Goal: Communication & Community: Answer question/provide support

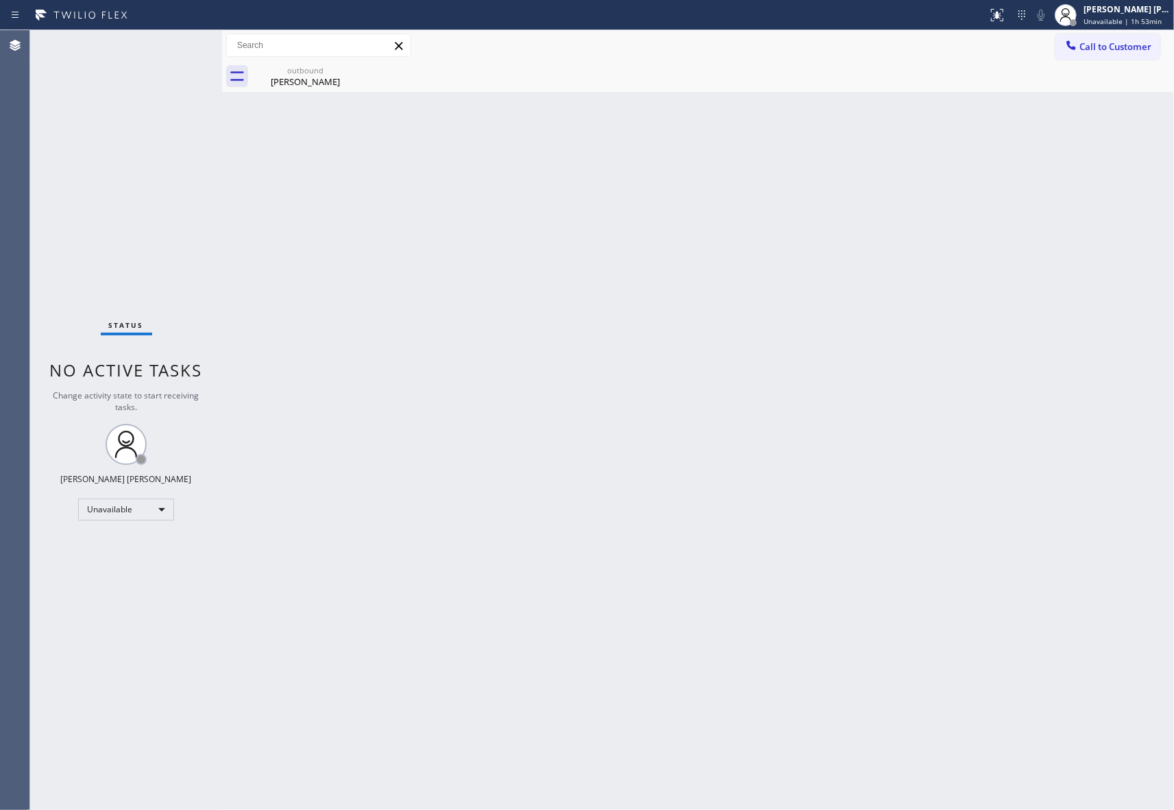
click at [1138, 47] on span "Call to Customer" at bounding box center [1116, 46] width 72 height 12
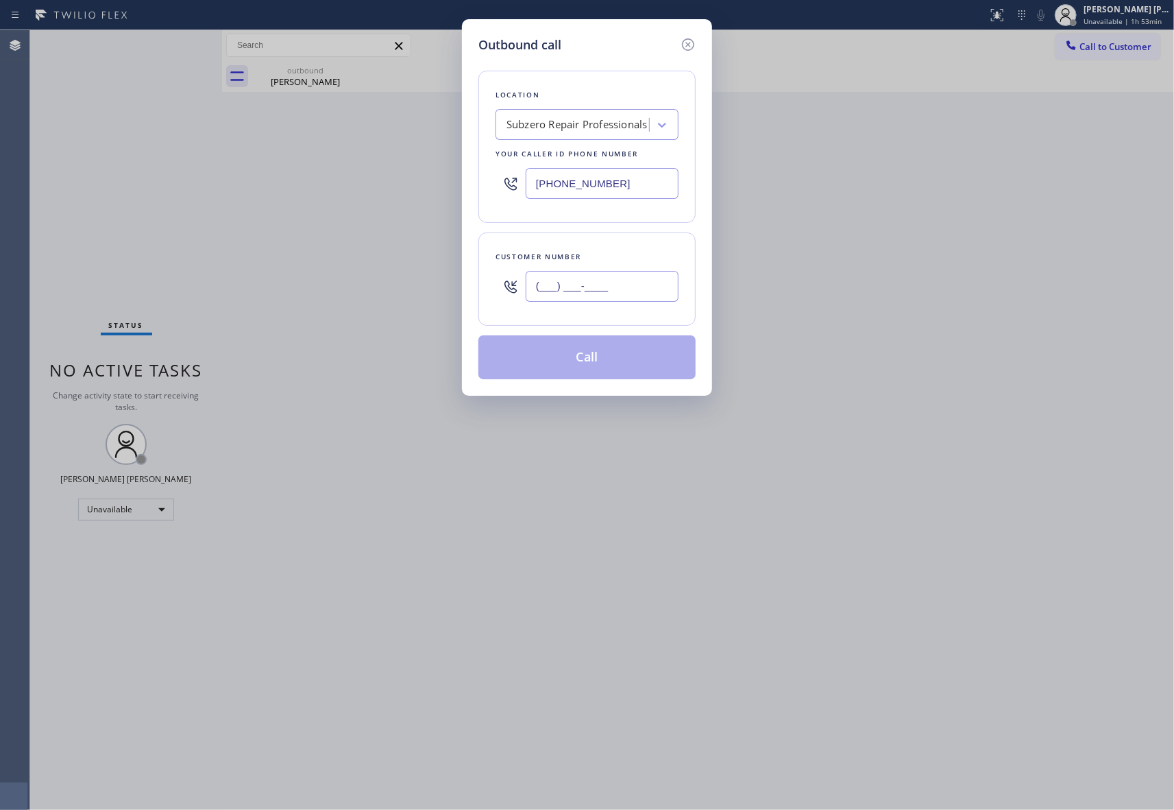
click at [628, 302] on input "(___) ___-____" at bounding box center [602, 286] width 153 height 31
paste input "765) 586-4033"
type input "[PHONE_NUMBER]"
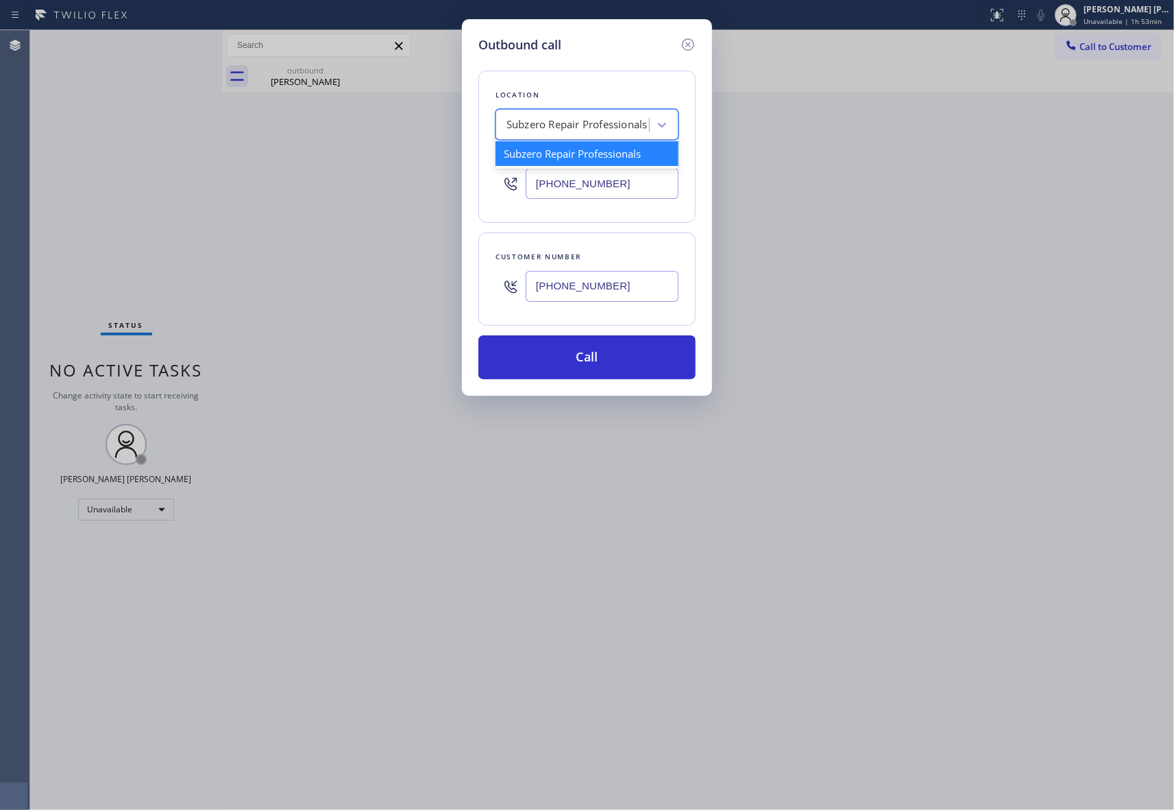
click at [585, 123] on div "Subzero Repair Professionals" at bounding box center [577, 125] width 141 height 16
type input "5 star appliance repair"
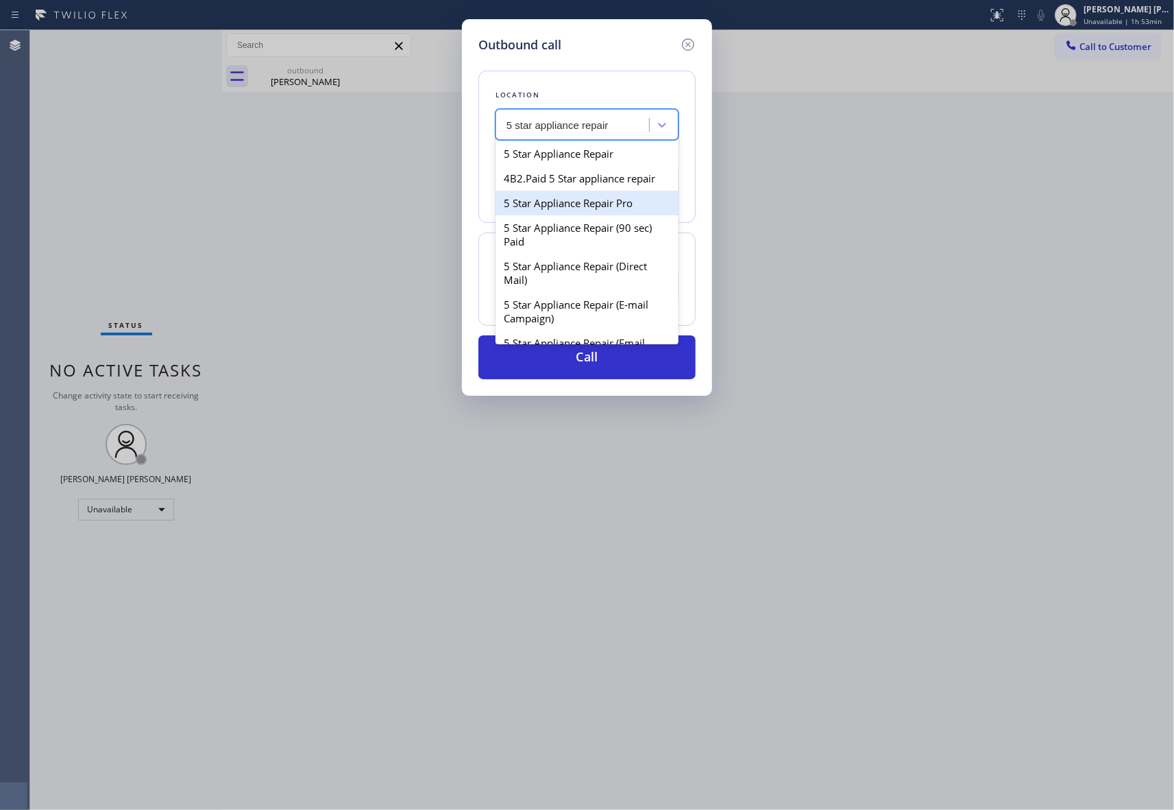
click at [615, 215] on div "5 Star Appliance Repair Pro" at bounding box center [587, 203] width 183 height 25
type input "[PHONE_NUMBER]"
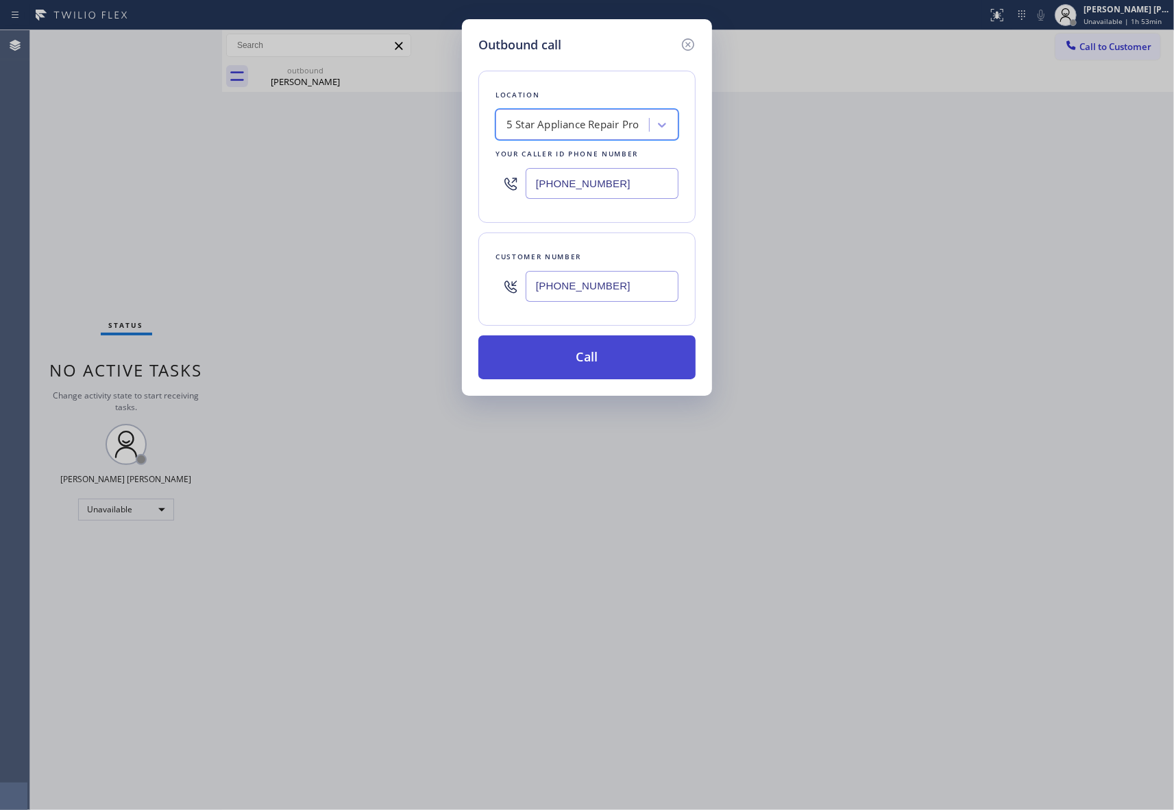
click at [654, 366] on button "Call" at bounding box center [587, 357] width 217 height 44
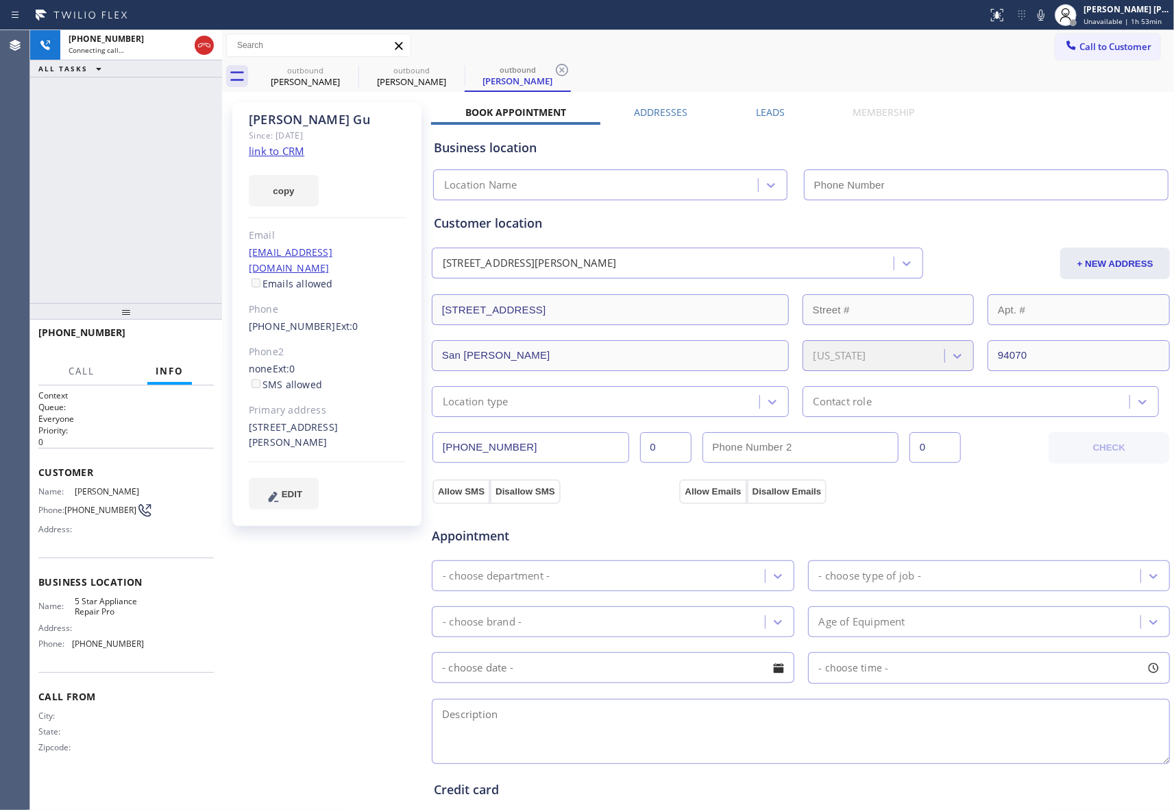
type input "[PHONE_NUMBER]"
click at [322, 86] on div "[PERSON_NAME]" at bounding box center [306, 81] width 104 height 12
type input "[PHONE_NUMBER]"
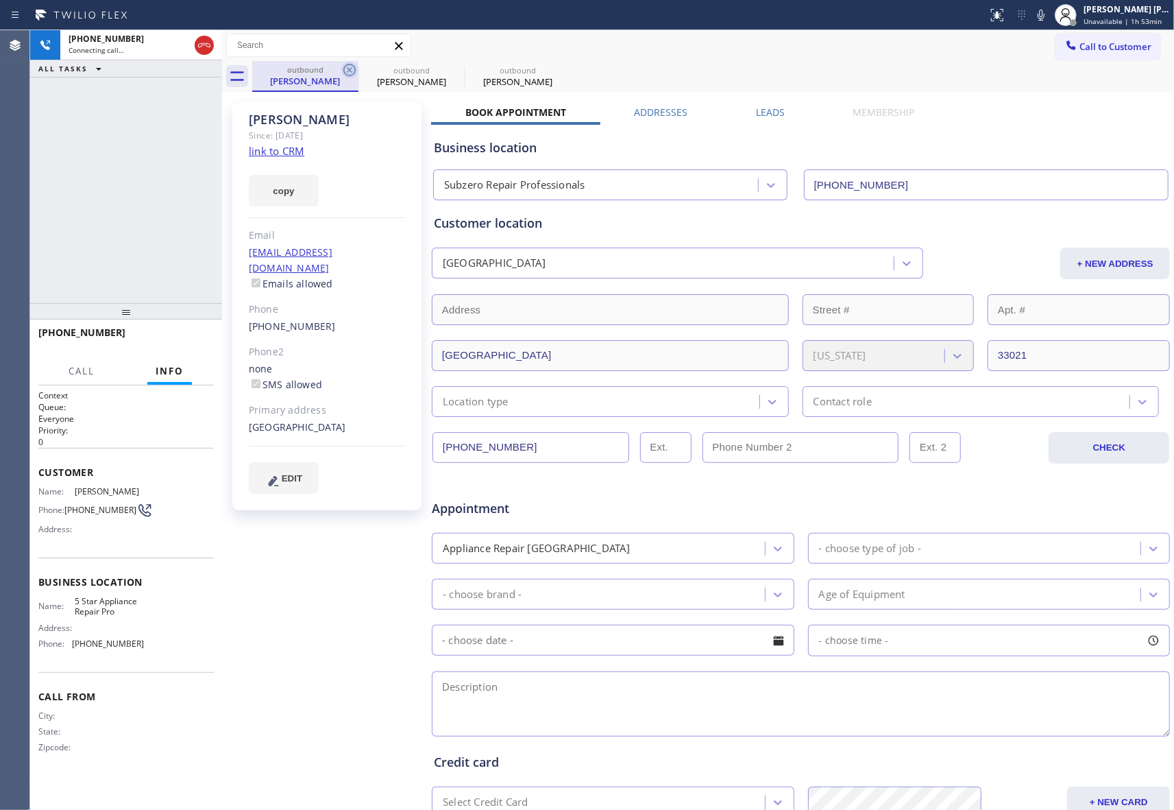
click at [348, 70] on icon at bounding box center [349, 70] width 16 height 16
type input "[PHONE_NUMBER]"
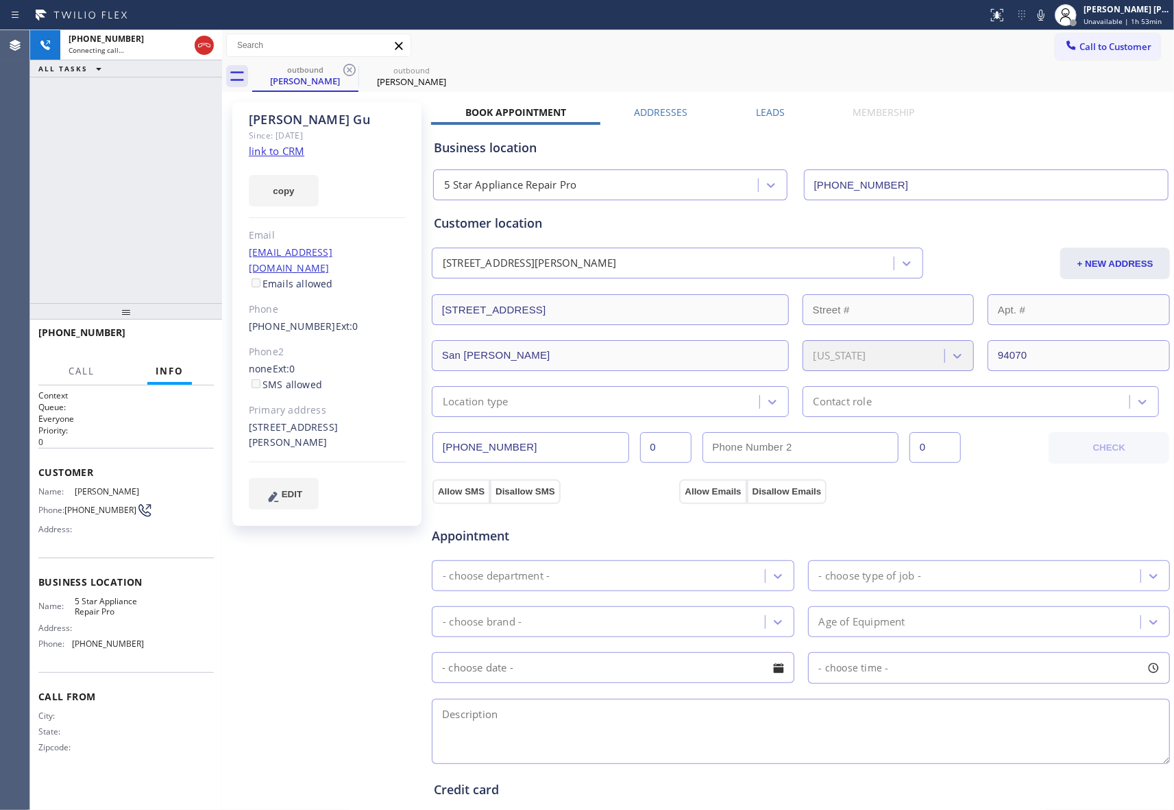
drag, startPoint x: 204, startPoint y: 48, endPoint x: 49, endPoint y: 69, distance: 155.6
click at [204, 48] on icon at bounding box center [204, 45] width 16 height 16
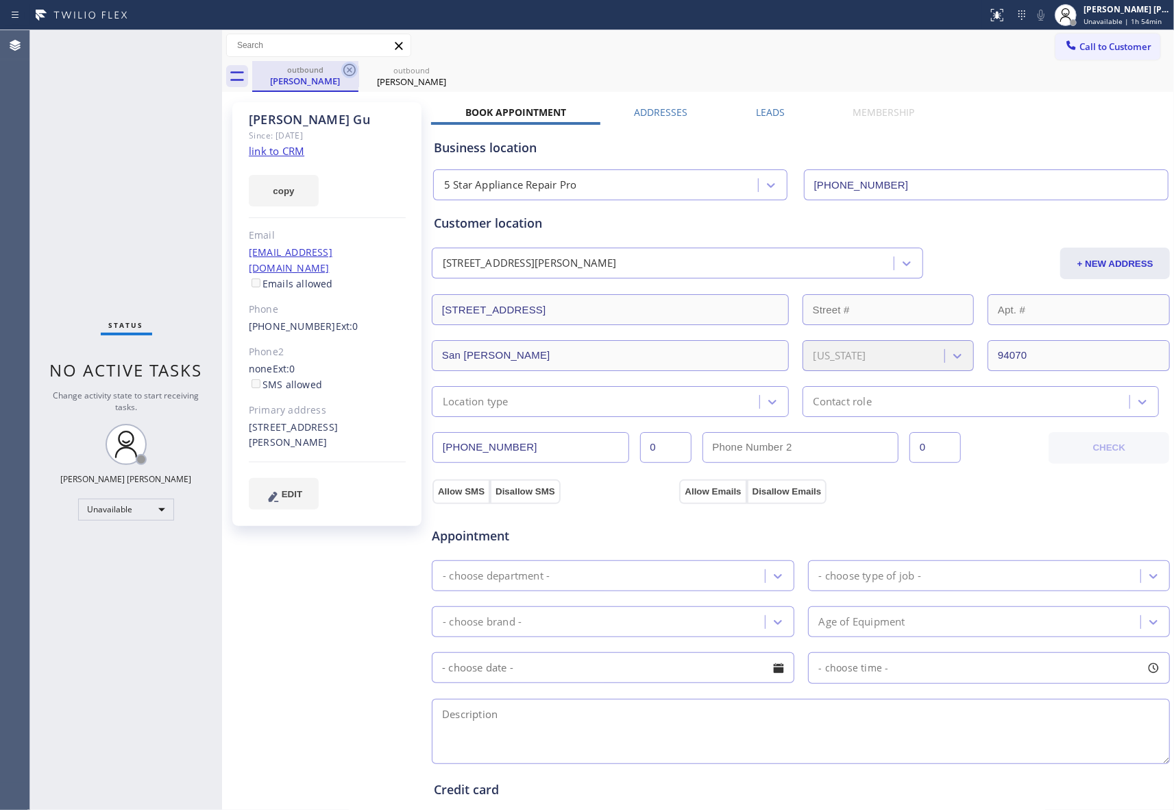
click at [357, 69] on icon at bounding box center [349, 70] width 16 height 16
click at [356, 69] on icon at bounding box center [349, 70] width 16 height 16
click at [356, 69] on div "outbound [PERSON_NAME]" at bounding box center [713, 76] width 922 height 31
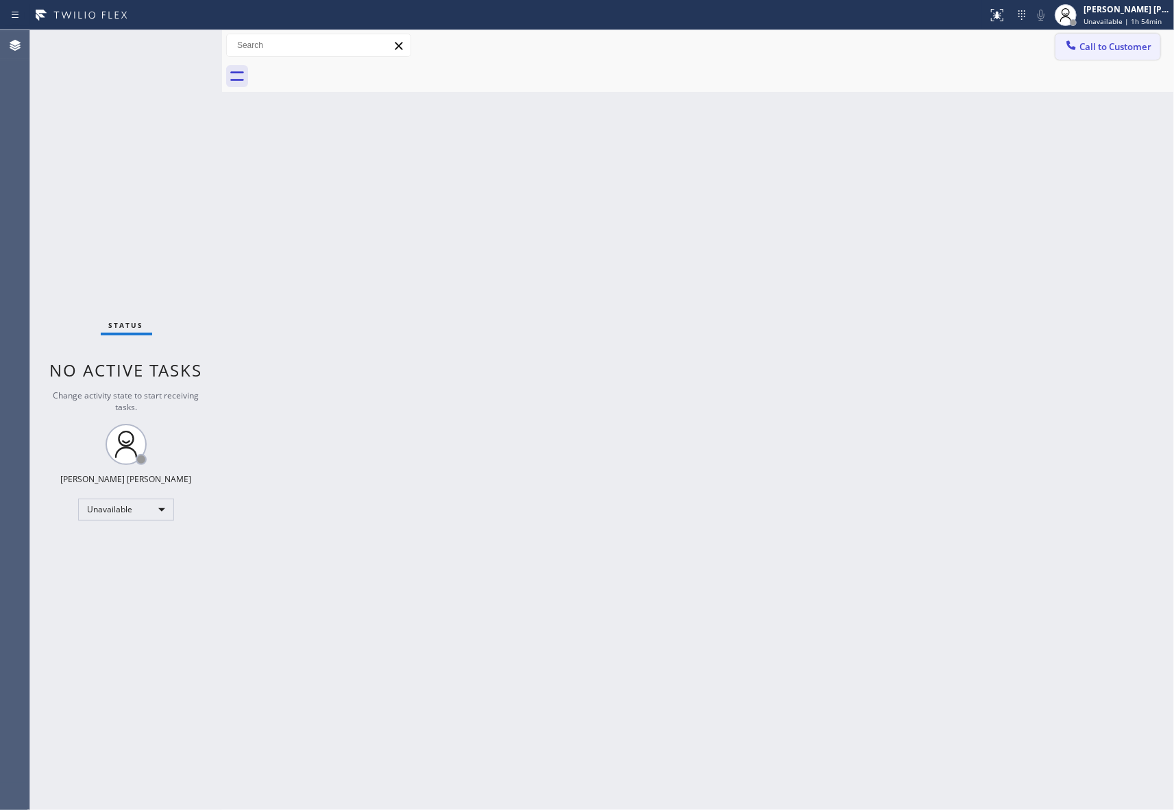
click at [1149, 52] on span "Call to Customer" at bounding box center [1116, 46] width 72 height 12
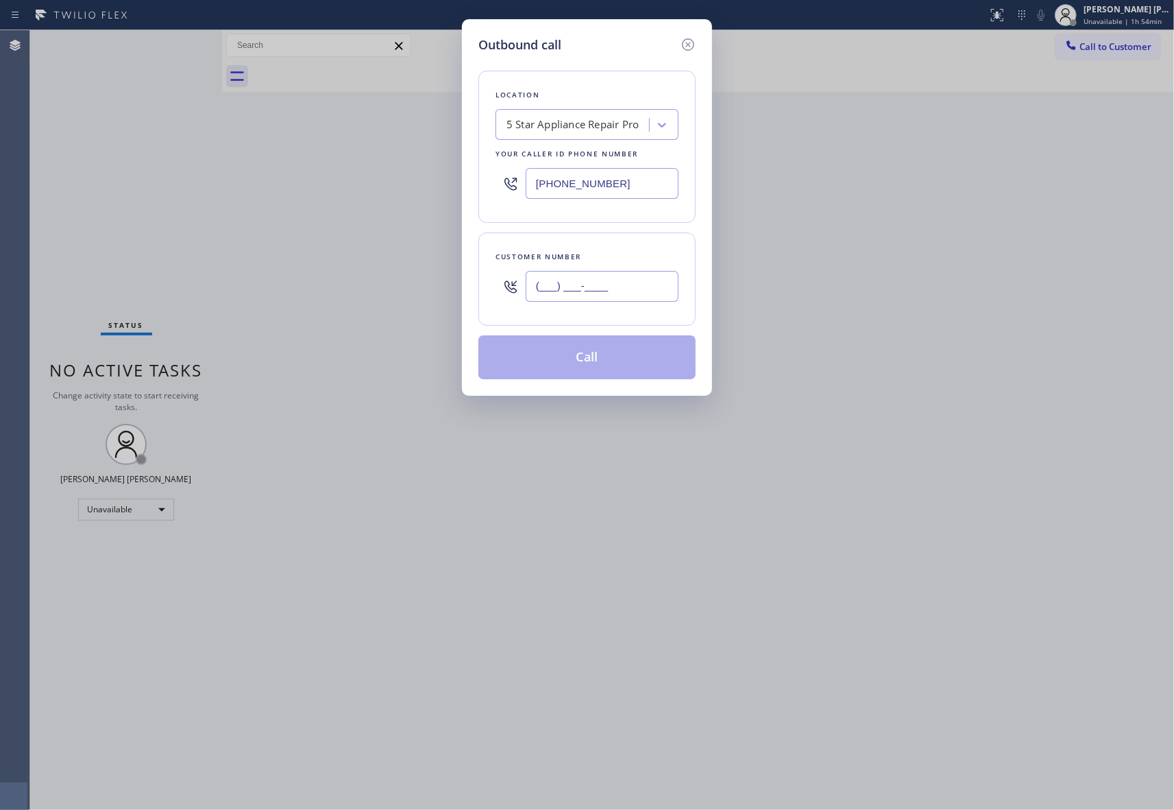
click at [625, 297] on input "(___) ___-____" at bounding box center [602, 286] width 153 height 31
paste input "650) 964-1323"
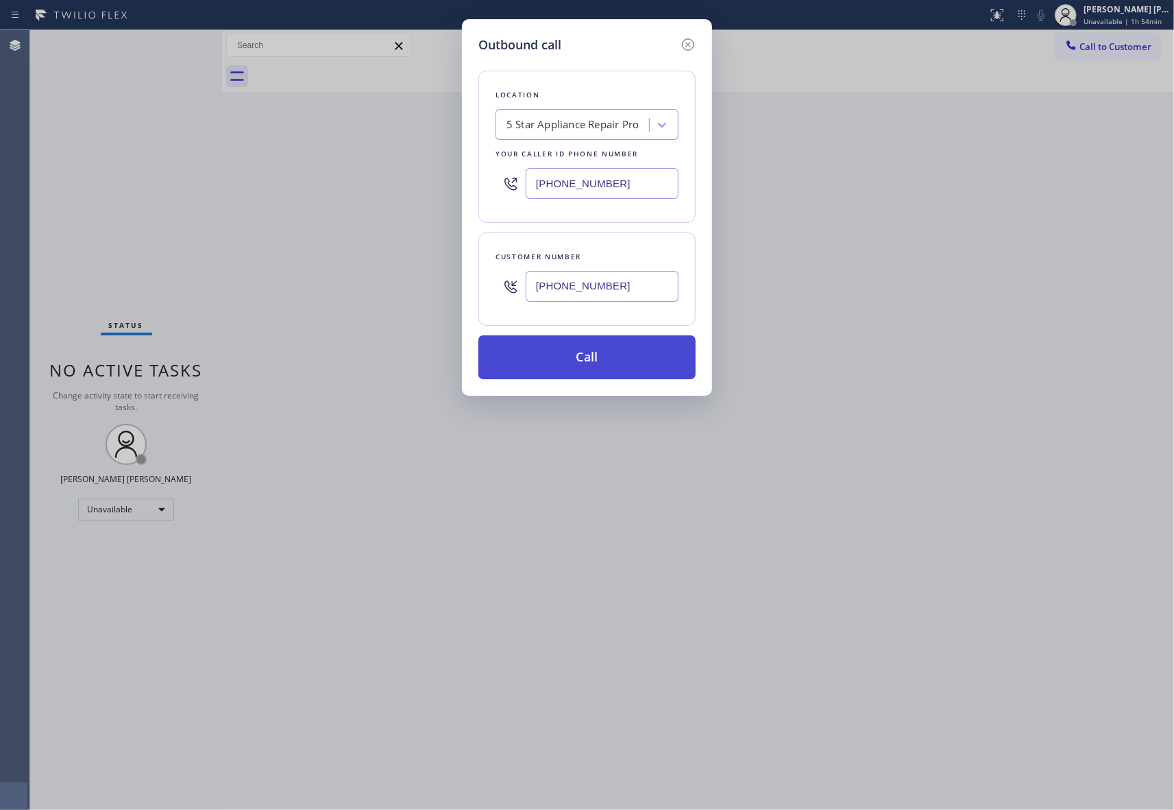
type input "[PHONE_NUMBER]"
click at [617, 360] on button "Call" at bounding box center [587, 357] width 217 height 44
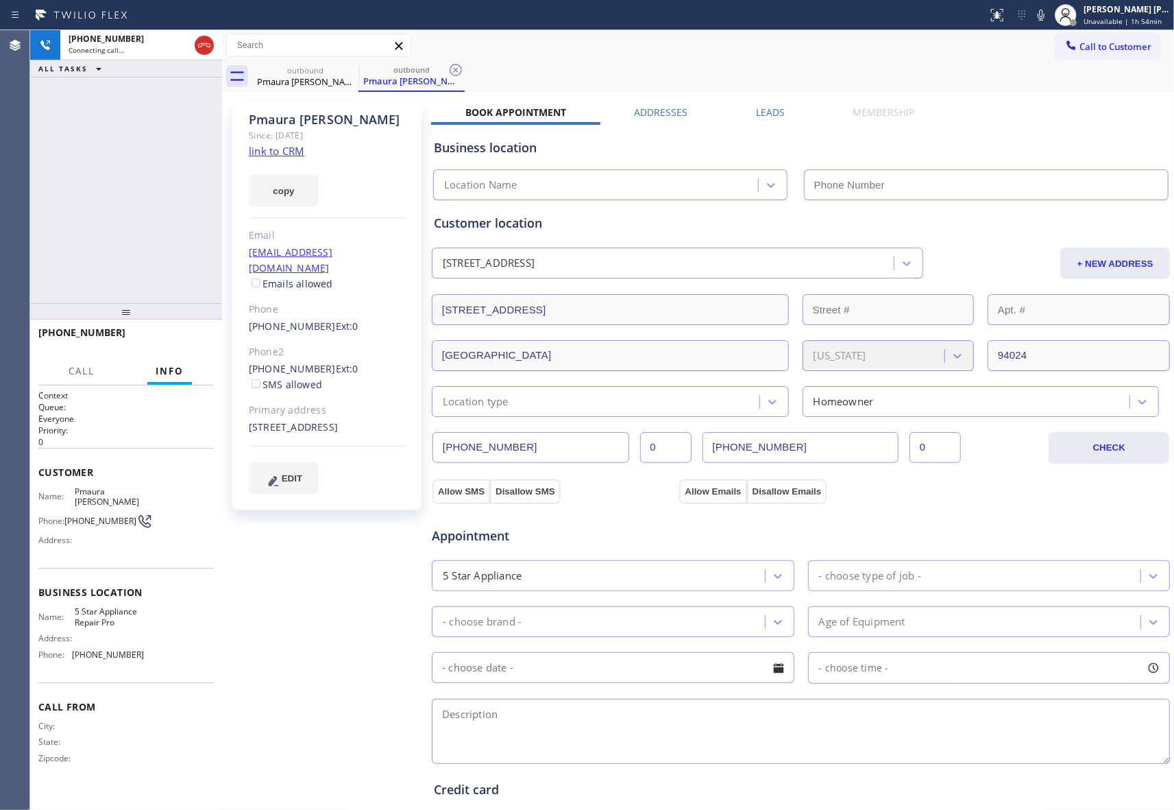
type input "[PHONE_NUMBER]"
drag, startPoint x: 202, startPoint y: 47, endPoint x: 1, endPoint y: 61, distance: 201.4
click at [202, 47] on icon at bounding box center [204, 45] width 16 height 16
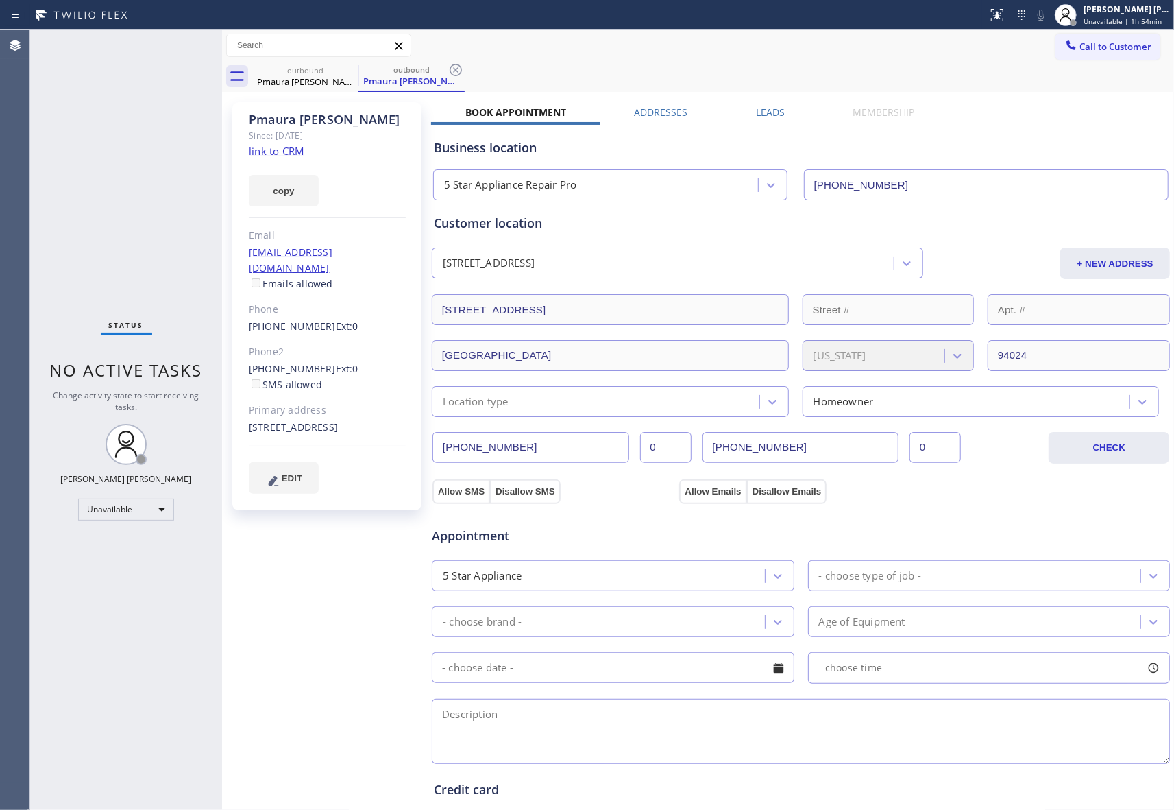
click at [769, 112] on label "Leads" at bounding box center [770, 112] width 29 height 13
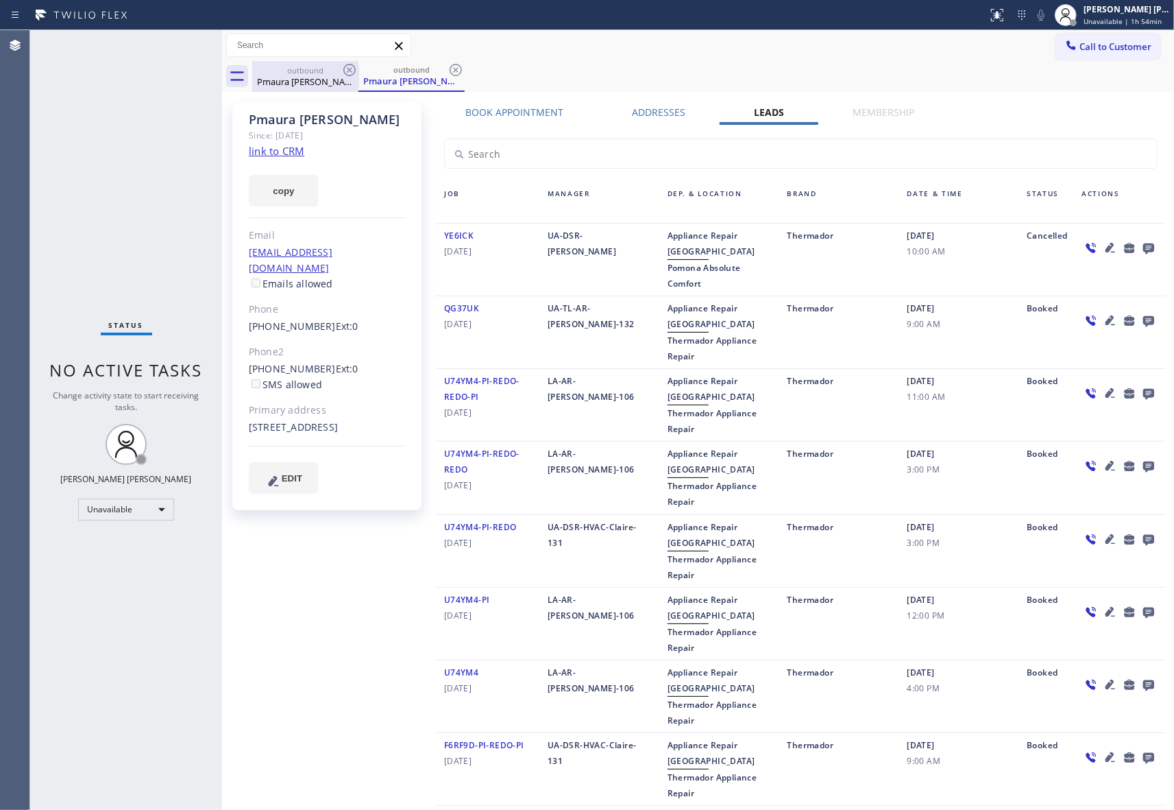
click at [336, 78] on div "Pmaura [PERSON_NAME]" at bounding box center [306, 81] width 104 height 12
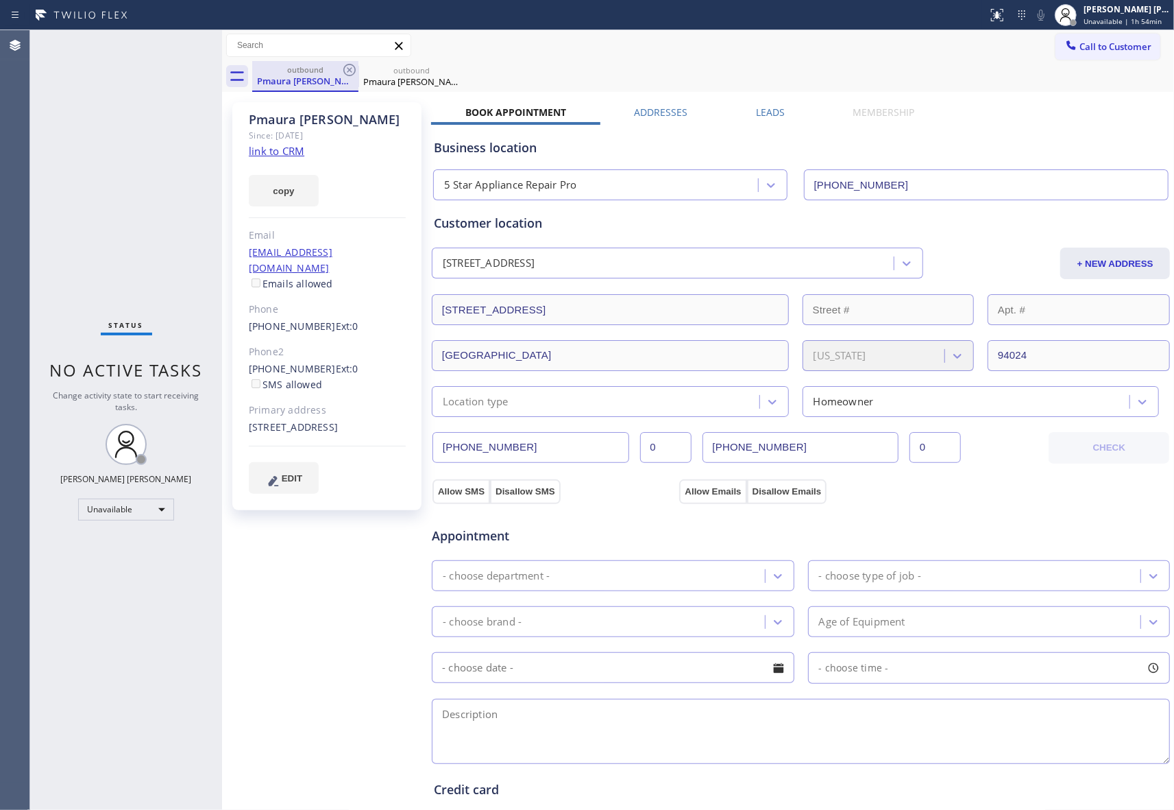
click at [340, 72] on div "outbound" at bounding box center [306, 69] width 104 height 10
click at [341, 71] on icon at bounding box center [349, 70] width 16 height 16
click at [0, 0] on icon at bounding box center [0, 0] width 0 height 0
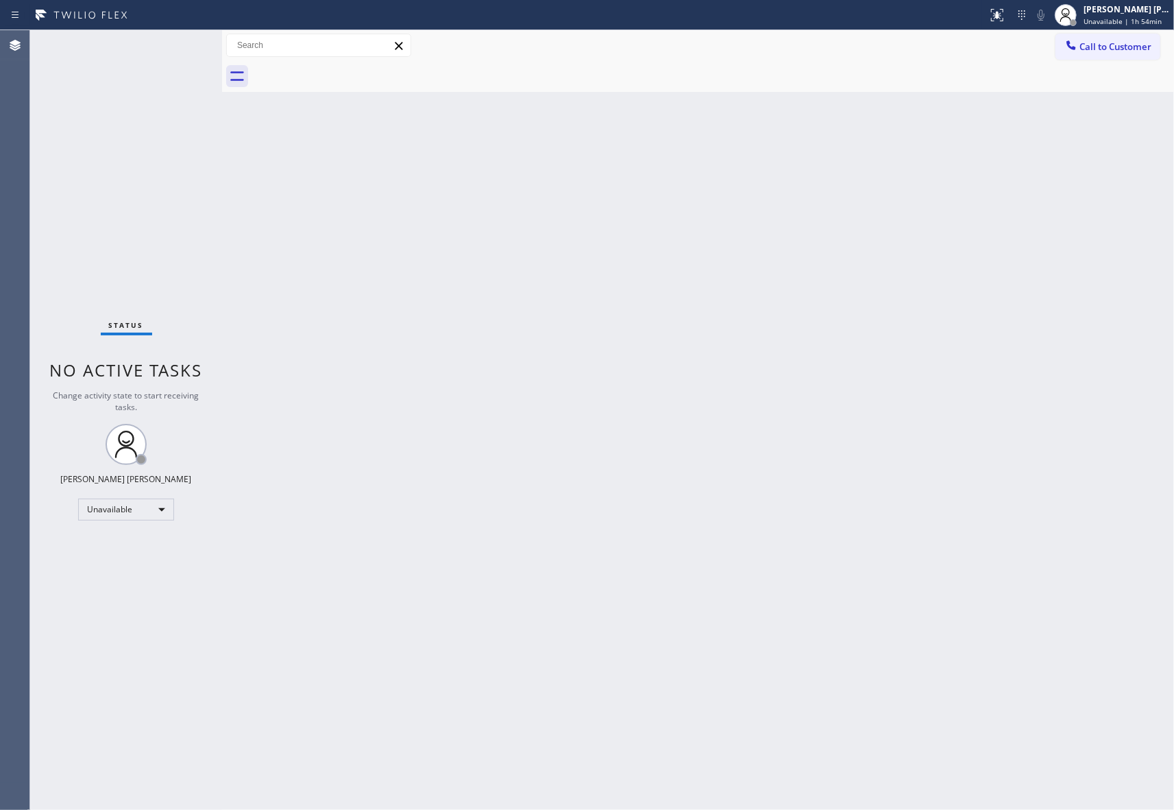
click at [341, 71] on div at bounding box center [713, 76] width 922 height 31
click at [1139, 47] on span "Call to Customer" at bounding box center [1116, 46] width 72 height 12
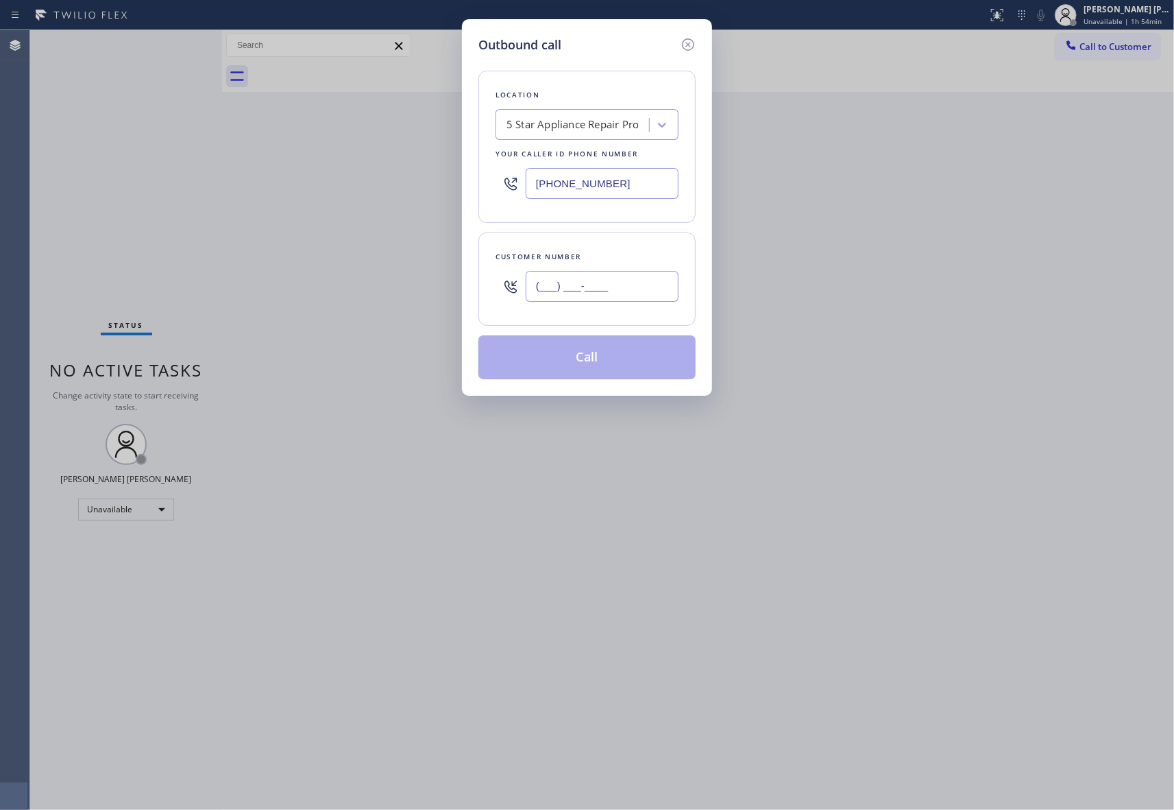
click at [609, 292] on input "(___) ___-____" at bounding box center [602, 286] width 153 height 31
paste input "408) 823-0212"
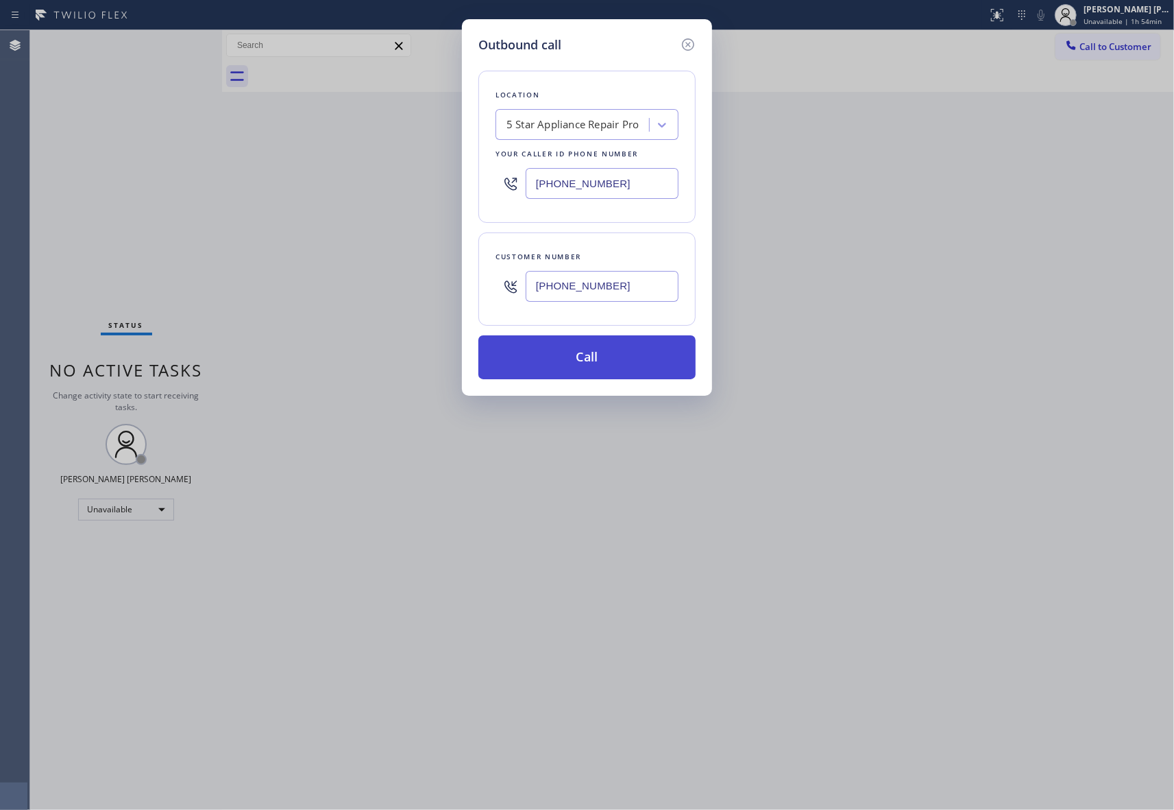
type input "[PHONE_NUMBER]"
click at [607, 359] on button "Call" at bounding box center [587, 357] width 217 height 44
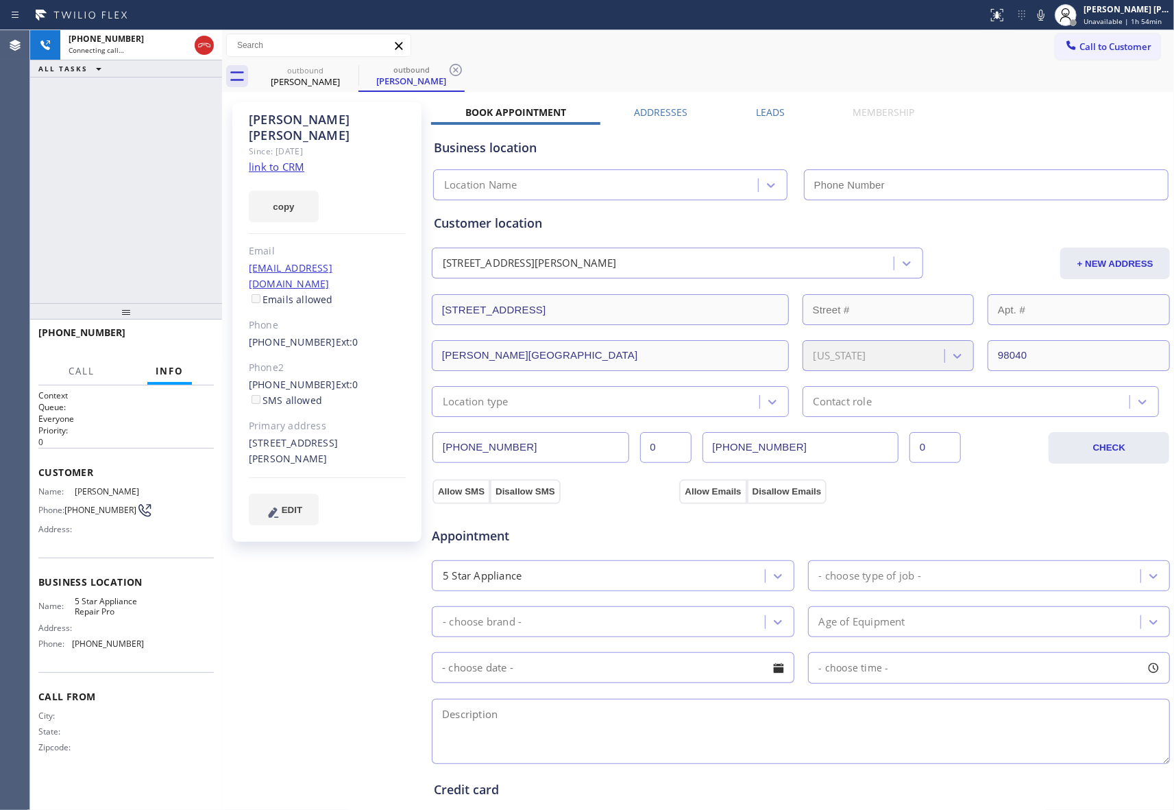
type input "[PHONE_NUMBER]"
click at [343, 69] on icon at bounding box center [349, 70] width 16 height 16
click at [343, 69] on icon at bounding box center [349, 70] width 12 height 12
click at [359, 69] on div "outbound [PERSON_NAME]" at bounding box center [412, 76] width 106 height 31
click at [343, 69] on icon at bounding box center [349, 70] width 12 height 12
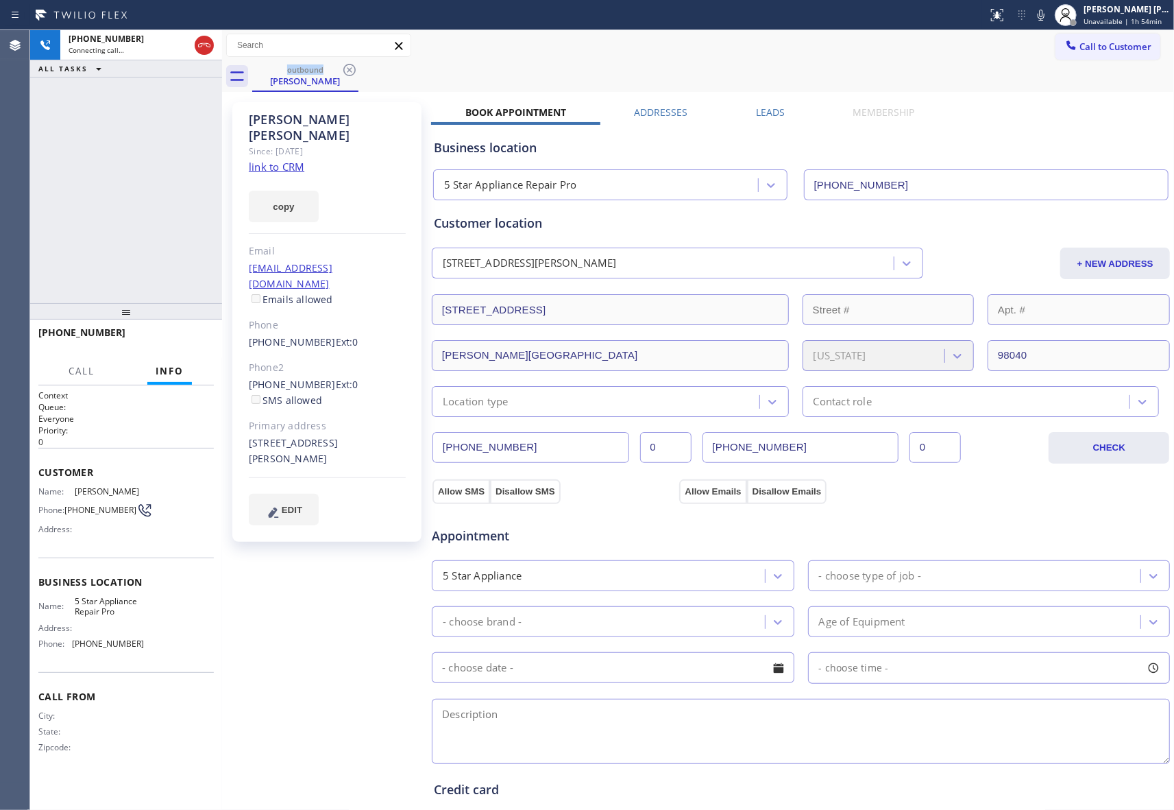
click at [343, 69] on div "outbound [PERSON_NAME]" at bounding box center [713, 76] width 922 height 31
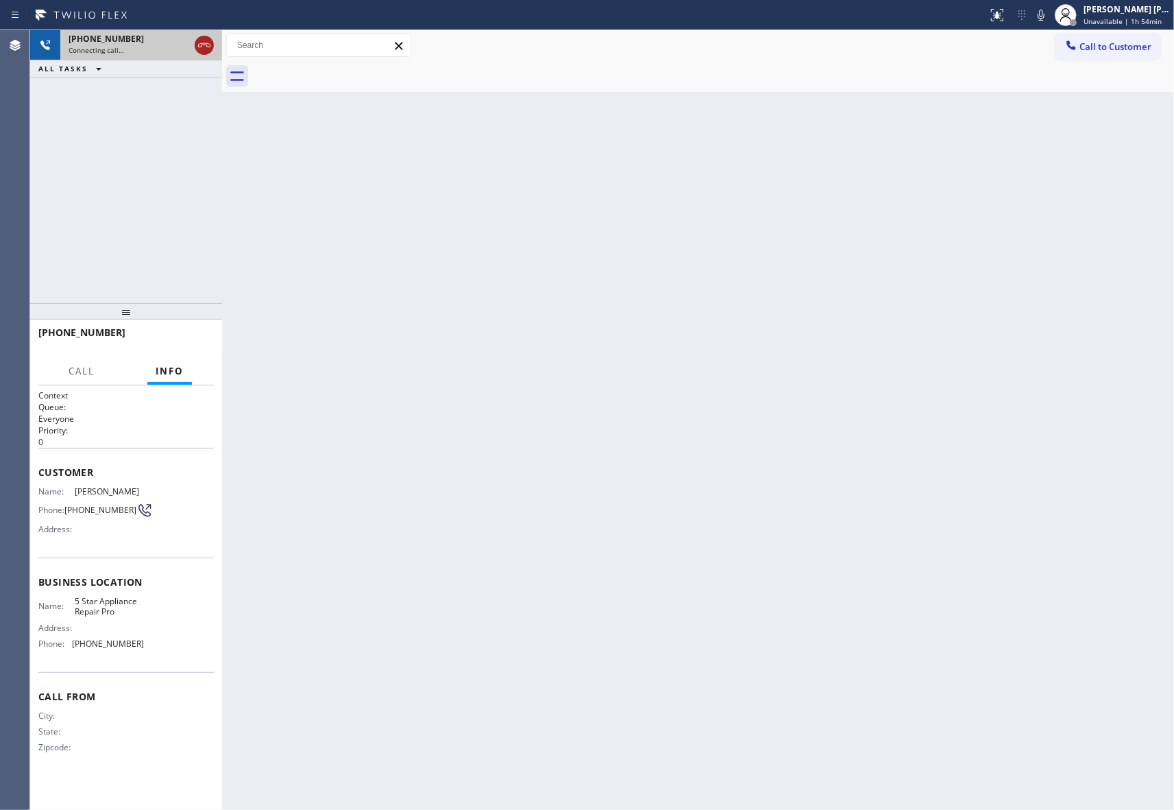
click at [196, 45] on icon at bounding box center [204, 45] width 16 height 16
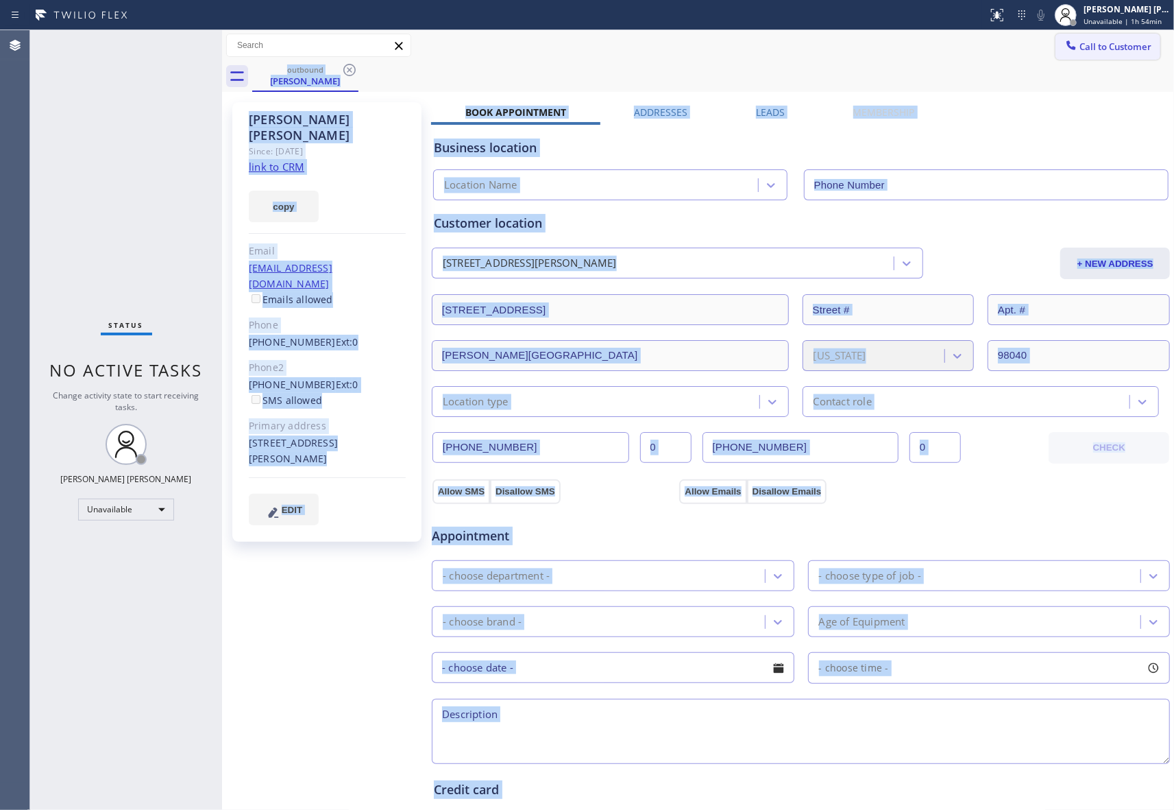
click at [1106, 47] on span "Call to Customer" at bounding box center [1116, 46] width 72 height 12
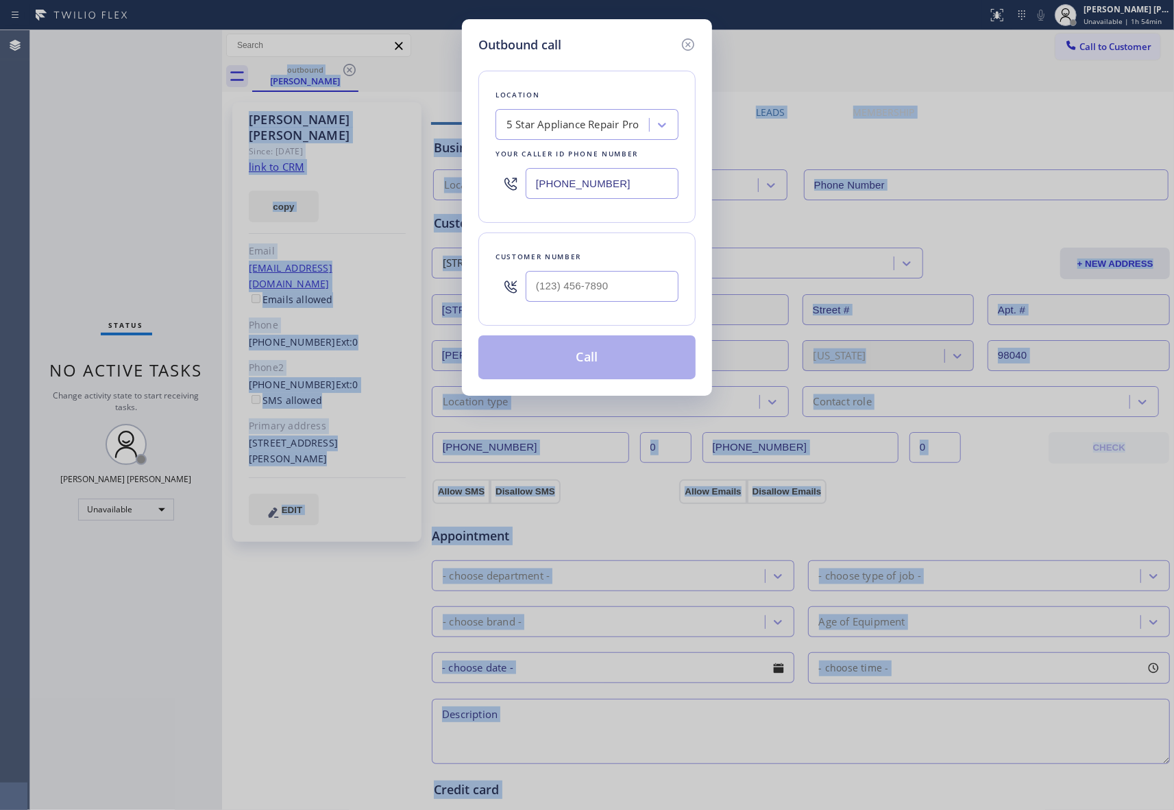
type input "[PHONE_NUMBER]"
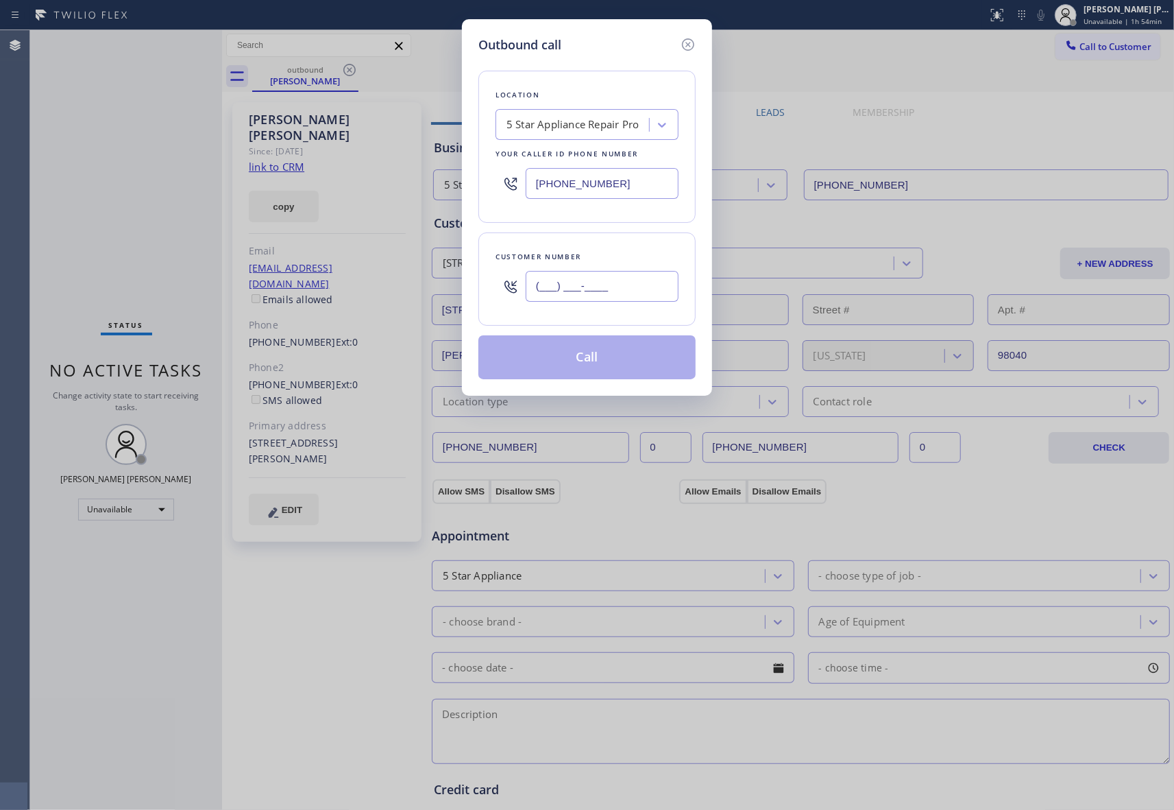
click at [650, 293] on input "(___) ___-____" at bounding box center [602, 286] width 153 height 31
paste input "619) 449-2267"
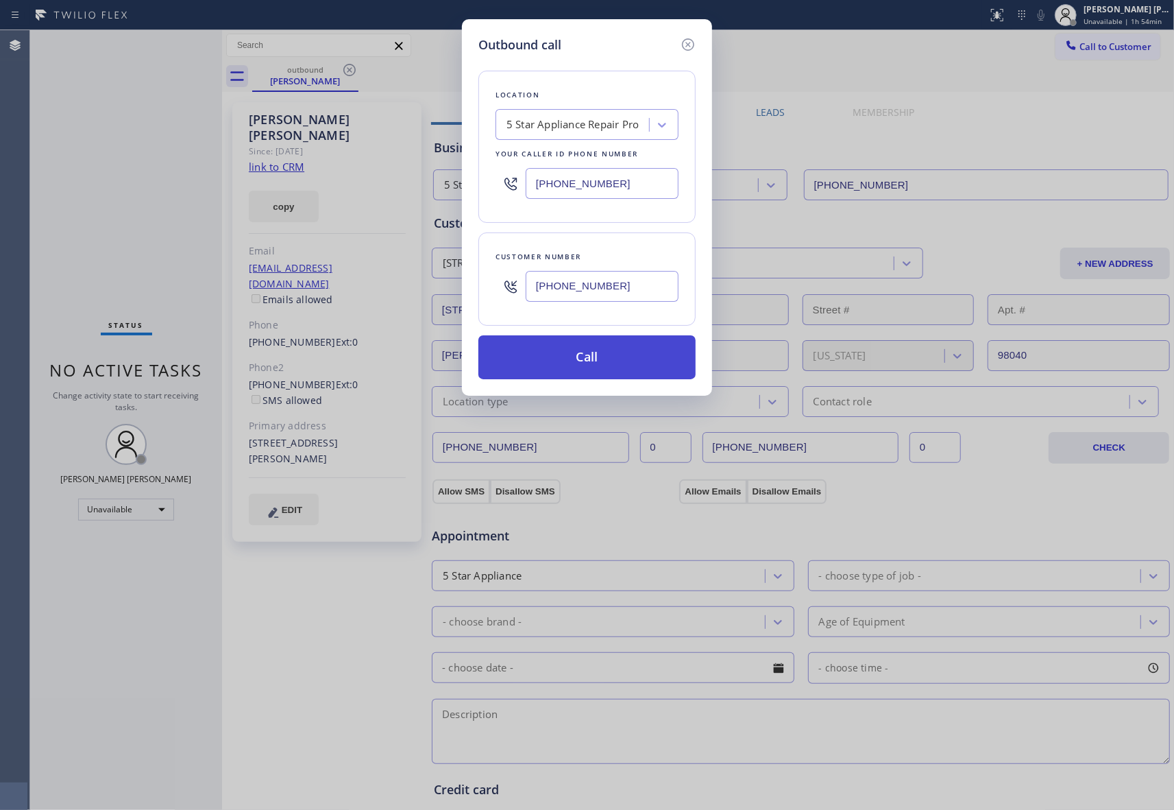
type input "[PHONE_NUMBER]"
click at [610, 363] on button "Call" at bounding box center [587, 357] width 217 height 44
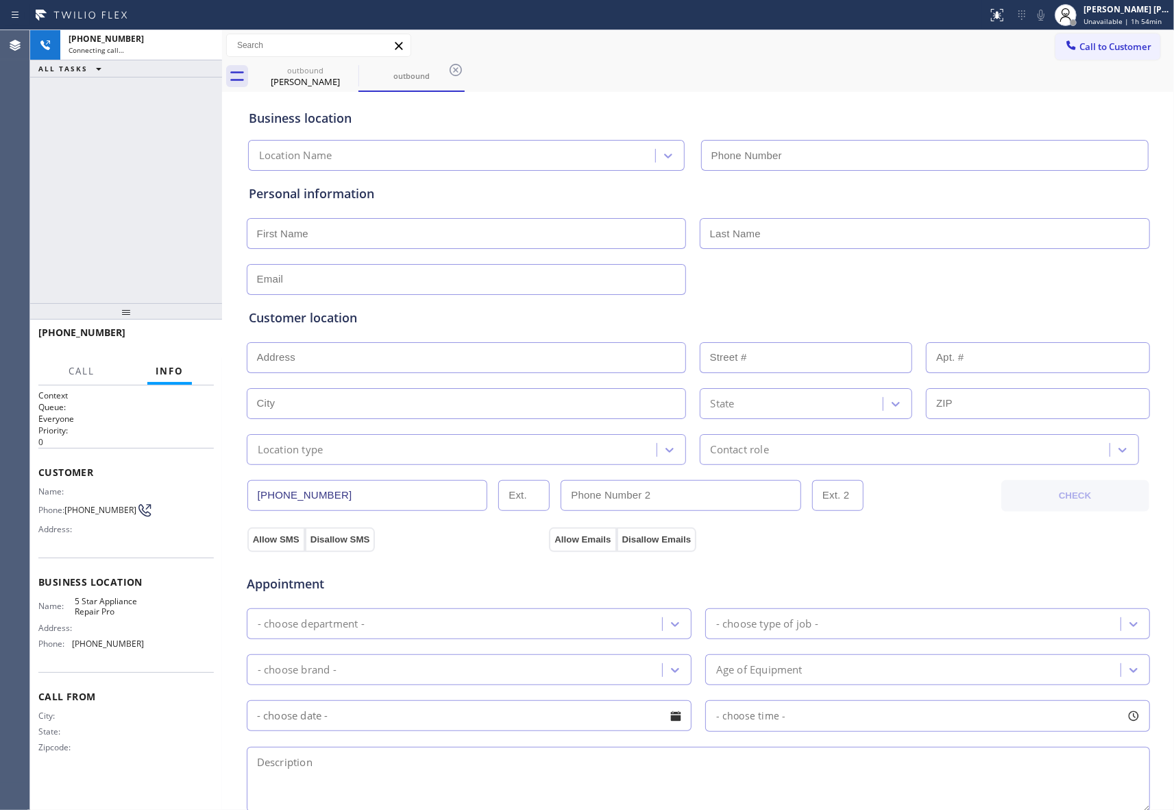
type input "[PHONE_NUMBER]"
drag, startPoint x: 206, startPoint y: 40, endPoint x: 261, endPoint y: 56, distance: 57.7
click at [206, 41] on icon at bounding box center [204, 45] width 16 height 16
click at [347, 67] on icon at bounding box center [349, 70] width 12 height 12
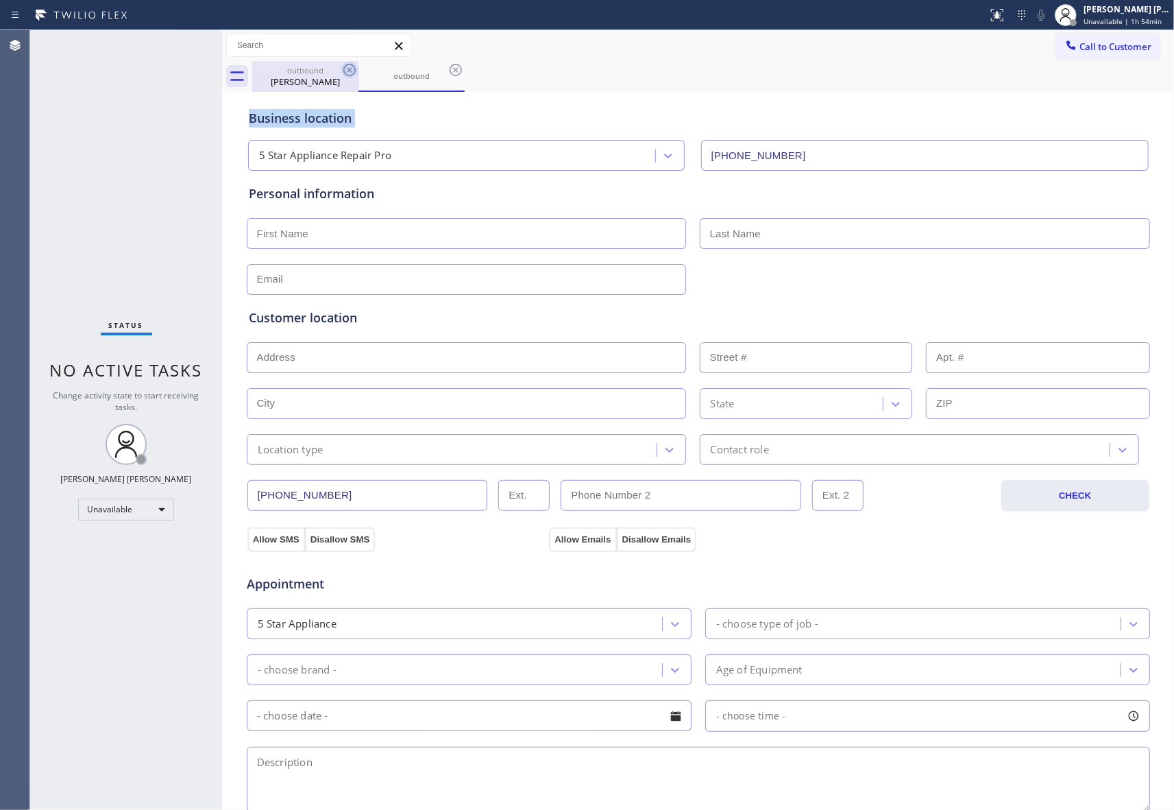
click at [450, 67] on icon at bounding box center [456, 70] width 12 height 12
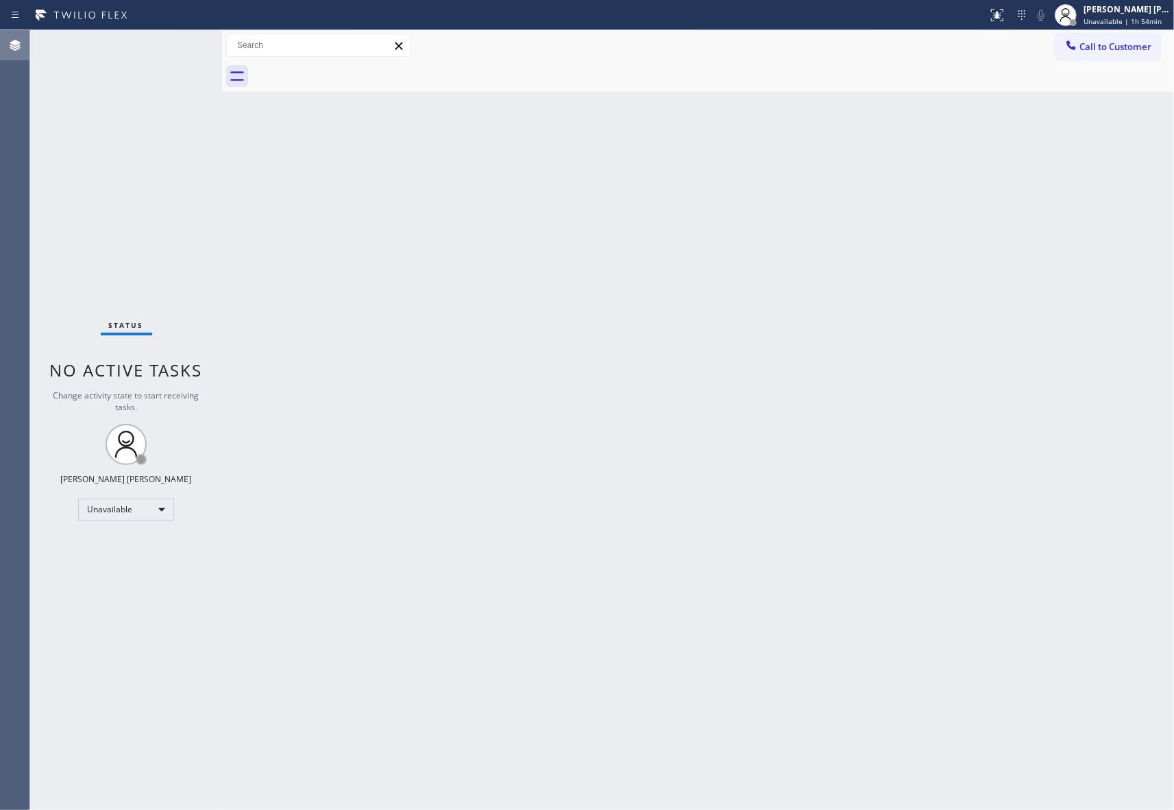
drag, startPoint x: 347, startPoint y: 67, endPoint x: 14, endPoint y: 53, distance: 333.5
click at [340, 66] on div at bounding box center [713, 76] width 922 height 31
click at [1127, 53] on button "Call to Customer" at bounding box center [1108, 47] width 105 height 26
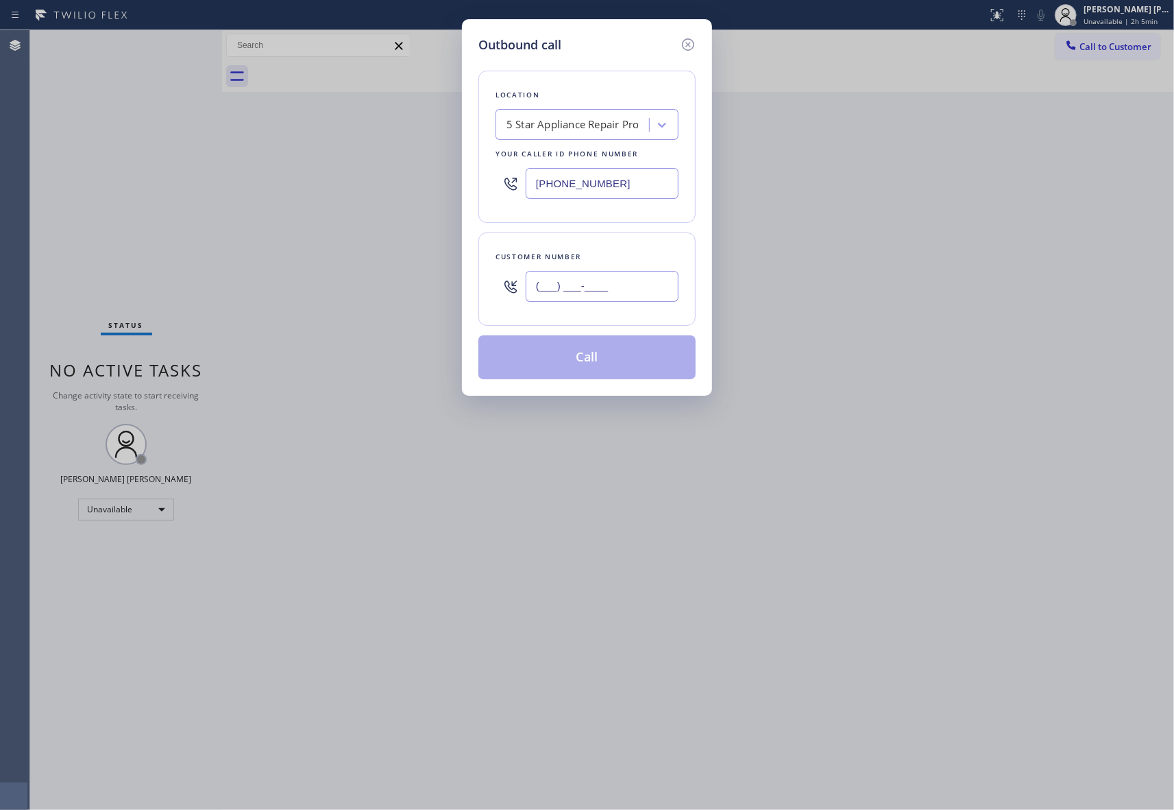
click at [588, 287] on input "(___) ___-____" at bounding box center [602, 286] width 153 height 31
paste input "503) 990-3142"
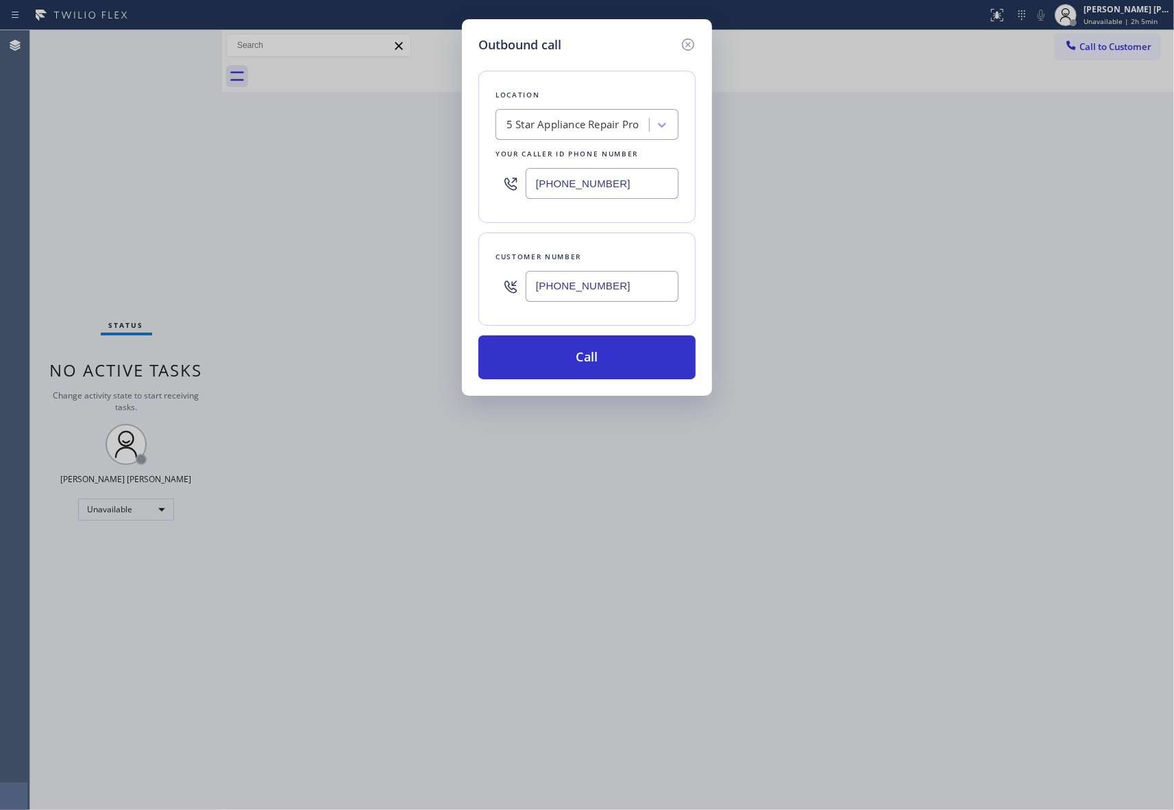
type input "[PHONE_NUMBER]"
click at [546, 123] on div "5 Star Appliance Repair Pro" at bounding box center [573, 125] width 132 height 16
paste input "Viking Repair Service"
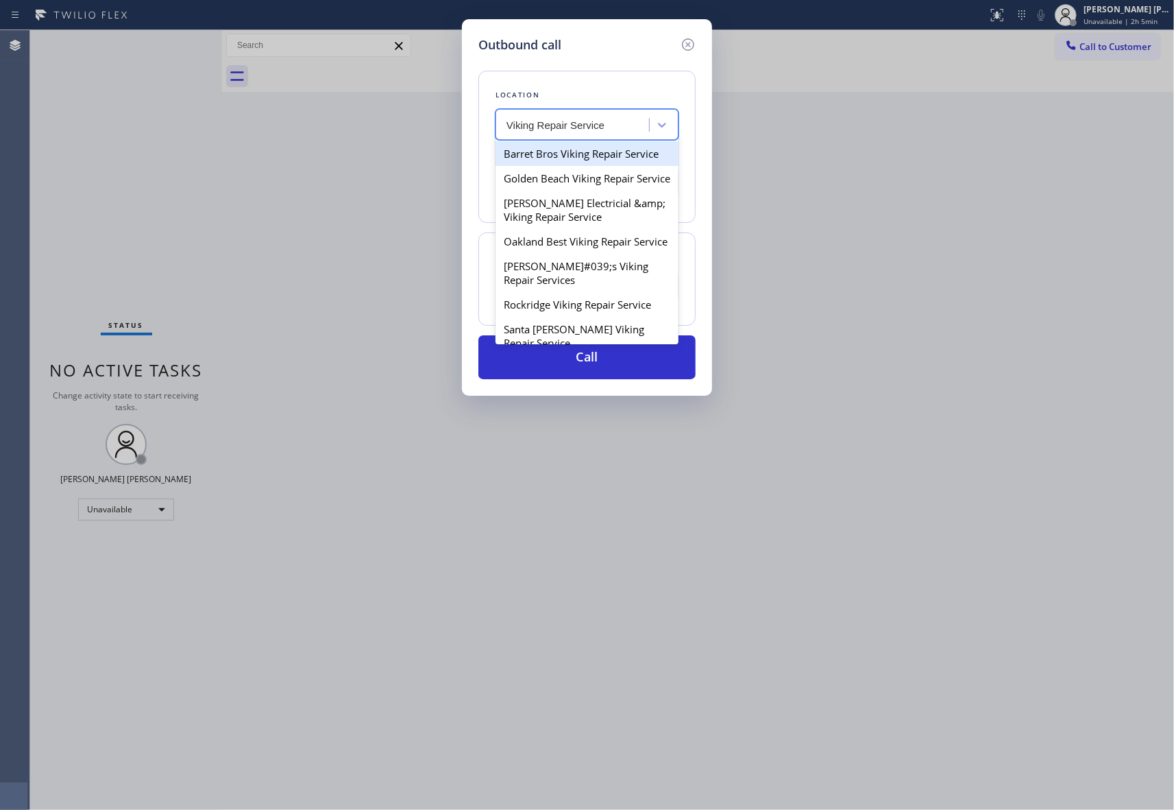
drag, startPoint x: 530, startPoint y: 122, endPoint x: 356, endPoint y: 122, distance: 173.4
click at [356, 122] on div "Outbound call Location option 5 Star Appliance Repair Pro, selected. option Bar…" at bounding box center [587, 405] width 1174 height 810
type input "Viking Repair Service"
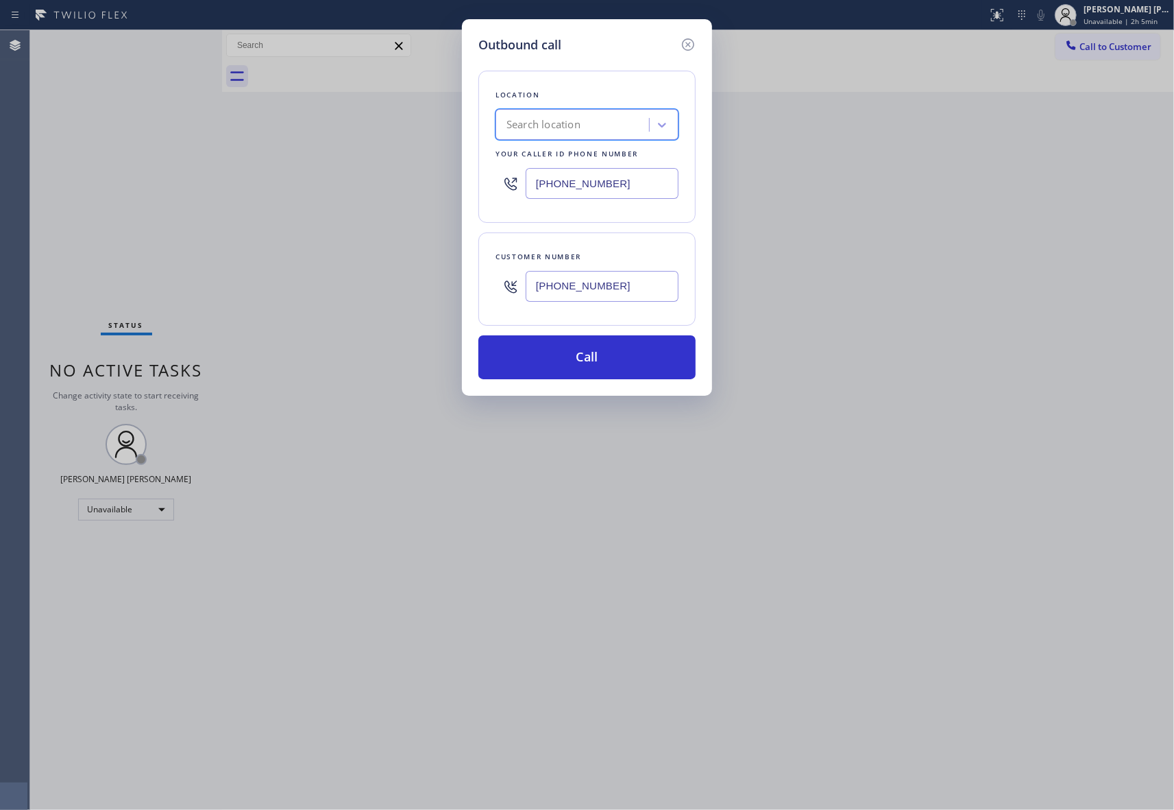
click at [614, 124] on div "Search location" at bounding box center [574, 125] width 149 height 24
click at [588, 127] on div "Search location" at bounding box center [574, 125] width 149 height 24
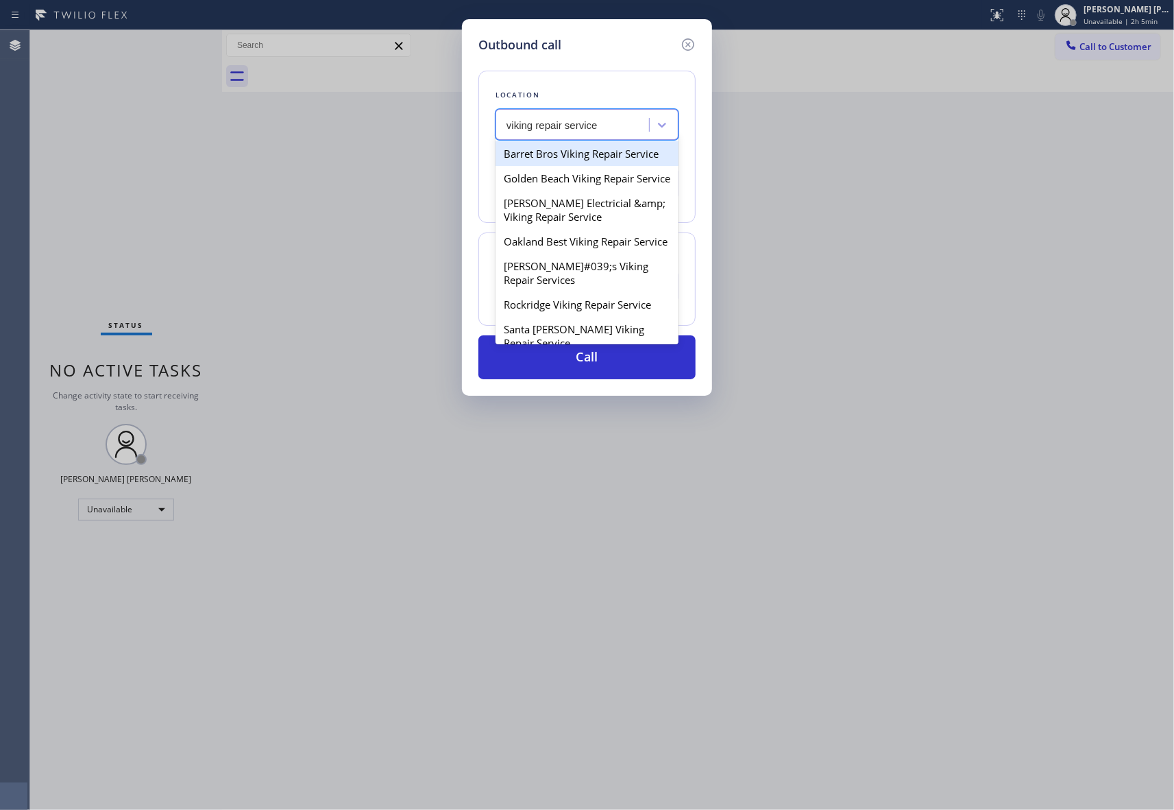
type input "viking repair service"
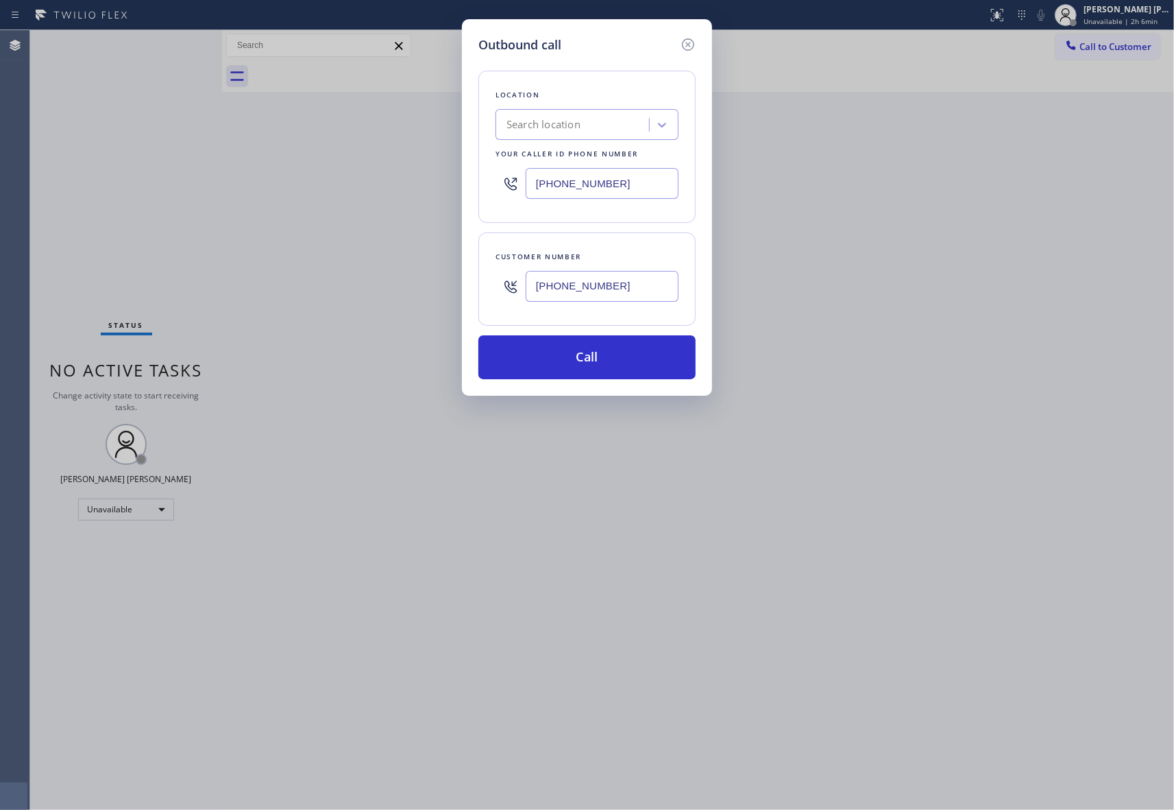
drag, startPoint x: 629, startPoint y: 182, endPoint x: 317, endPoint y: 181, distance: 312.6
click at [316, 181] on div "Outbound call Location Search location Your caller id phone number [PHONE_NUMBE…" at bounding box center [587, 405] width 1174 height 810
paste input "971) 626-1642"
type input "[PHONE_NUMBER]"
click at [584, 354] on button "Call" at bounding box center [587, 357] width 217 height 44
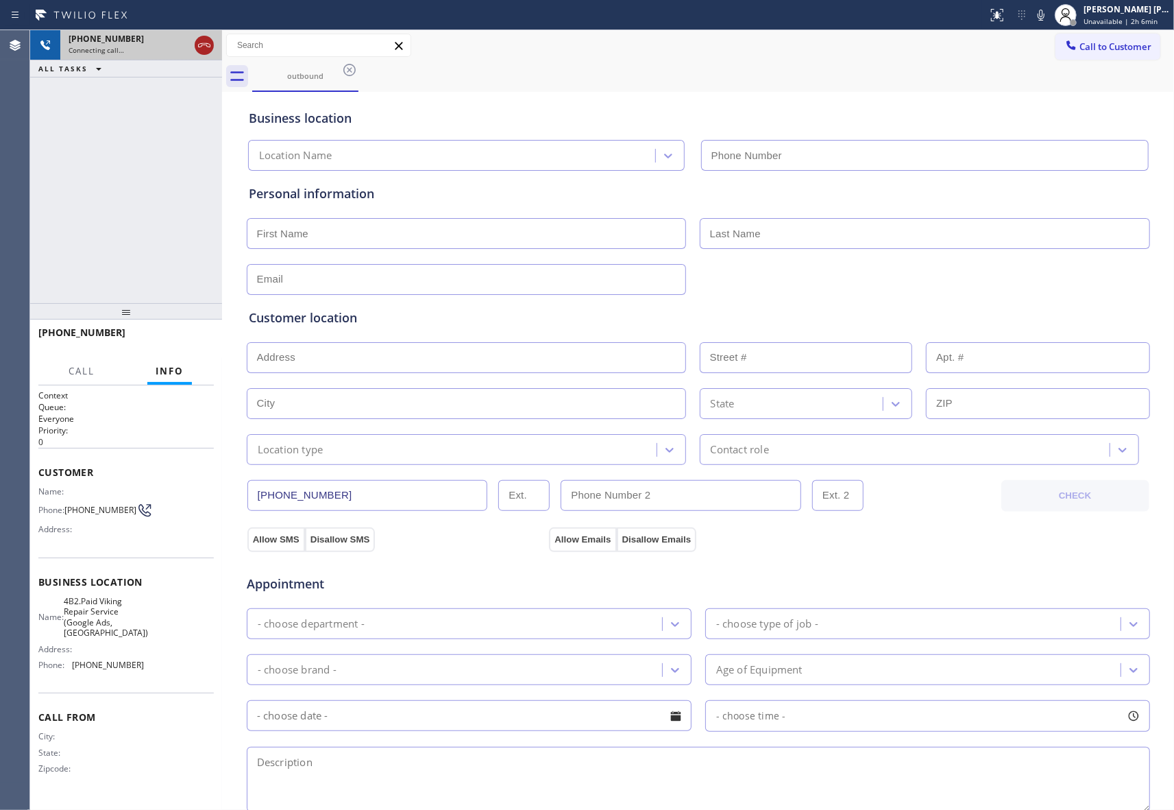
type input "[PHONE_NUMBER]"
click at [203, 50] on icon at bounding box center [204, 45] width 16 height 16
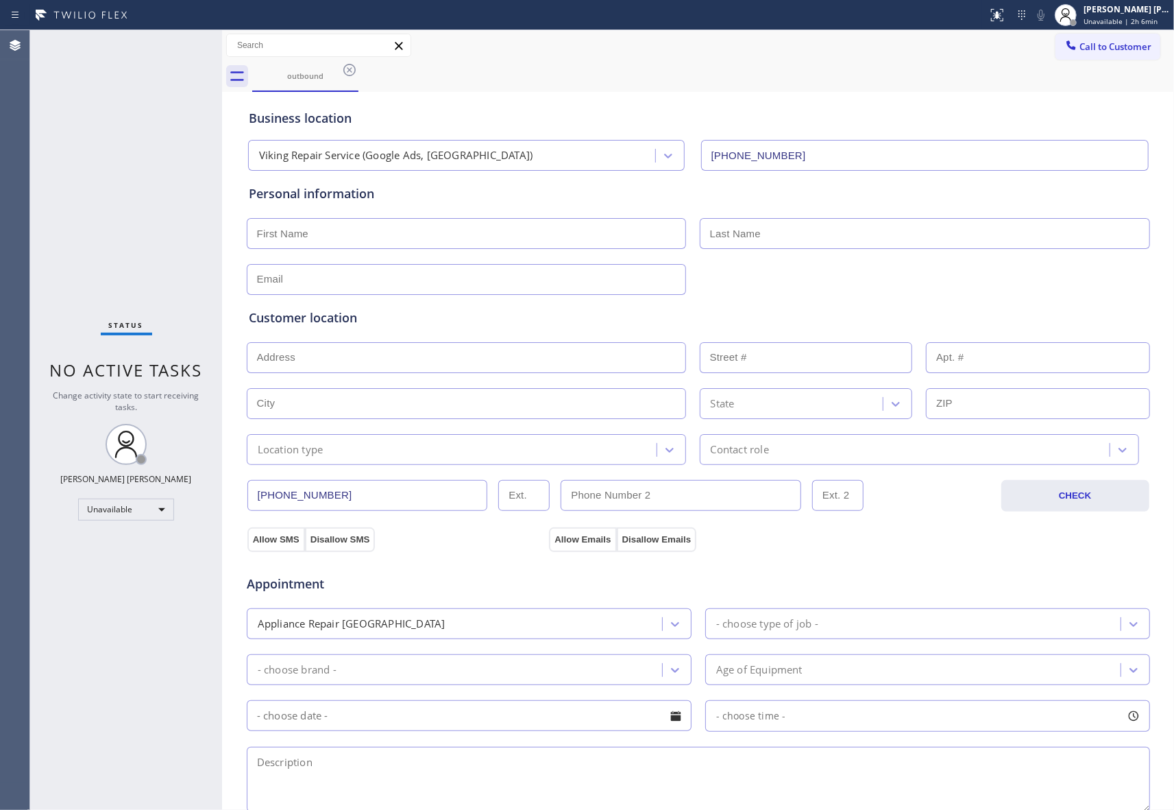
click at [311, 234] on input "text" at bounding box center [466, 233] width 439 height 31
paste input "Mark"
type input "Mark"
click at [826, 245] on input "text" at bounding box center [925, 233] width 450 height 31
type input "M"
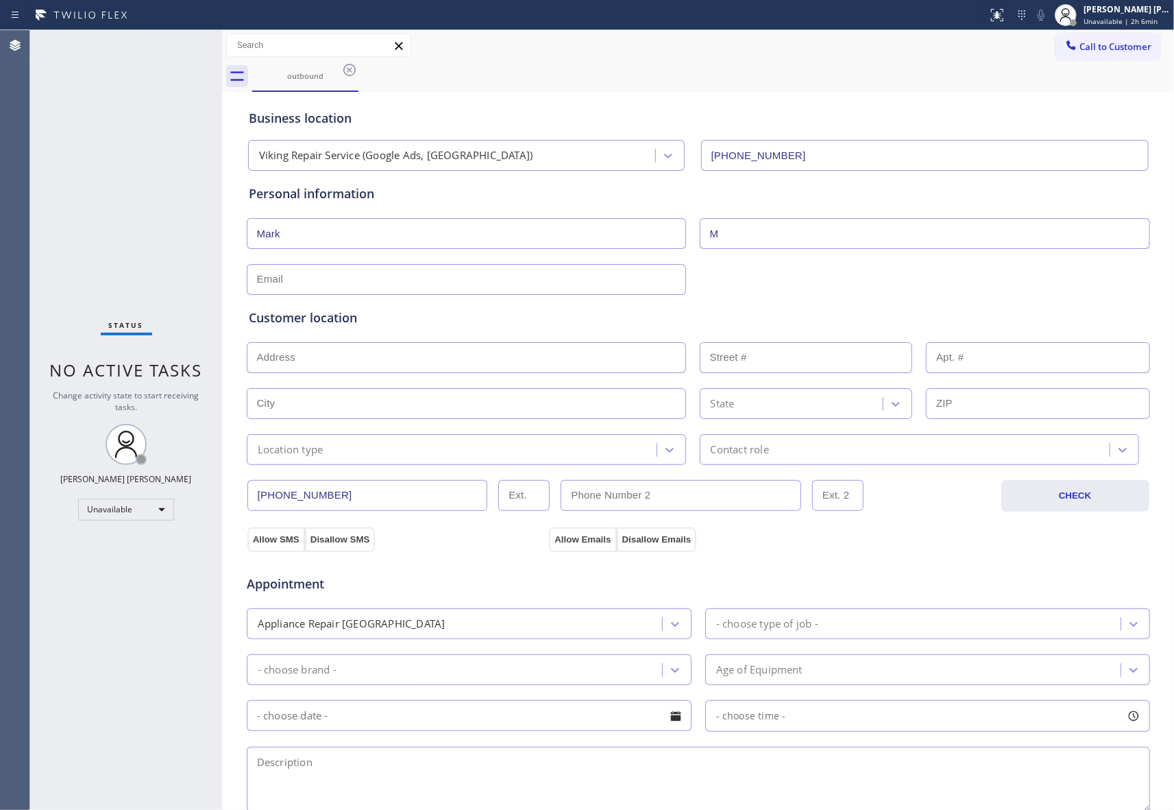
click at [314, 283] on input "text" at bounding box center [466, 279] width 439 height 31
click at [351, 236] on input "Mark" at bounding box center [466, 233] width 439 height 31
click at [341, 274] on input "text" at bounding box center [466, 279] width 439 height 31
paste input "[EMAIL_ADDRESS][PERSON_NAME][DOMAIN_NAME]"
type input "[EMAIL_ADDRESS][PERSON_NAME][DOMAIN_NAME]"
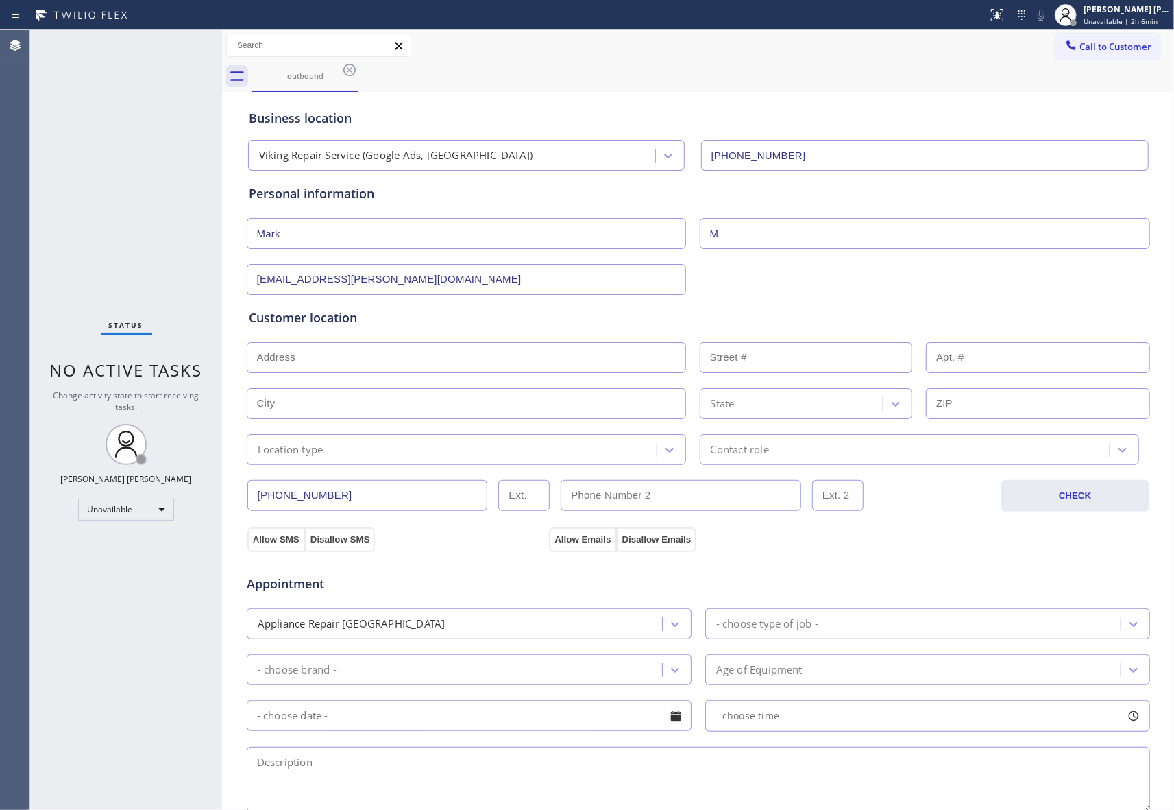
click at [330, 354] on input "text" at bounding box center [466, 357] width 439 height 31
paste input "[STREET_ADDRESS]"
type input "[STREET_ADDRESS]"
type input "817"
type input "Silverton"
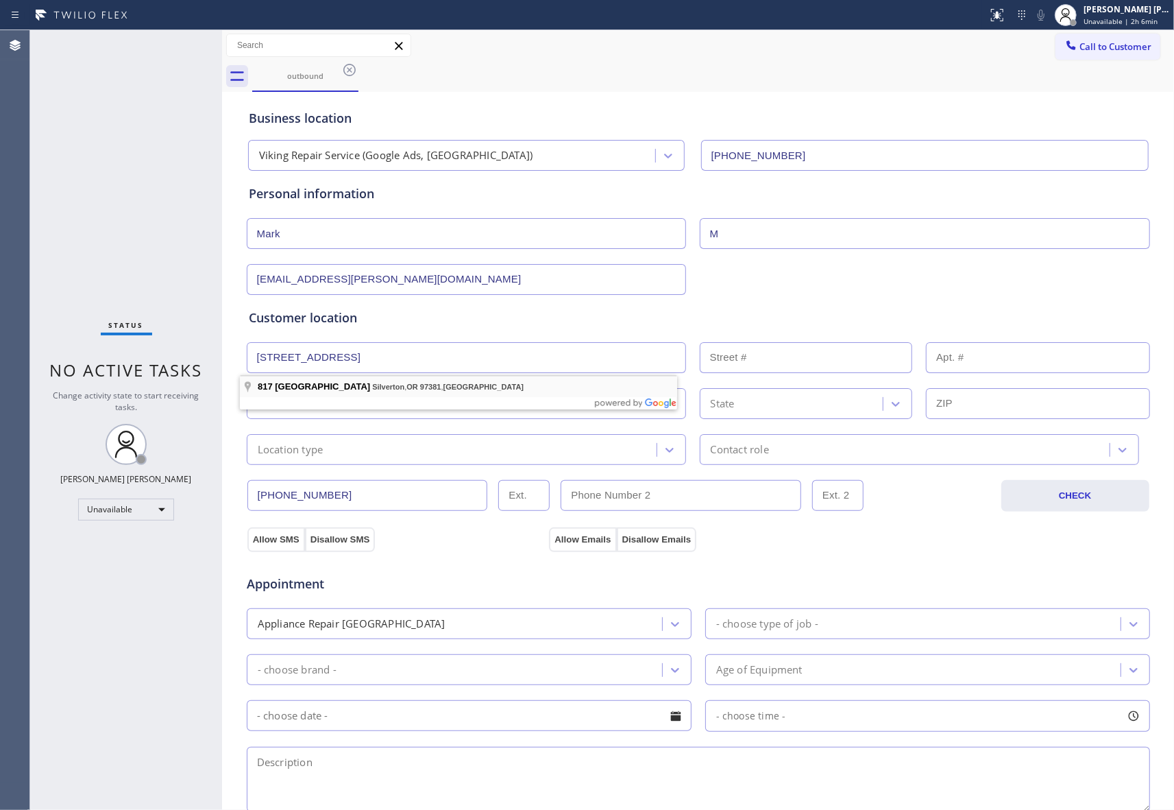
type input "97381"
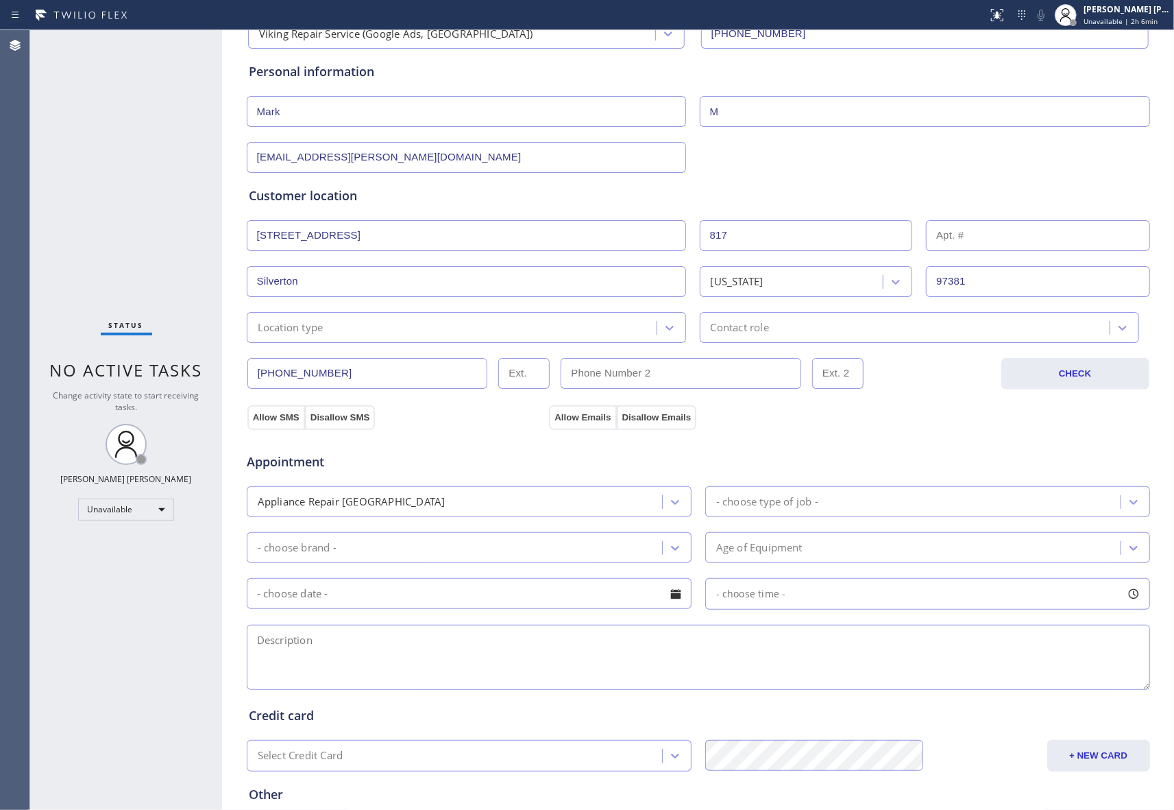
scroll to position [256, 0]
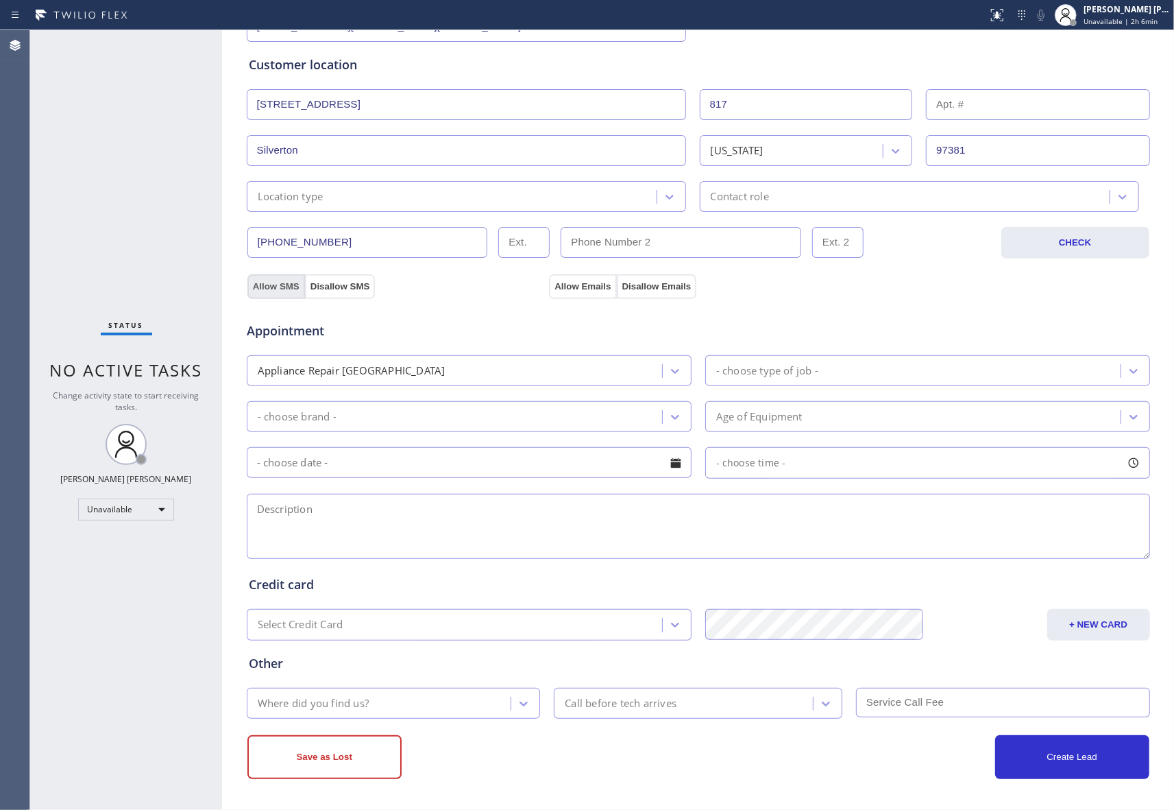
click at [258, 282] on button "Allow SMS" at bounding box center [276, 286] width 58 height 25
click at [552, 278] on button "Allow Emails" at bounding box center [582, 286] width 67 height 25
drag, startPoint x: 379, startPoint y: 522, endPoint x: 388, endPoint y: 522, distance: 8.9
click at [380, 522] on textarea at bounding box center [699, 526] width 904 height 65
paste textarea "Viking Fridge | Freezer running but temp going up in both refrigerator and free…"
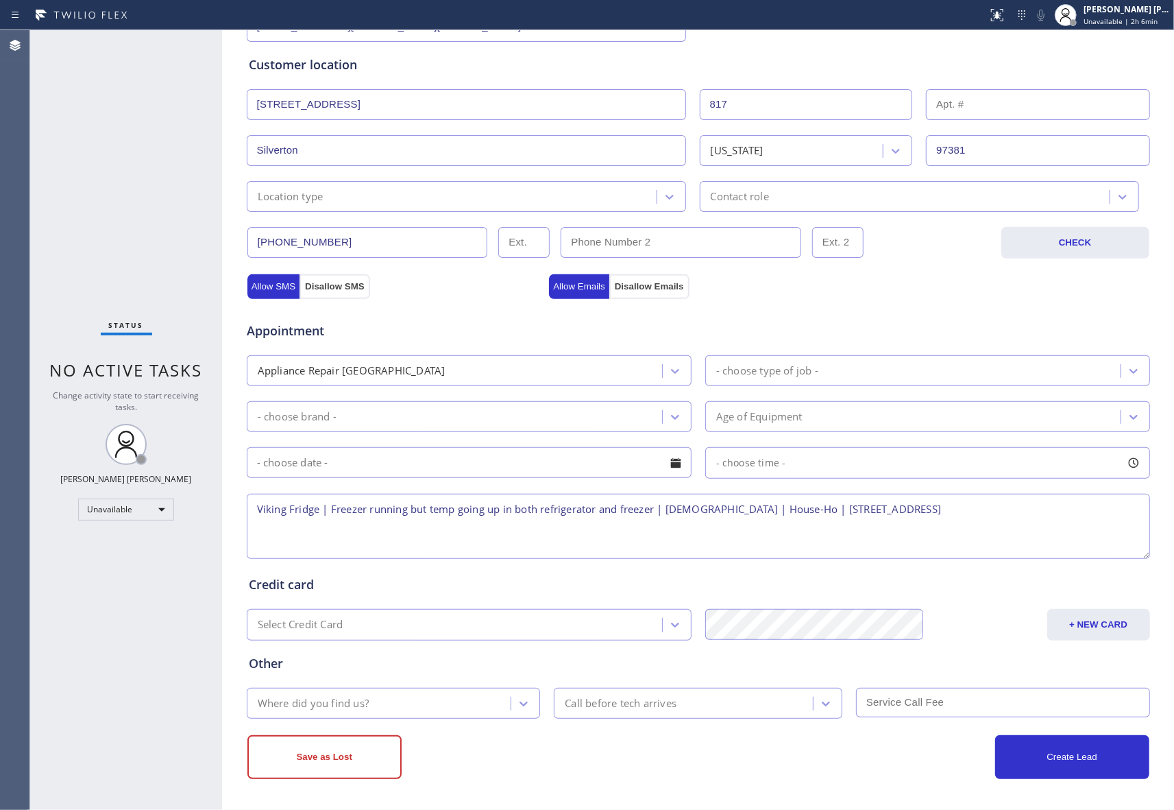
drag, startPoint x: 869, startPoint y: 508, endPoint x: 886, endPoint y: 513, distance: 17.1
click at [873, 508] on textarea "Viking Fridge | Freezer running but temp going up in both refrigerator and free…" at bounding box center [699, 526] width 904 height 65
click at [1019, 511] on textarea "Viking Fridge | Freezer running but temp going up in both refrigerator and free…" at bounding box center [699, 526] width 904 height 65
drag, startPoint x: 343, startPoint y: 524, endPoint x: 350, endPoint y: 547, distance: 24.3
click at [343, 525] on textarea "Viking Fridge | Freezer running but temp going up in both refrigerator and free…" at bounding box center [699, 526] width 904 height 65
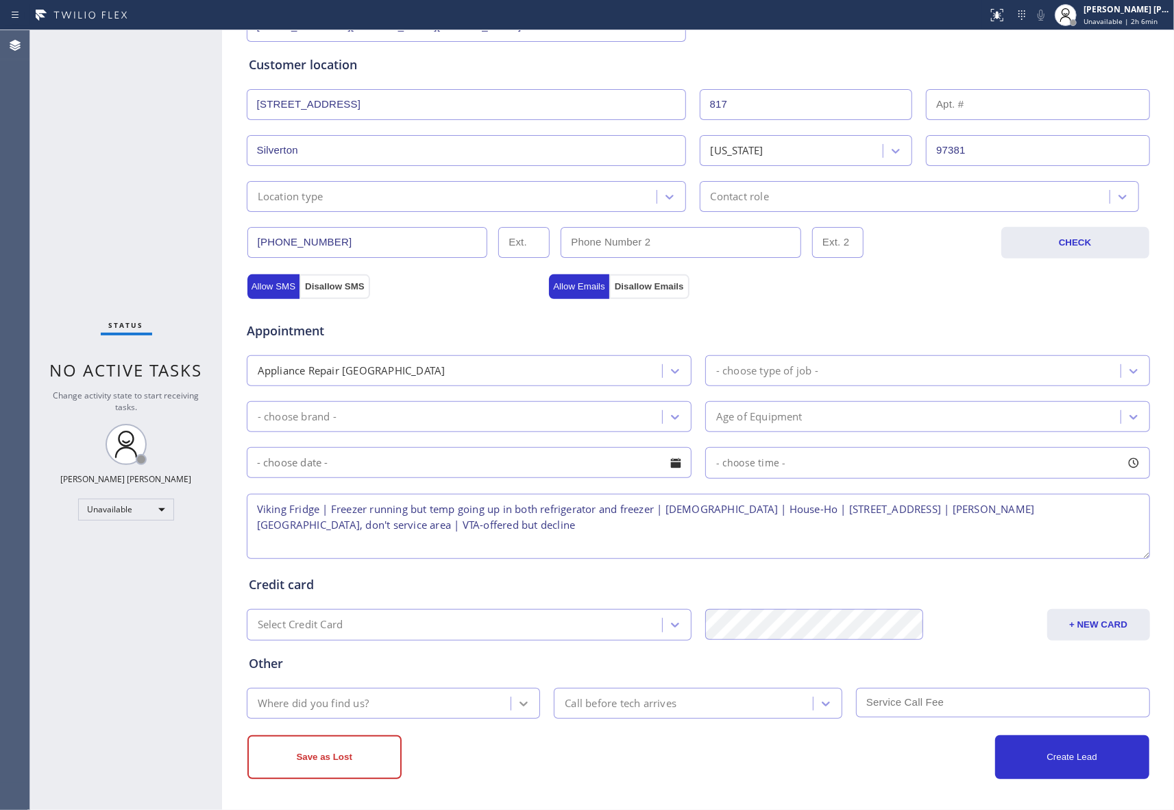
type textarea "Viking Fridge | Freezer running but temp going up in both refrigerator and free…"
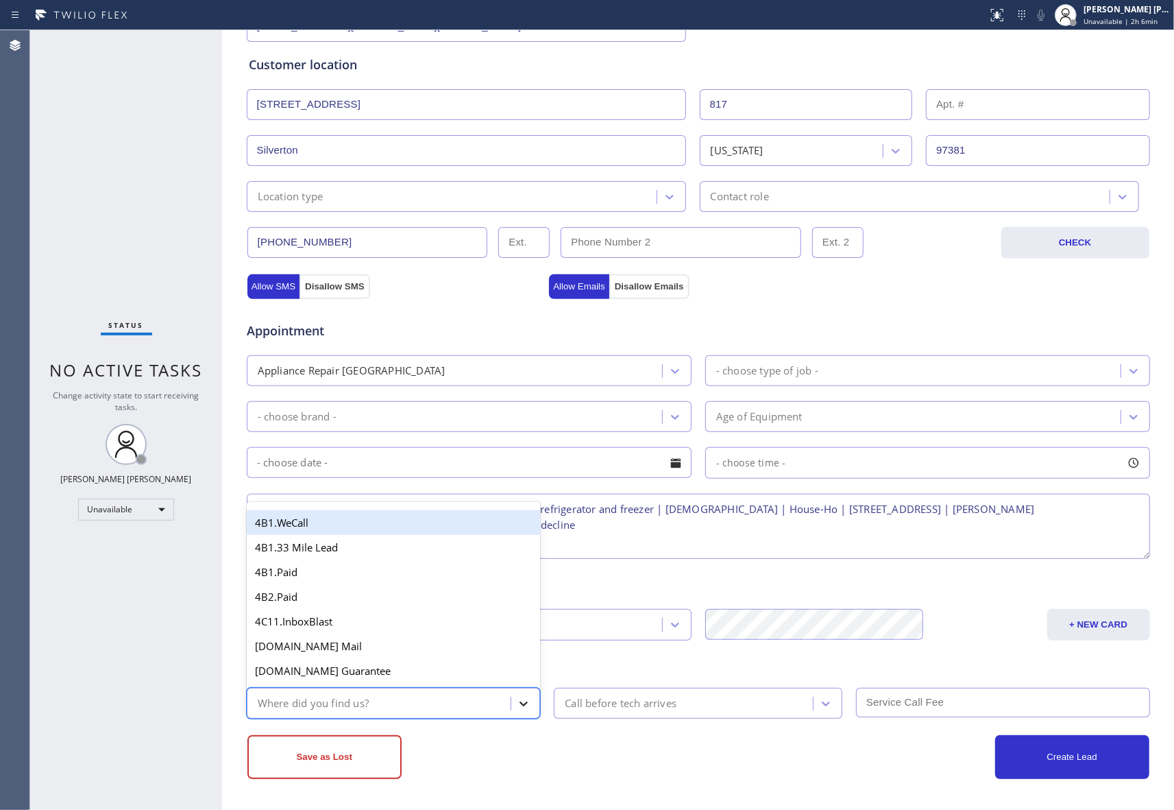
click at [517, 701] on icon at bounding box center [524, 704] width 14 height 14
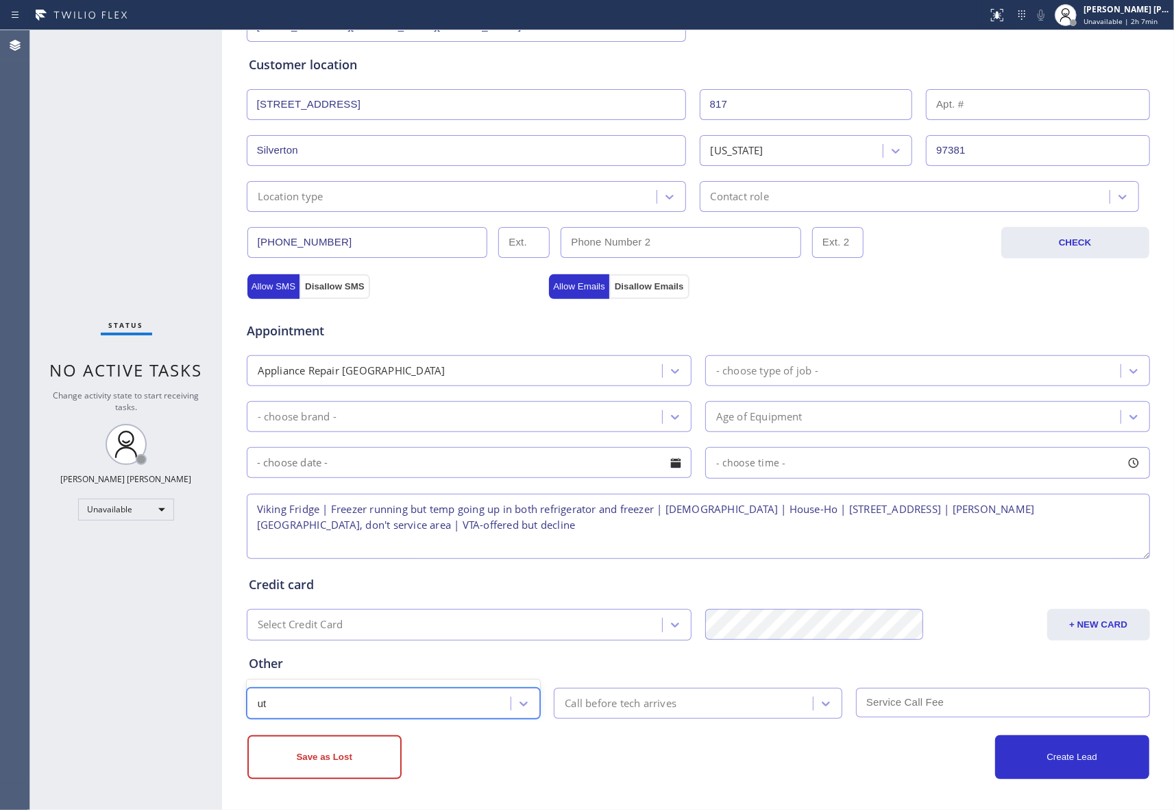
type input "u"
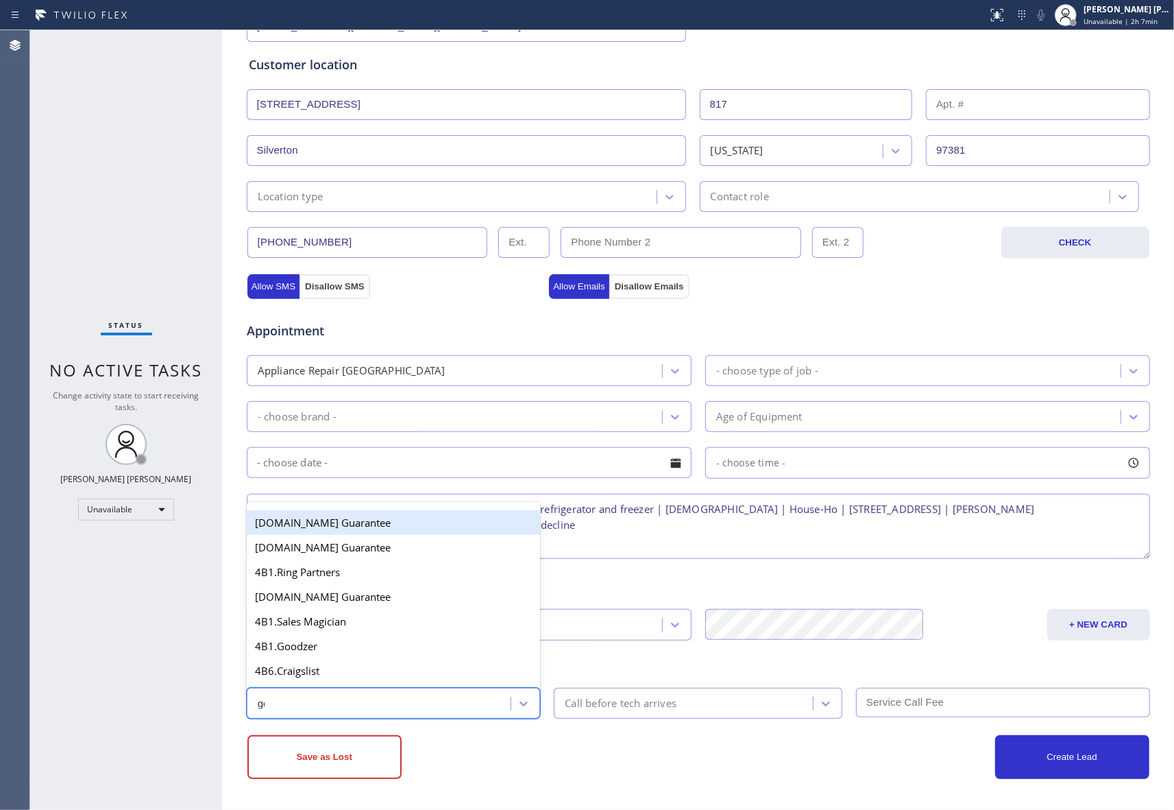
type input "g"
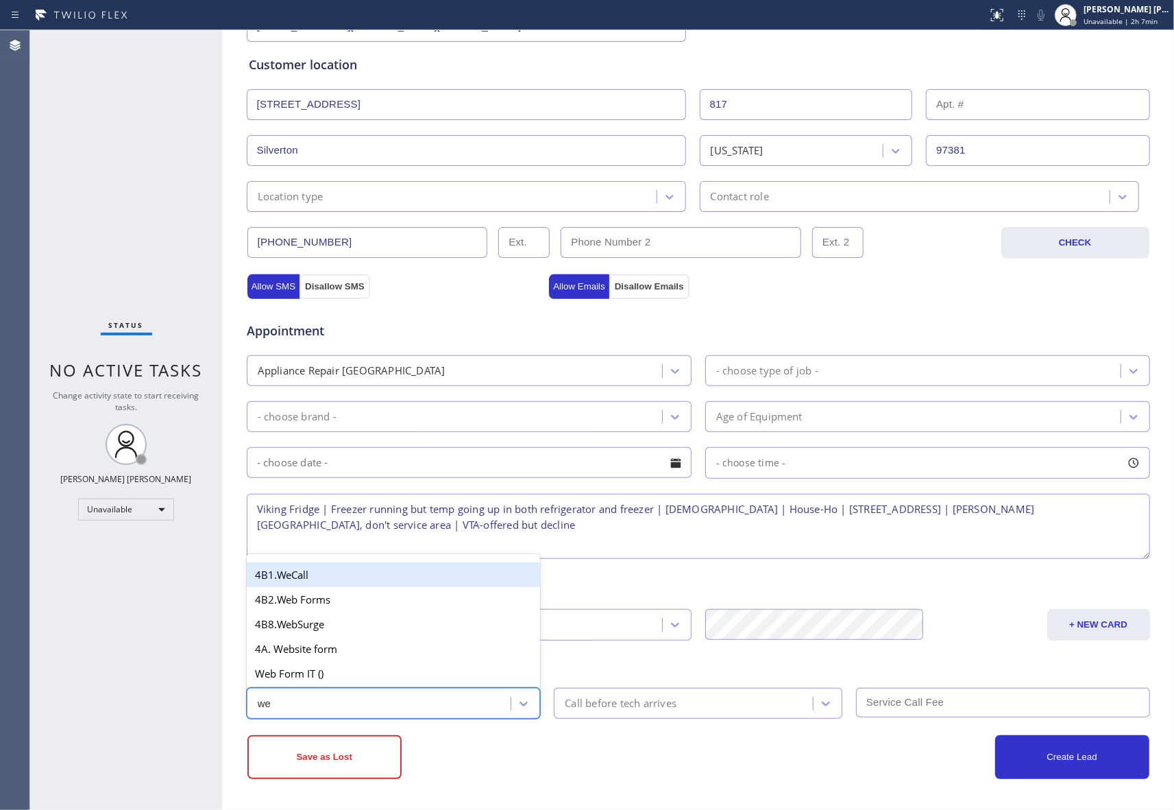
type input "web"
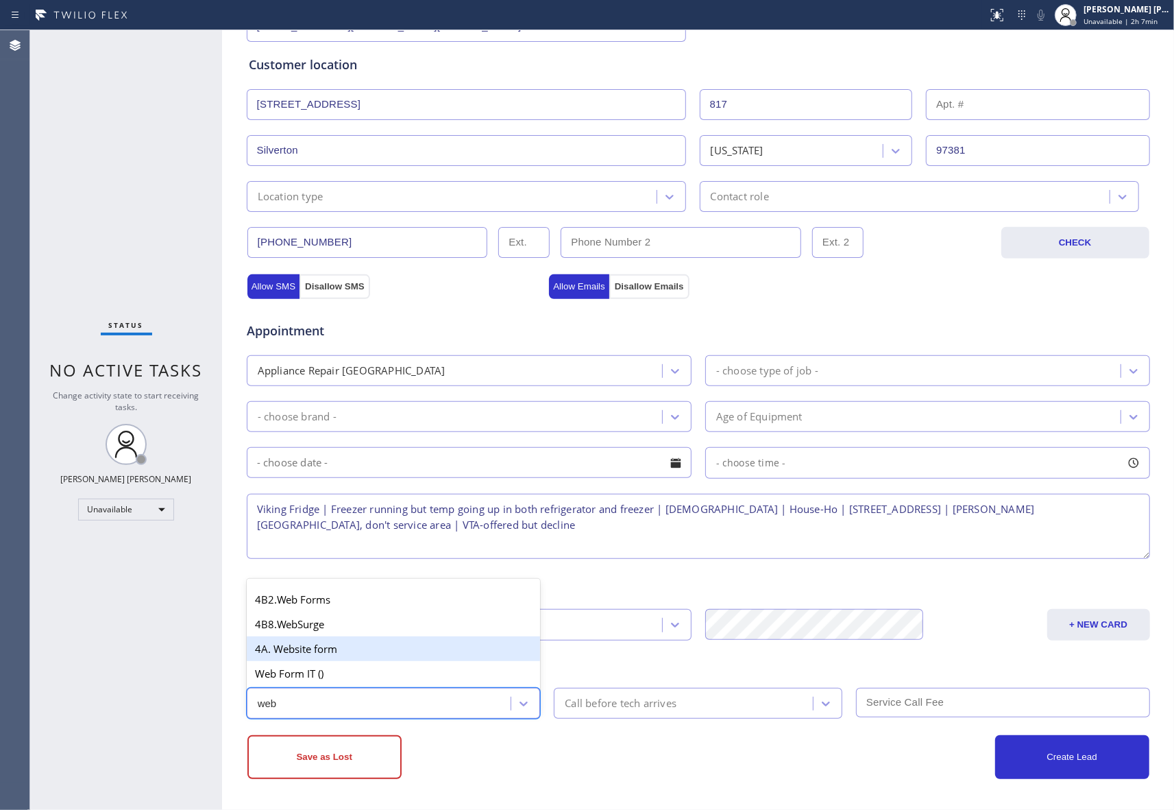
click at [349, 651] on div "4A. Website form" at bounding box center [394, 648] width 294 height 25
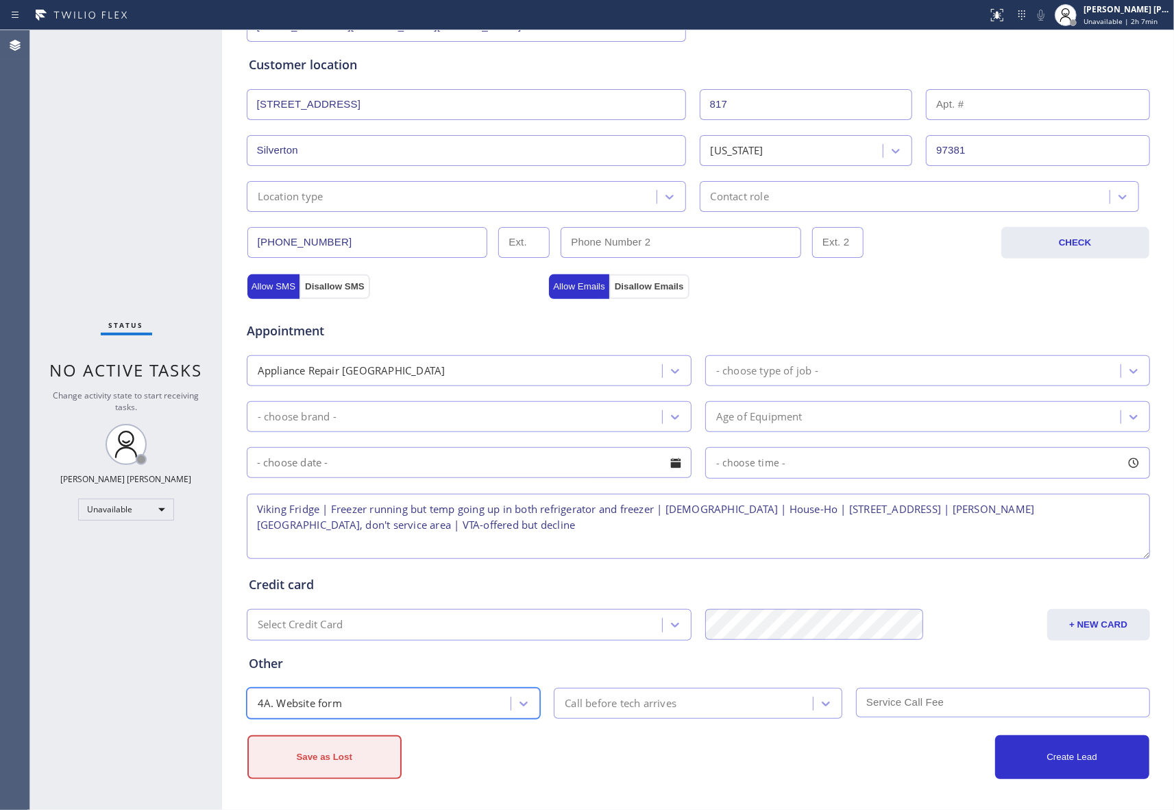
click at [355, 755] on button "Save as Lost" at bounding box center [324, 757] width 154 height 44
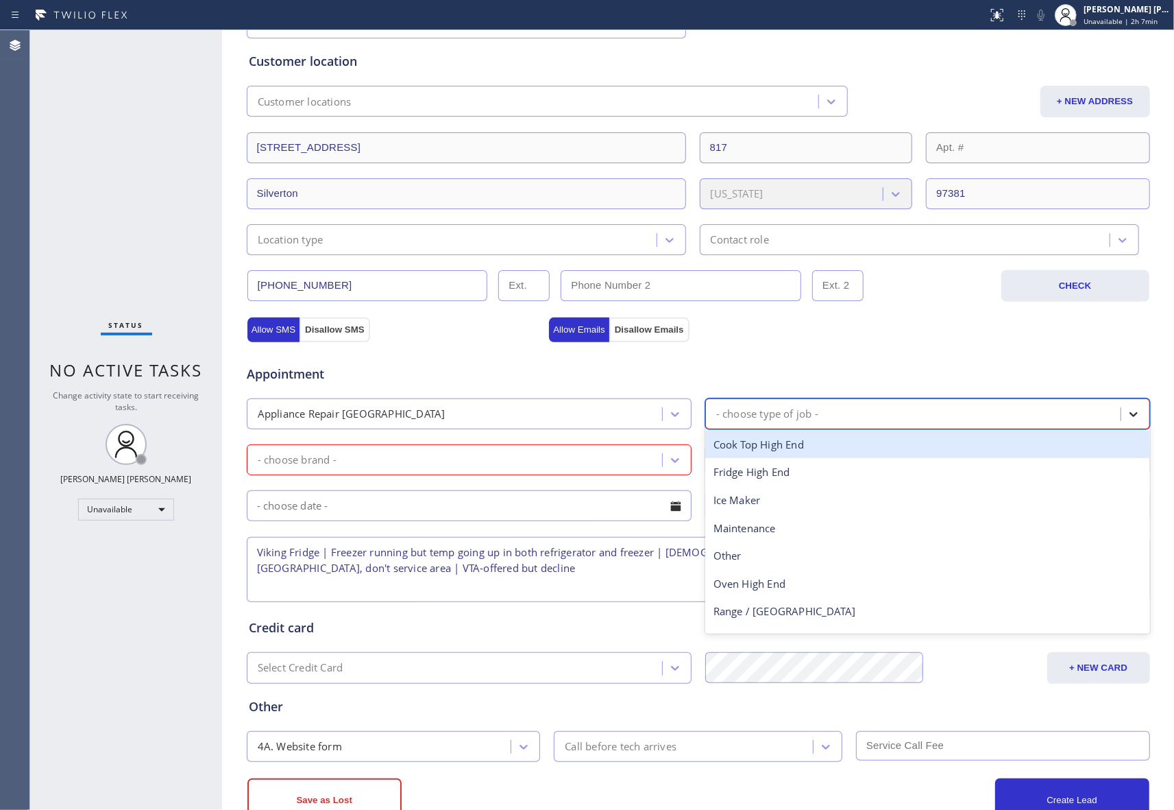
click at [1128, 413] on icon at bounding box center [1134, 414] width 14 height 14
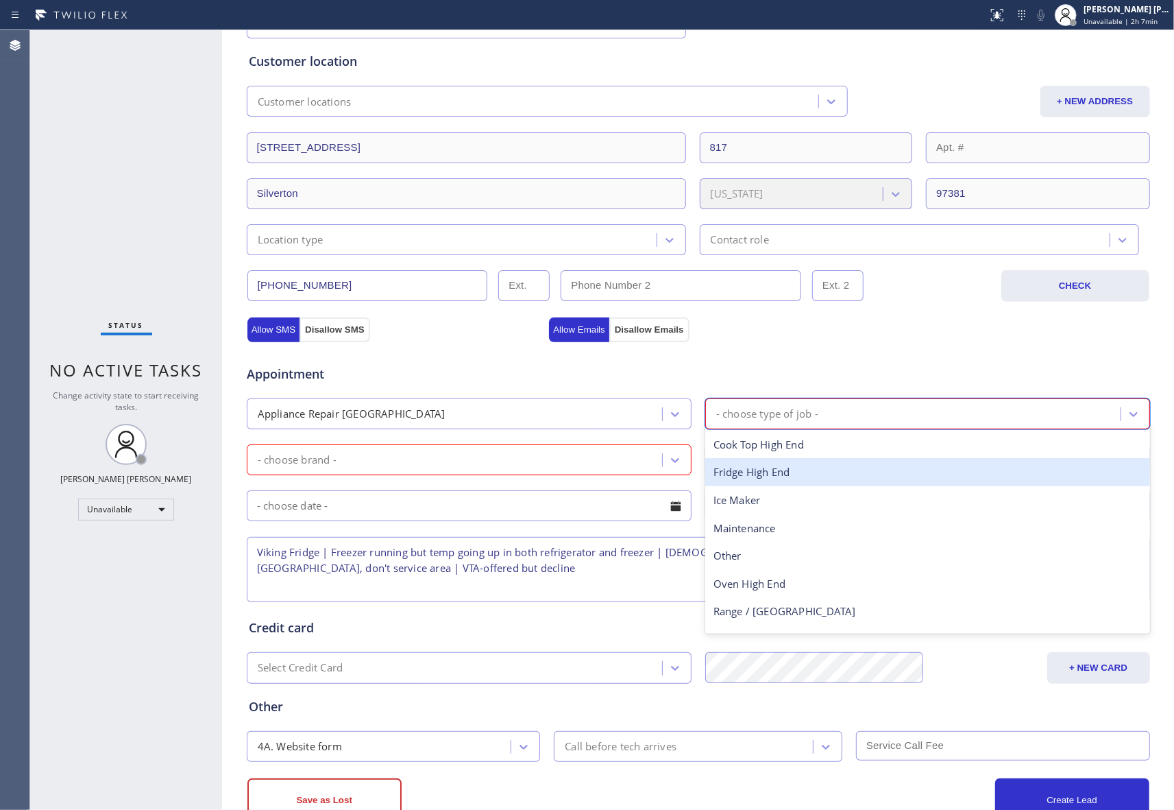
drag, startPoint x: 802, startPoint y: 481, endPoint x: 653, endPoint y: 469, distance: 149.2
click at [802, 480] on div "Fridge High End" at bounding box center [927, 472] width 445 height 28
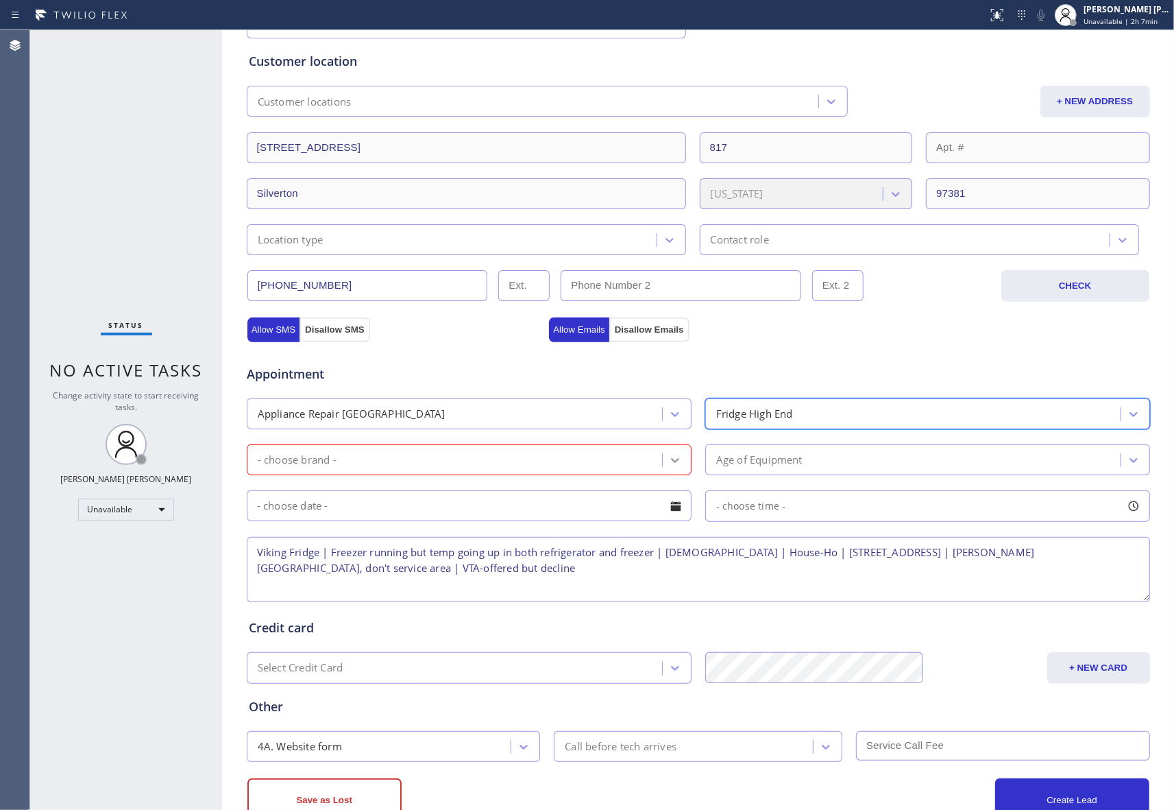
click at [679, 459] on div at bounding box center [675, 460] width 25 height 25
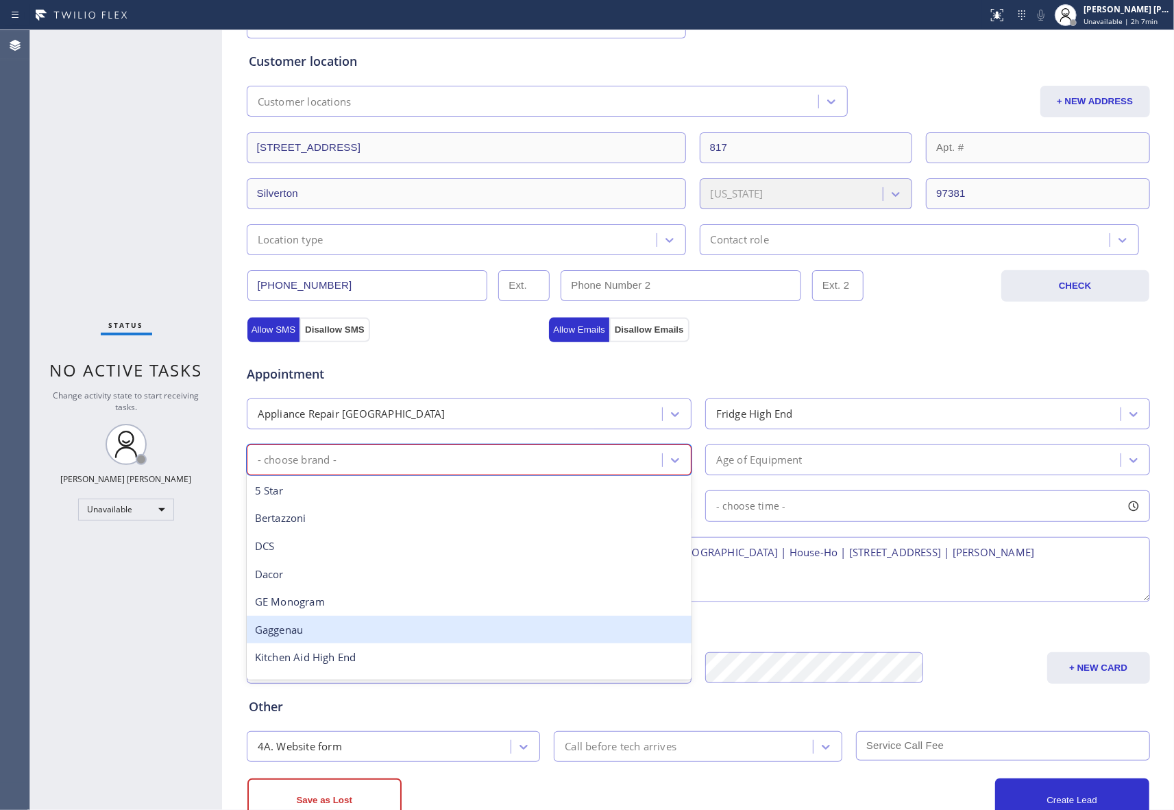
type input "v"
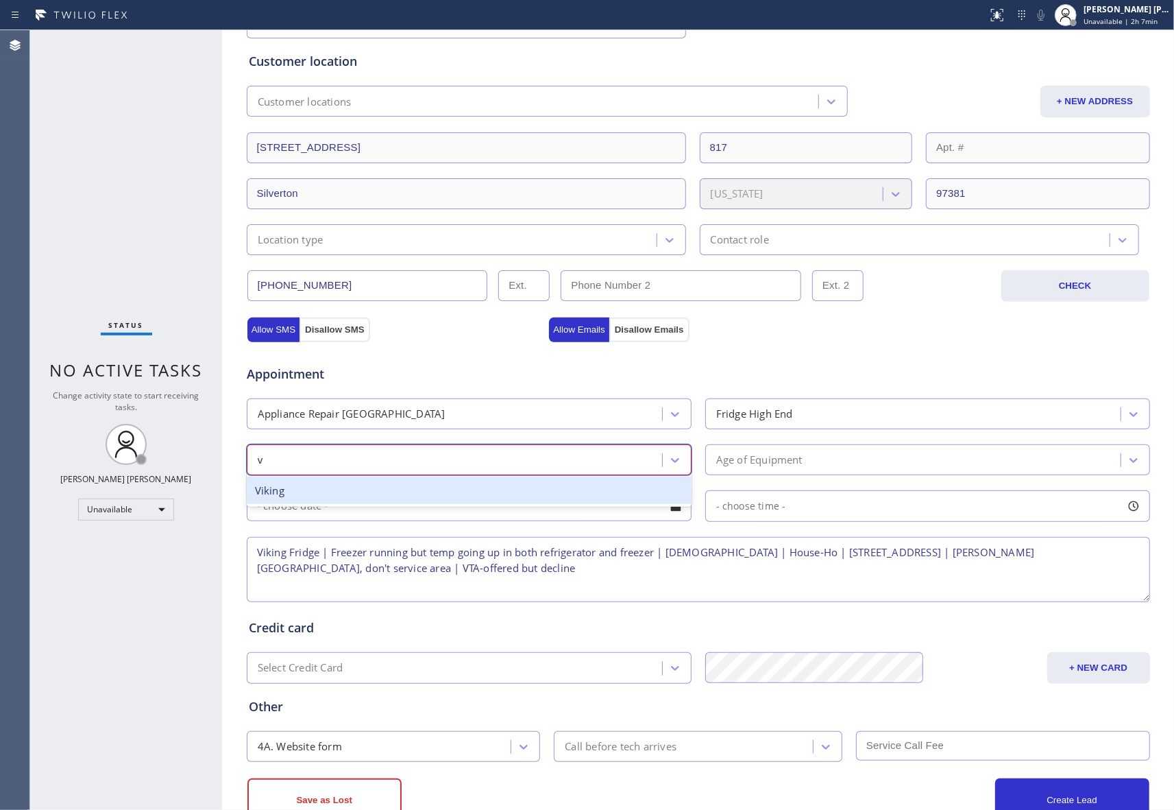
drag, startPoint x: 310, startPoint y: 495, endPoint x: 750, endPoint y: 483, distance: 440.3
click at [311, 495] on div "Viking" at bounding box center [469, 490] width 445 height 28
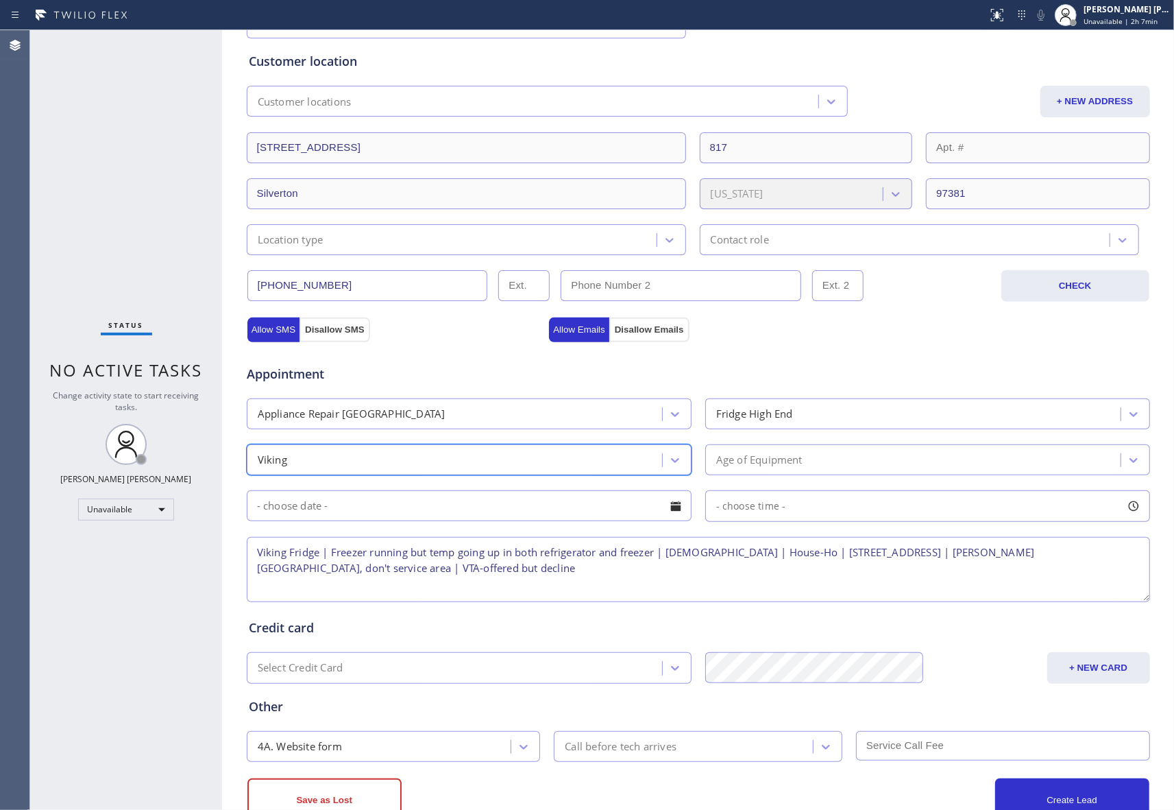
drag, startPoint x: 1124, startPoint y: 463, endPoint x: 1053, endPoint y: 468, distance: 71.4
click at [1130, 463] on icon at bounding box center [1134, 460] width 8 height 5
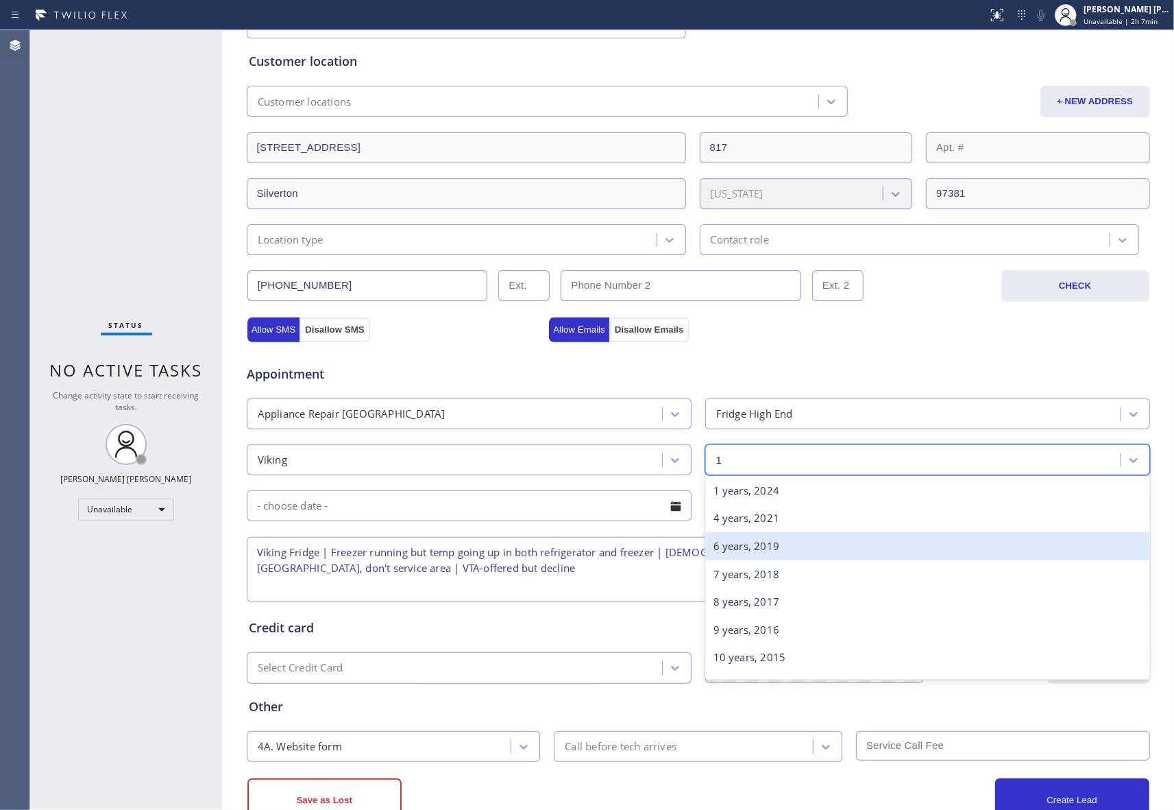
type input "10"
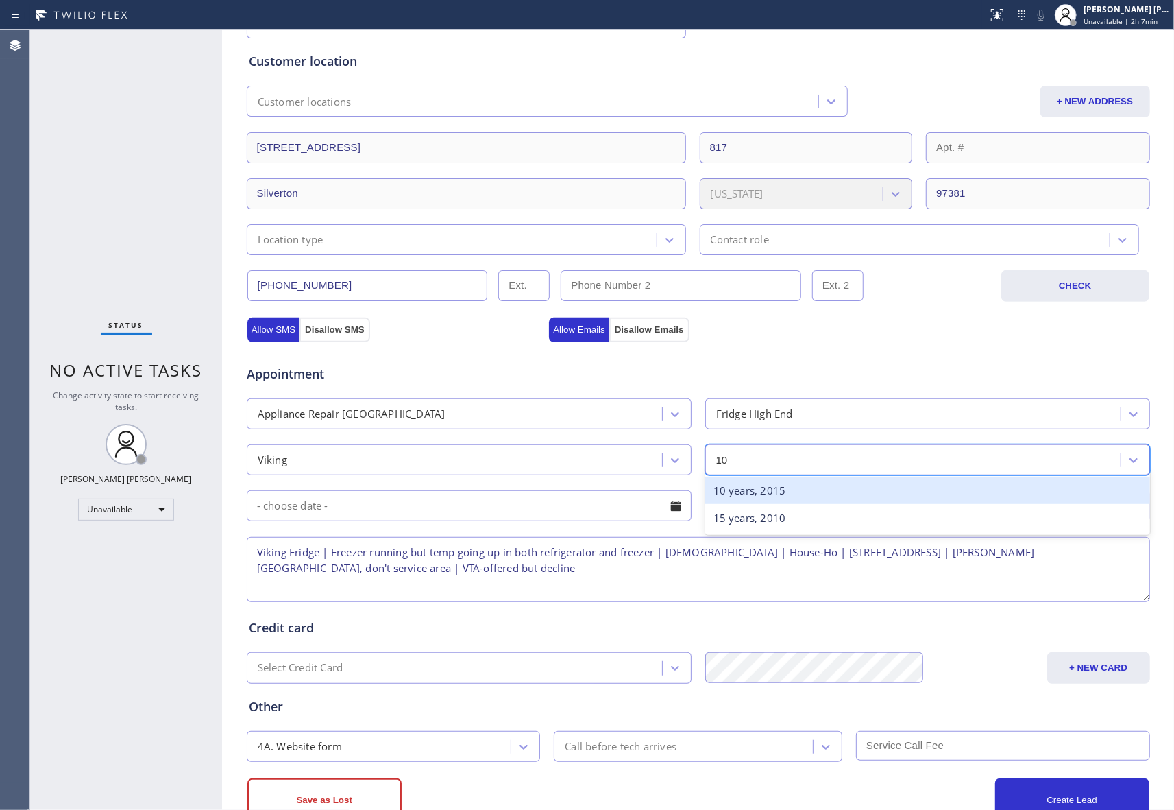
click at [782, 498] on div "10 years, 2015" at bounding box center [927, 490] width 445 height 28
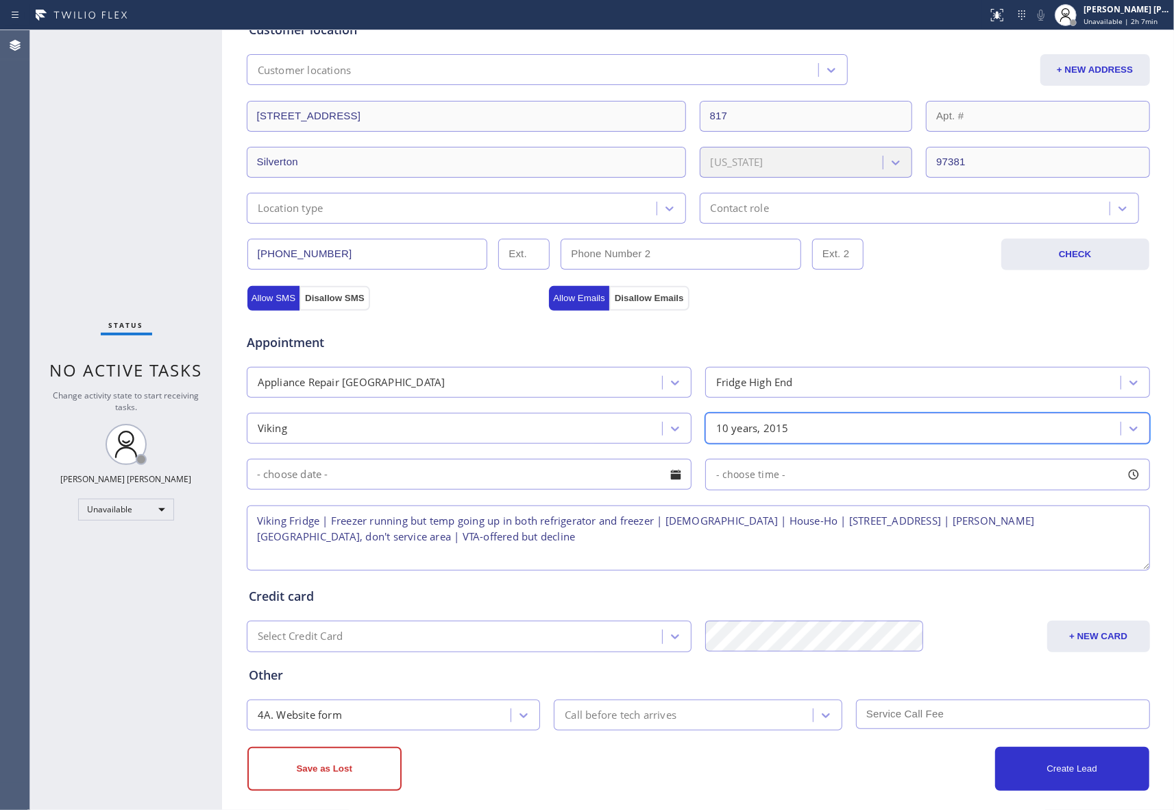
scroll to position [303, 0]
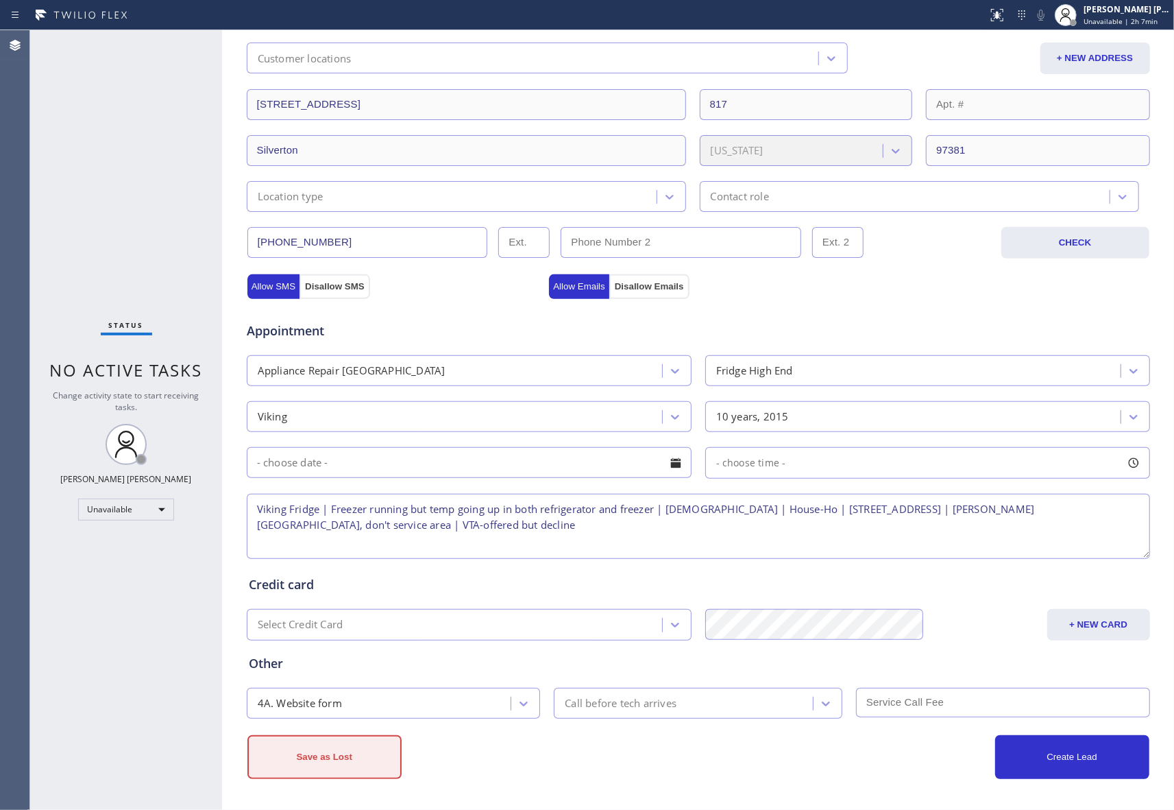
click at [338, 753] on button "Save as Lost" at bounding box center [324, 757] width 154 height 44
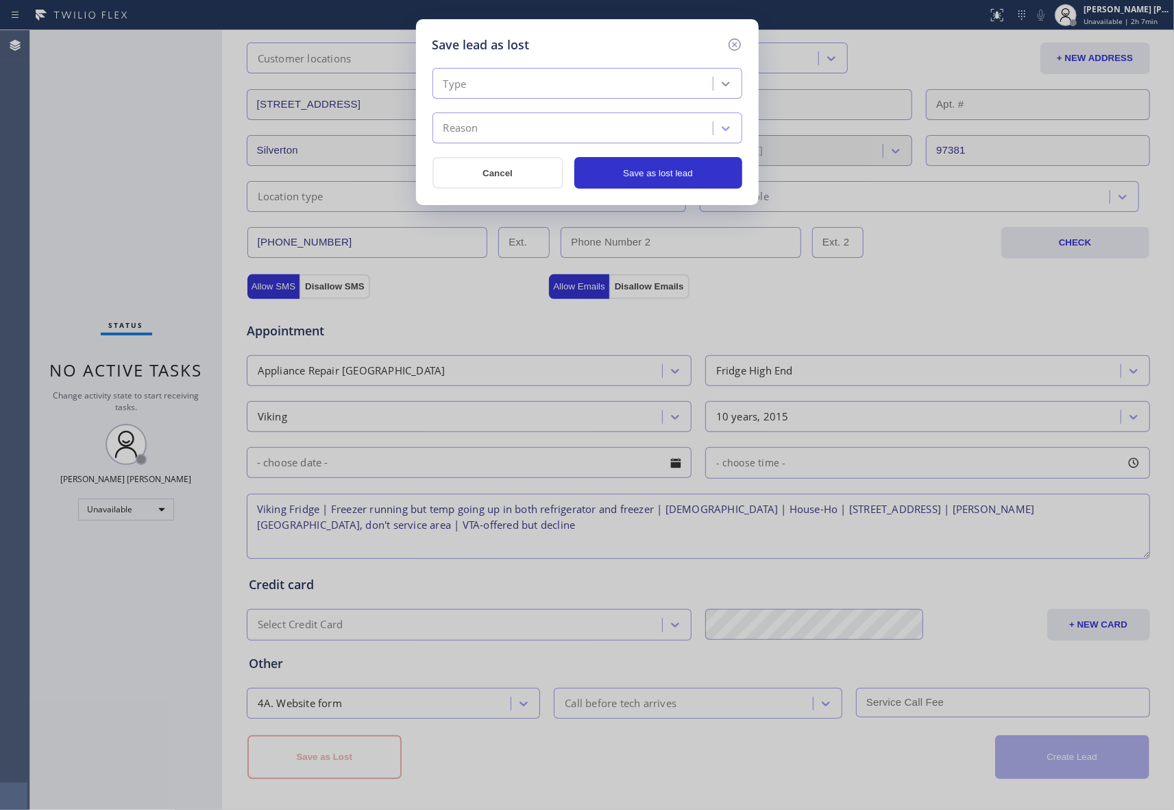
click at [725, 77] on icon at bounding box center [726, 84] width 14 height 14
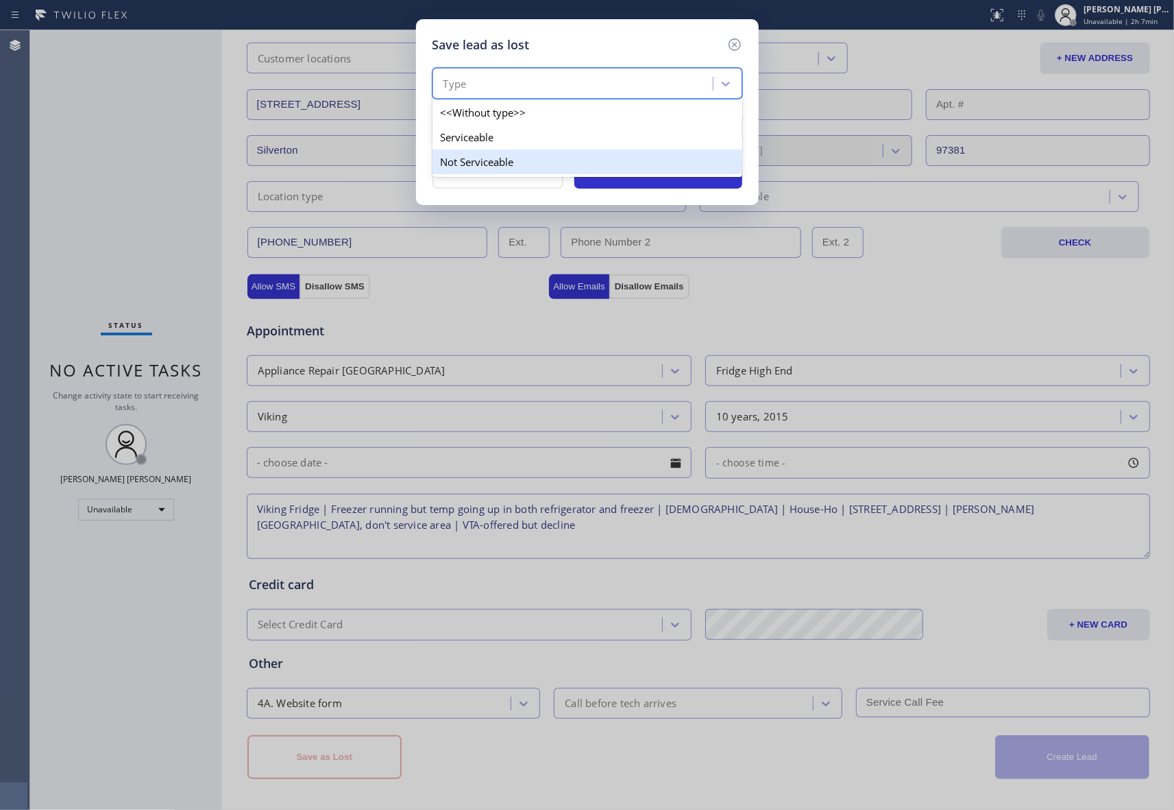
click at [507, 157] on div "Not Serviceable" at bounding box center [588, 161] width 310 height 25
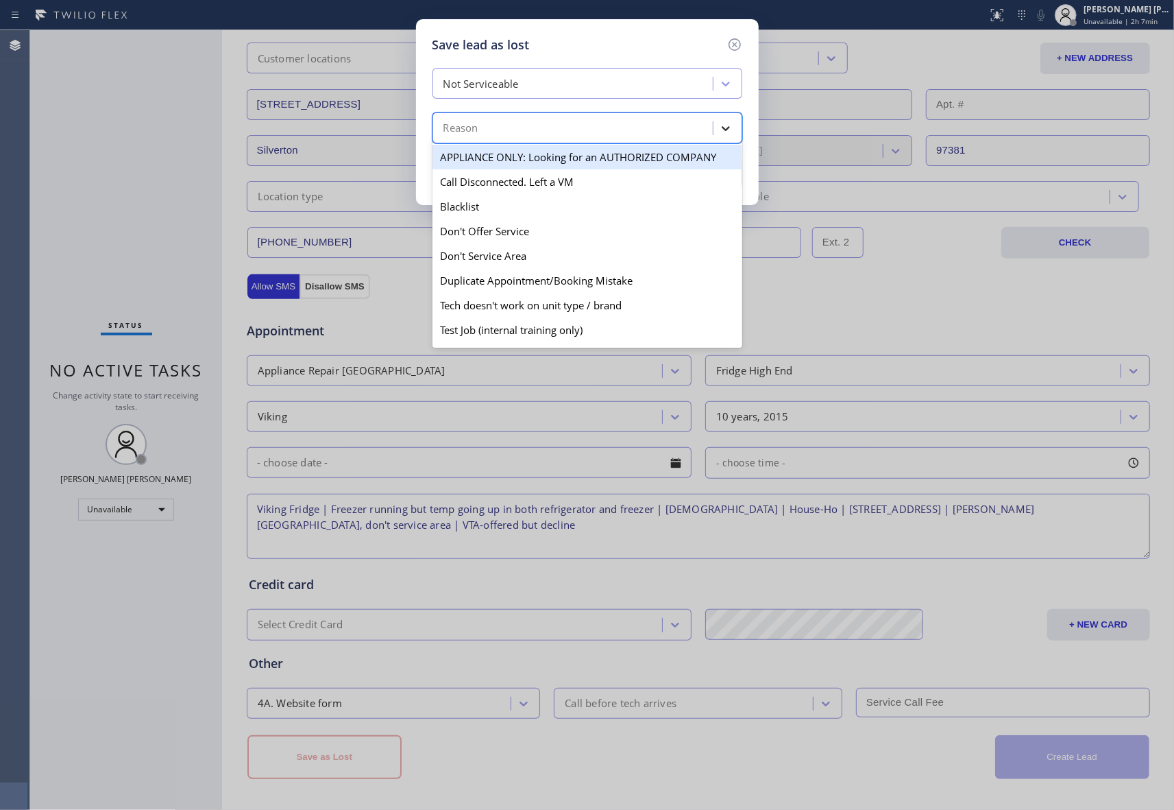
click at [727, 128] on icon at bounding box center [726, 128] width 8 height 5
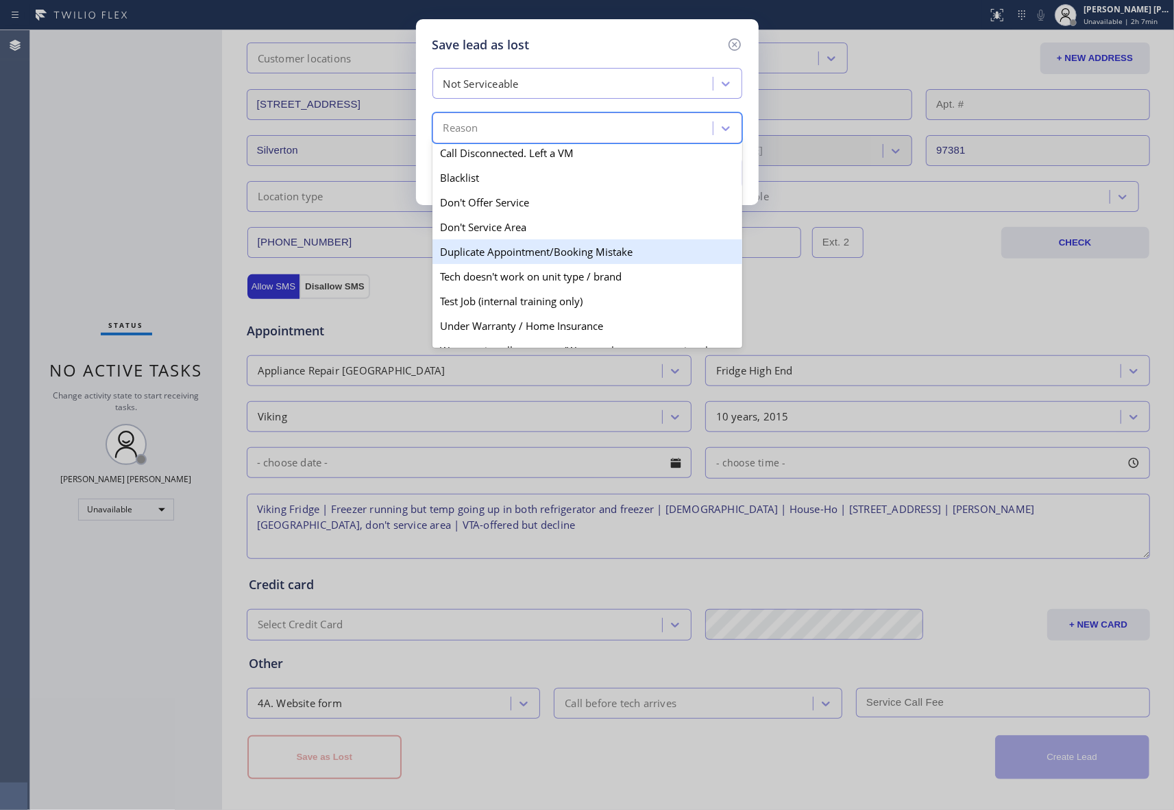
scroll to position [0, 0]
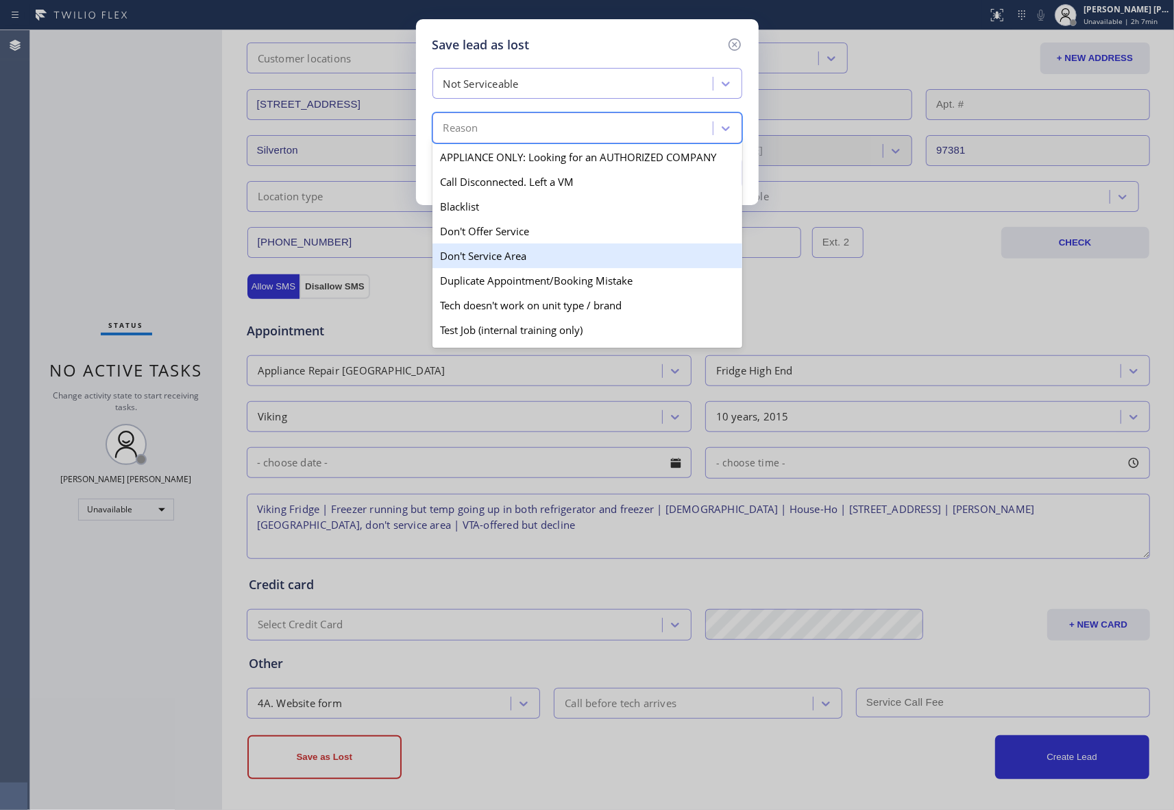
click at [588, 263] on div "Don't Service Area" at bounding box center [588, 255] width 310 height 25
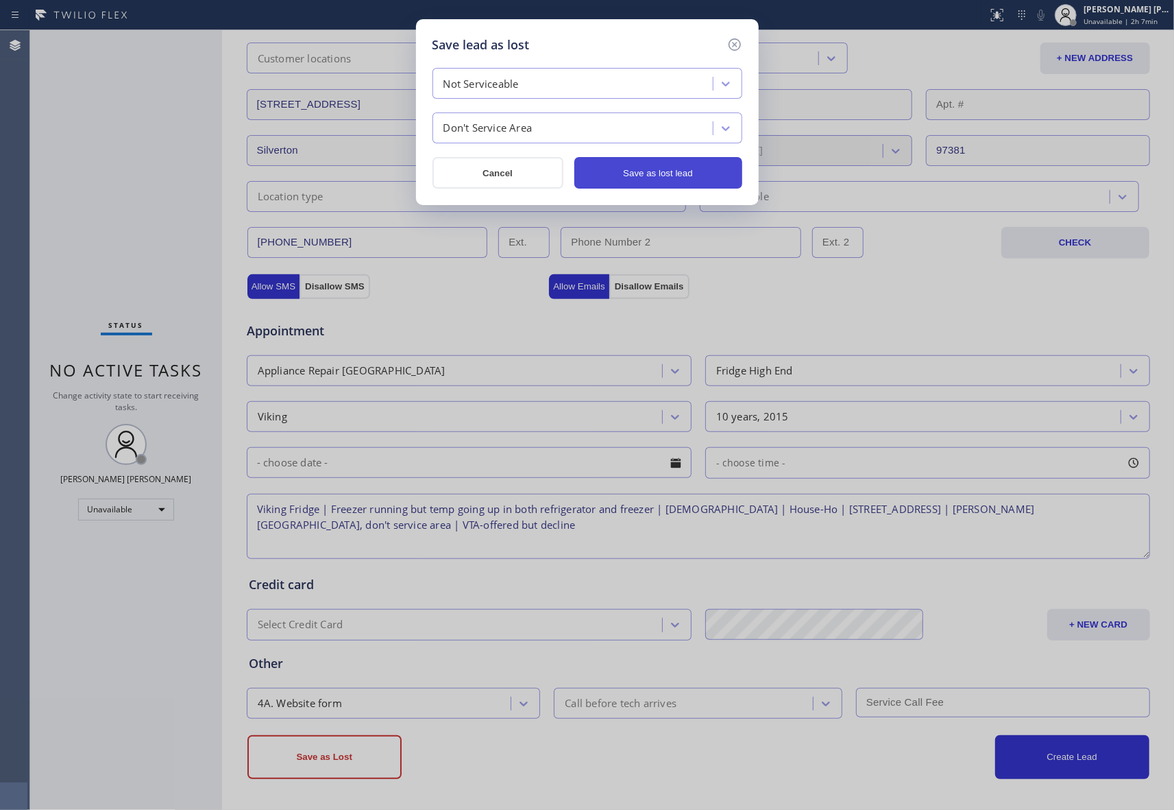
click at [701, 169] on button "Save as lost lead" at bounding box center [658, 173] width 168 height 32
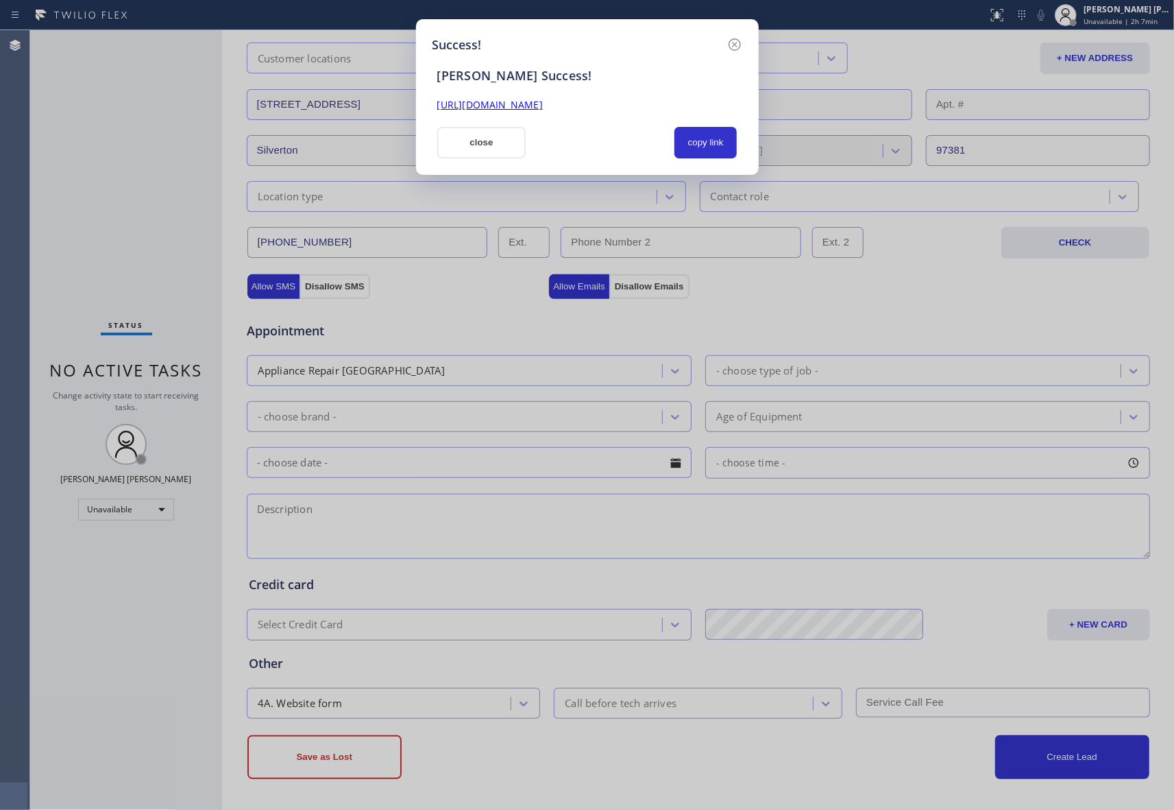
drag, startPoint x: 653, startPoint y: 102, endPoint x: 417, endPoint y: 97, distance: 235.9
click at [398, 97] on div "Success! [PERSON_NAME] Success! [URL][DOMAIN_NAME] close copy link" at bounding box center [587, 405] width 1174 height 810
copy link "[URL][DOMAIN_NAME]"
click at [735, 44] on icon at bounding box center [734, 44] width 12 height 12
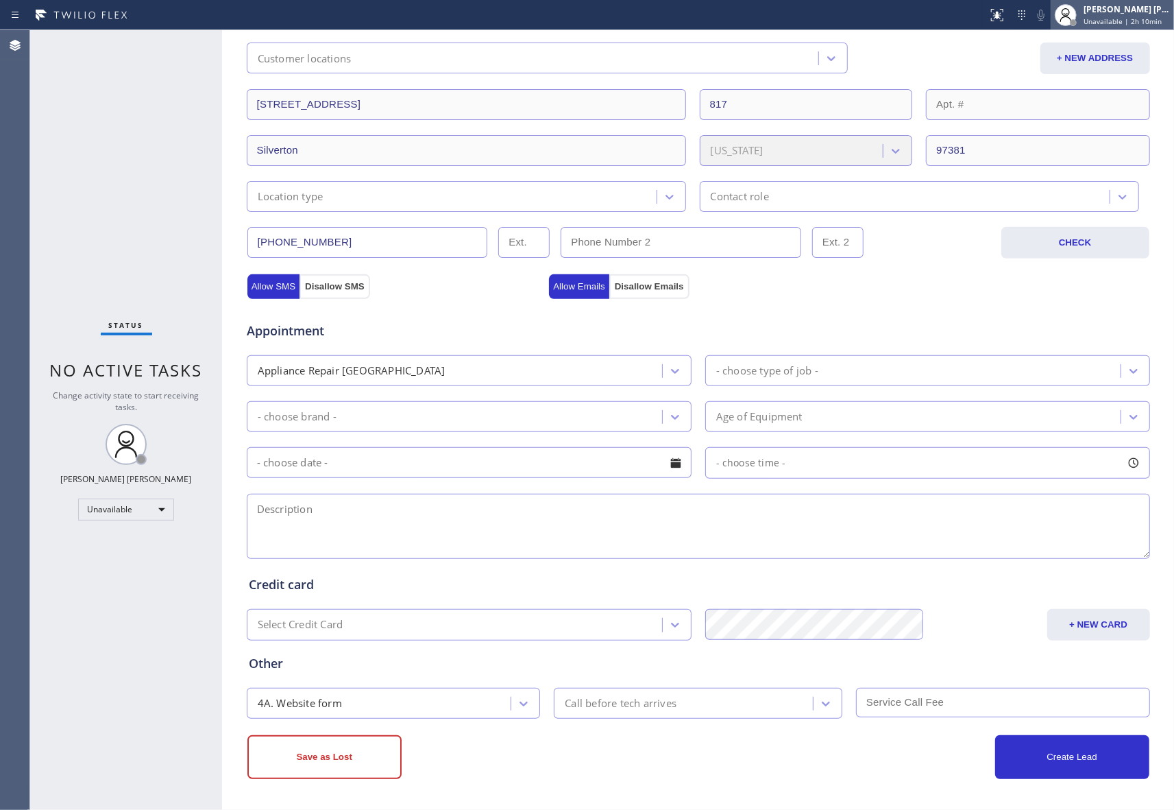
click at [1120, 15] on div "[PERSON_NAME] [PERSON_NAME] Unavailable | 2h 10min" at bounding box center [1127, 15] width 93 height 24
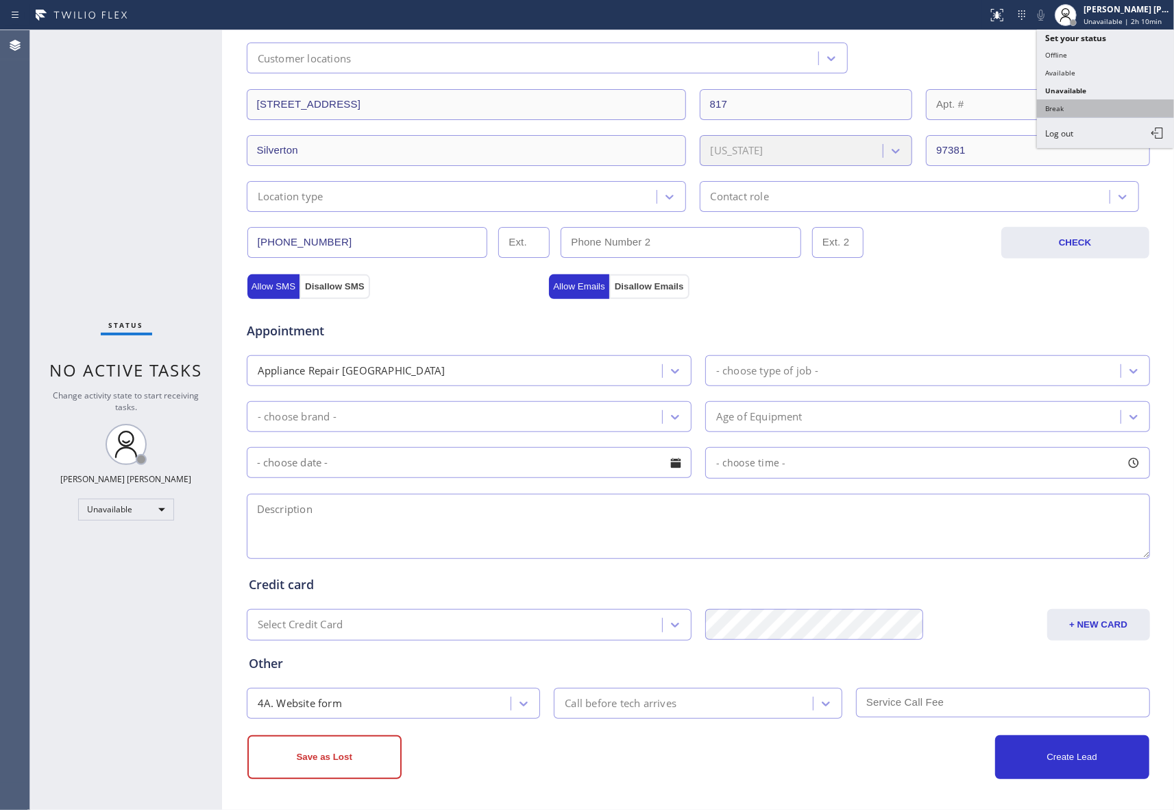
click at [1101, 106] on button "Break" at bounding box center [1105, 108] width 137 height 18
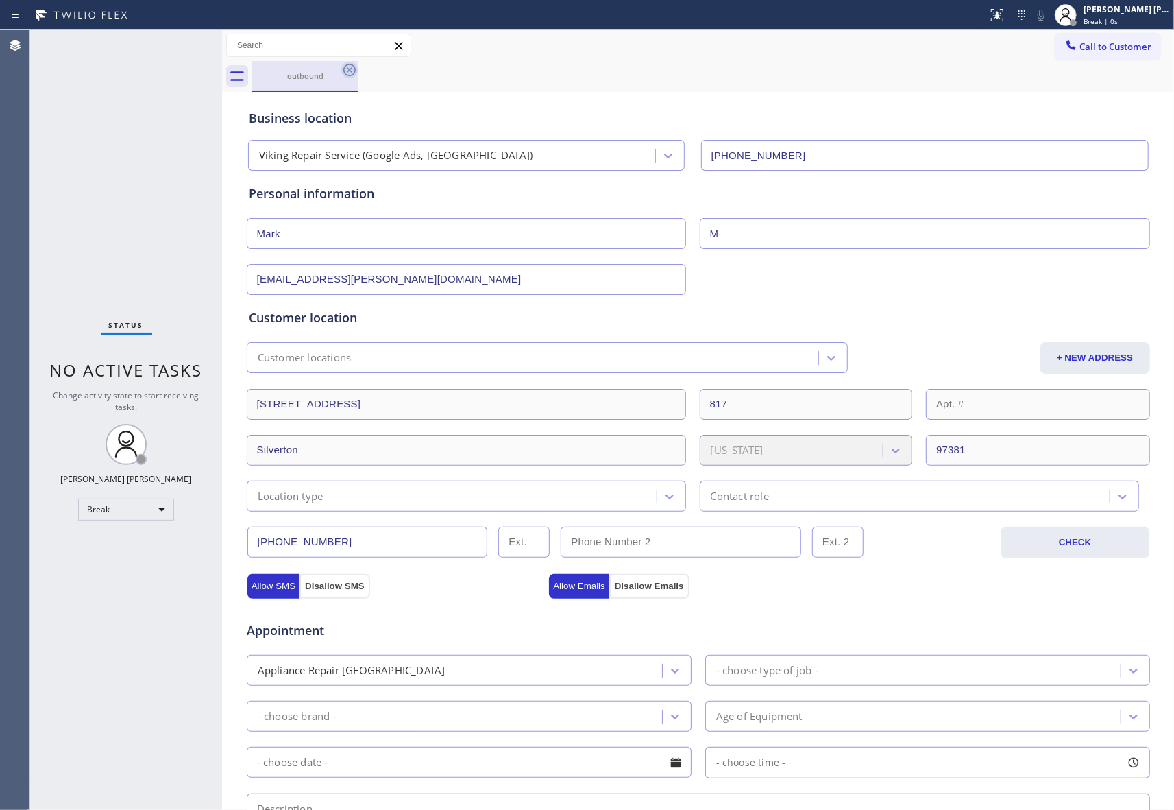
click at [352, 71] on icon at bounding box center [349, 70] width 16 height 16
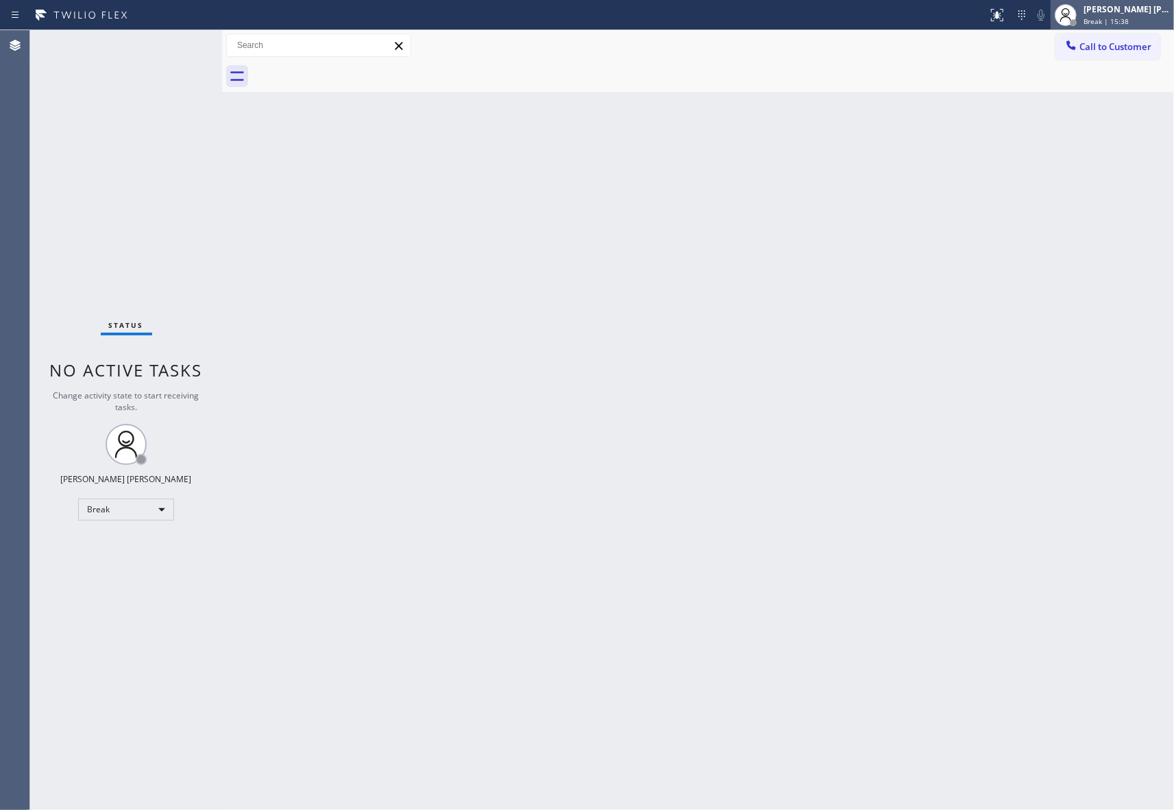
click at [1122, 18] on span "Break | 15:38" at bounding box center [1106, 21] width 45 height 10
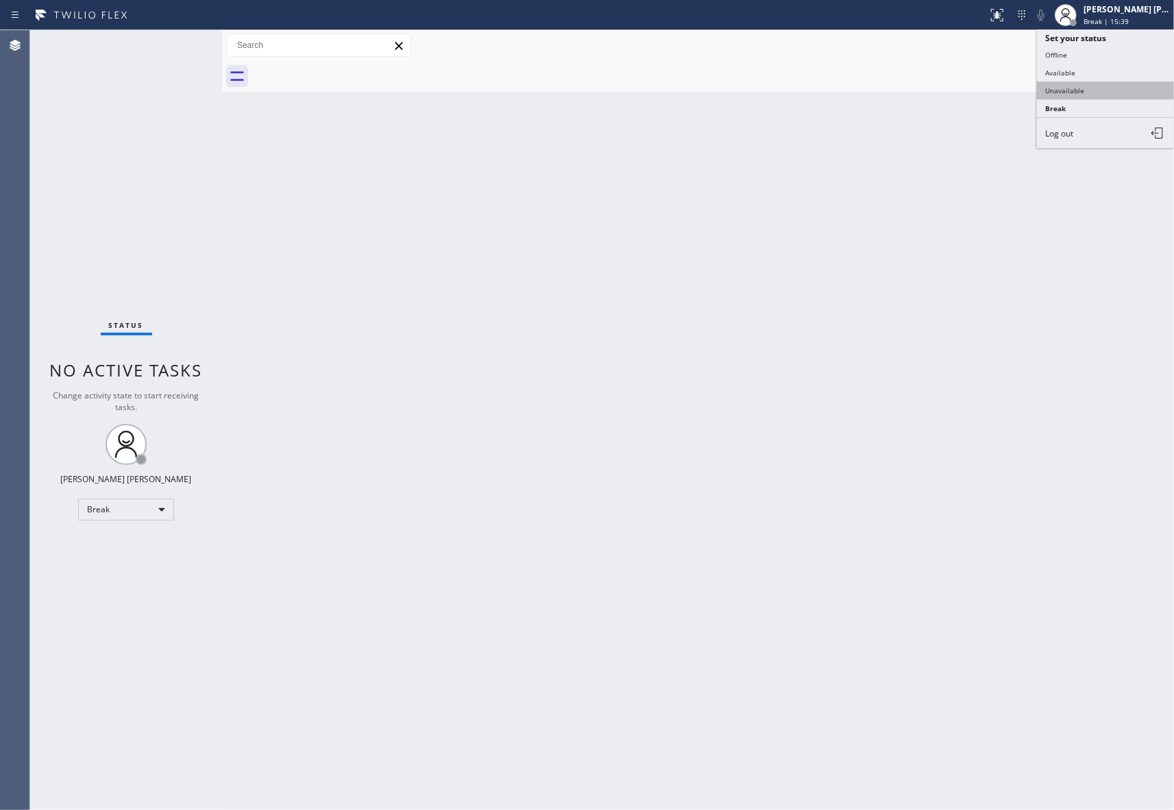
click at [1115, 92] on button "Unavailable" at bounding box center [1105, 91] width 137 height 18
click at [1130, 43] on span "Call to Customer" at bounding box center [1116, 46] width 72 height 12
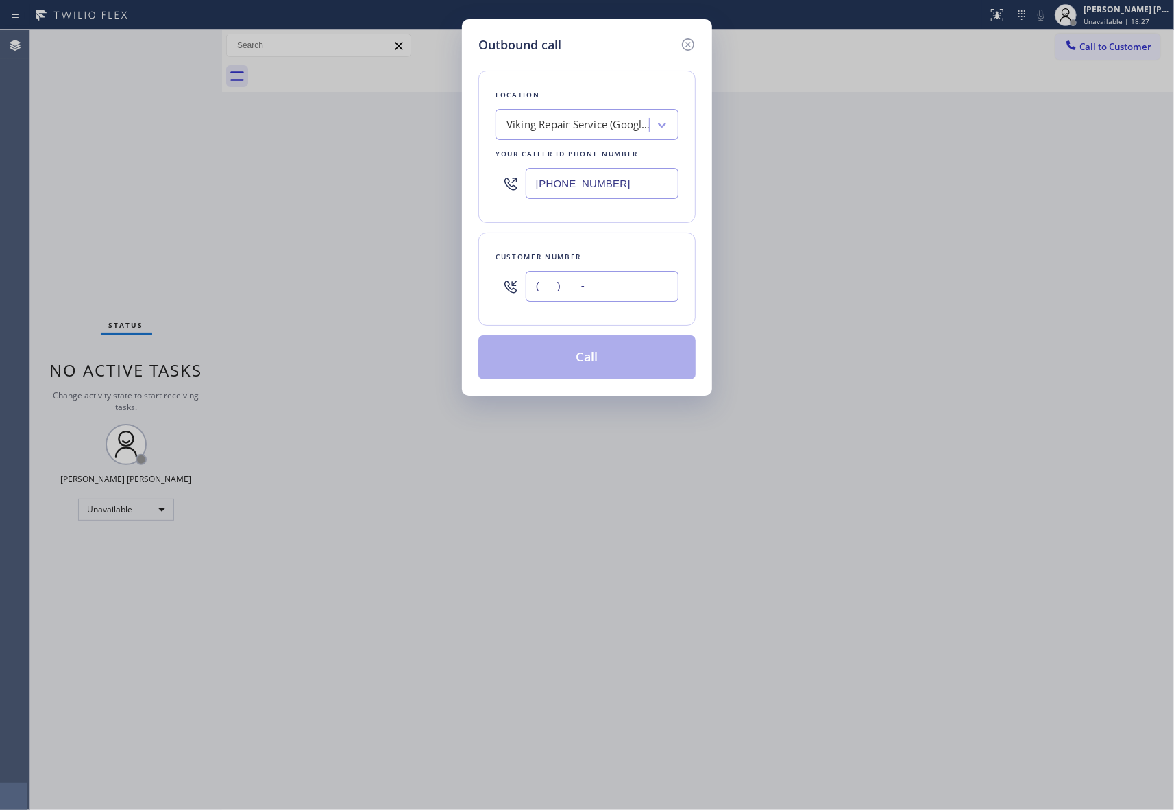
click at [649, 293] on input "(___) ___-____" at bounding box center [602, 286] width 153 height 31
paste input "949) 686-8001"
type input "[PHONE_NUMBER]"
click at [576, 119] on div "Viking Repair Service (Google Ads, [GEOGRAPHIC_DATA])" at bounding box center [579, 125] width 144 height 16
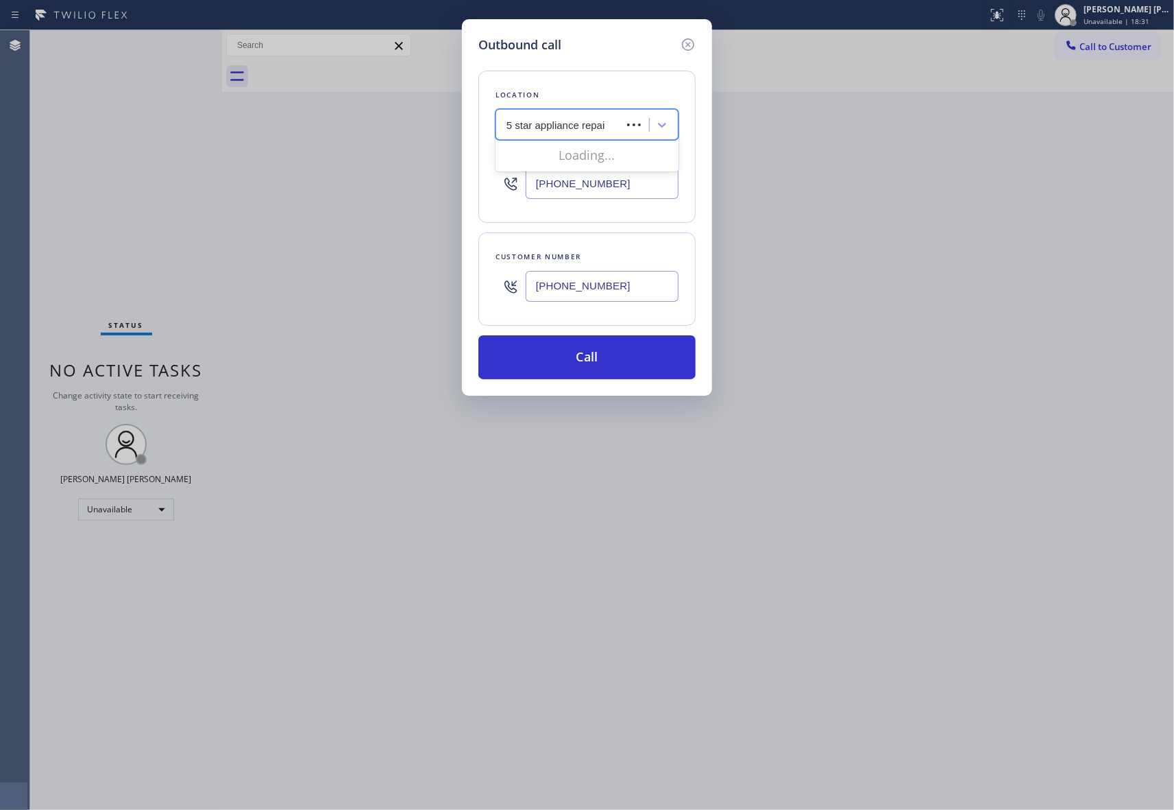
type input "5 star appliance repair"
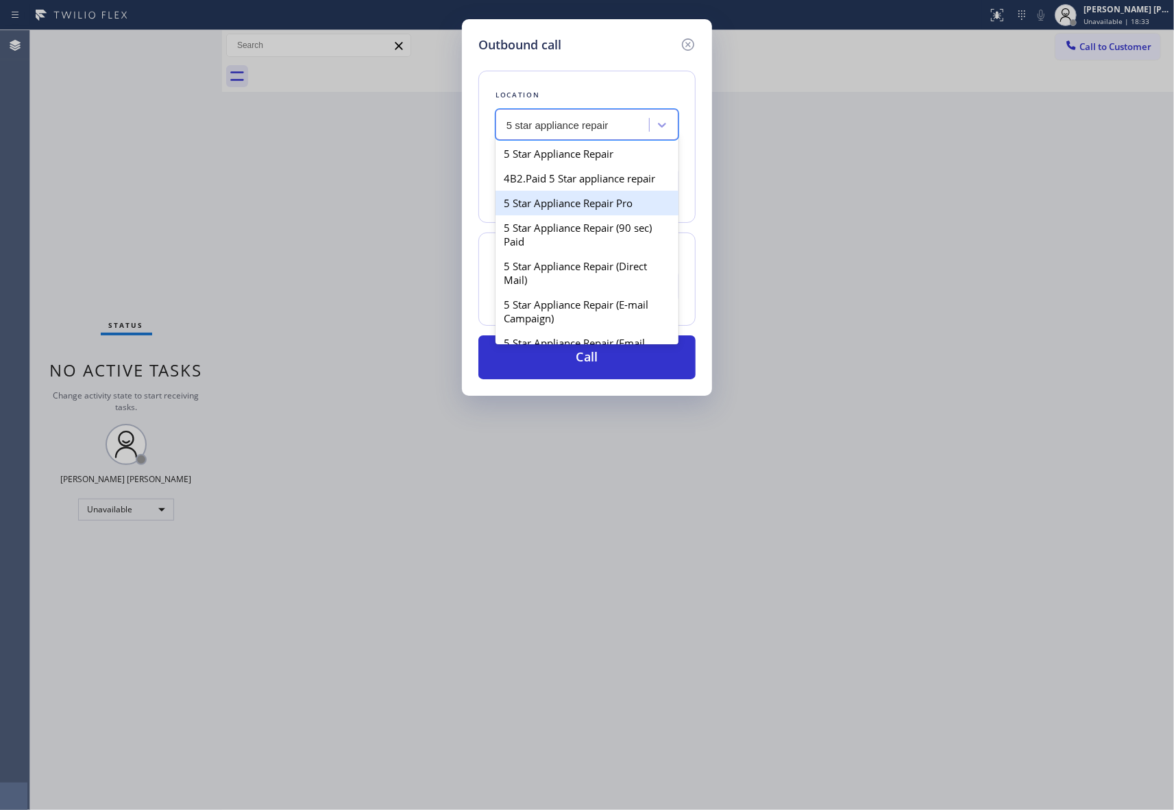
click at [621, 212] on div "5 Star Appliance Repair Pro" at bounding box center [587, 203] width 183 height 25
type input "[PHONE_NUMBER]"
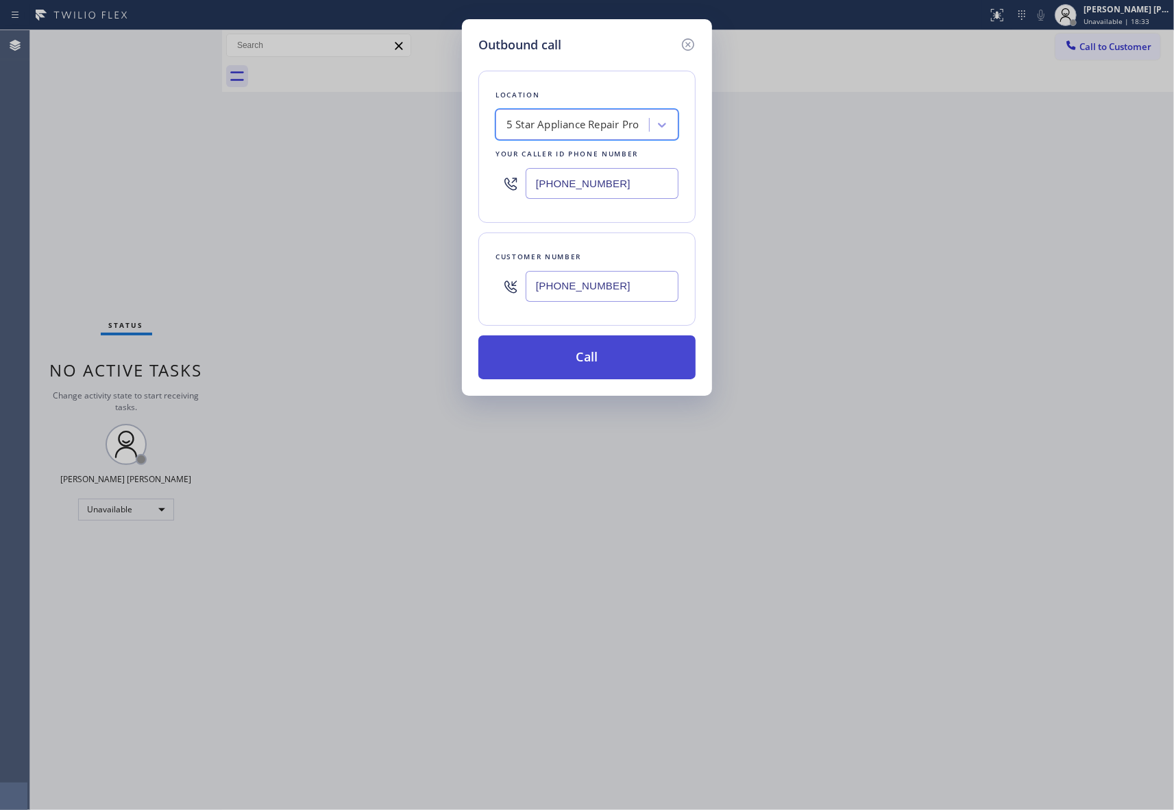
click at [644, 369] on button "Call" at bounding box center [587, 357] width 217 height 44
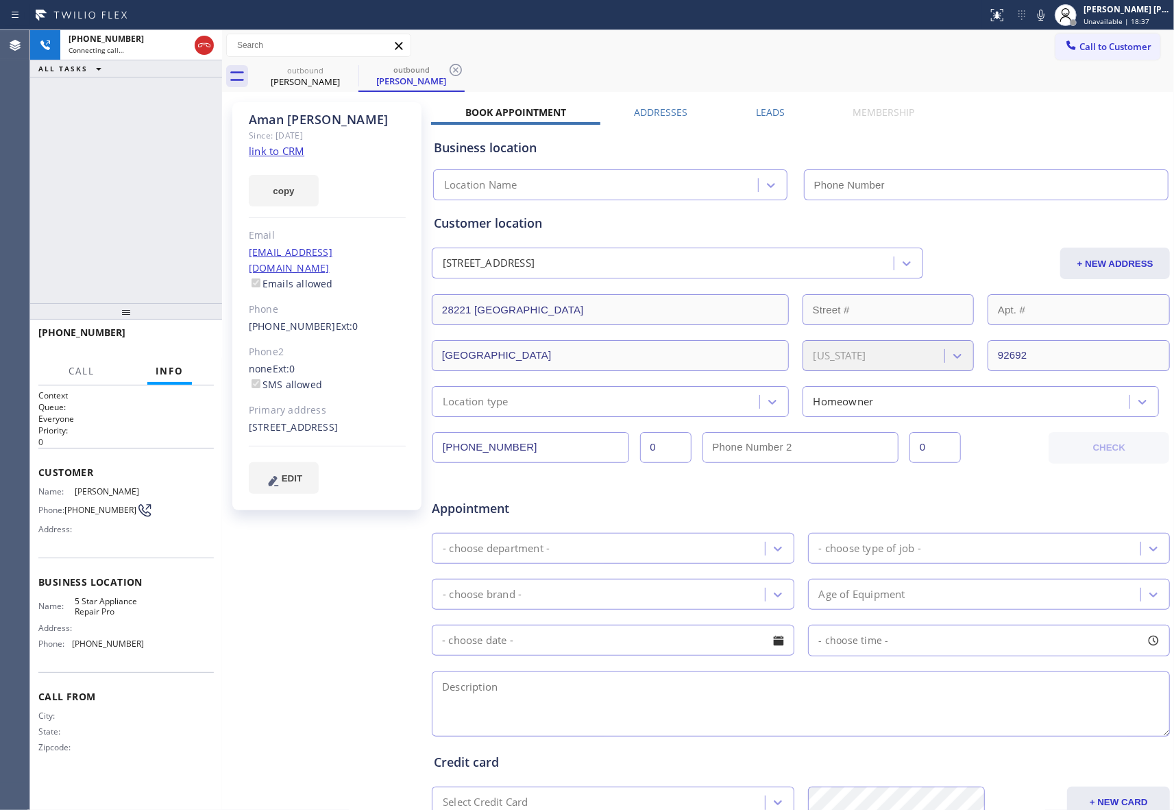
type input "[PHONE_NUMBER]"
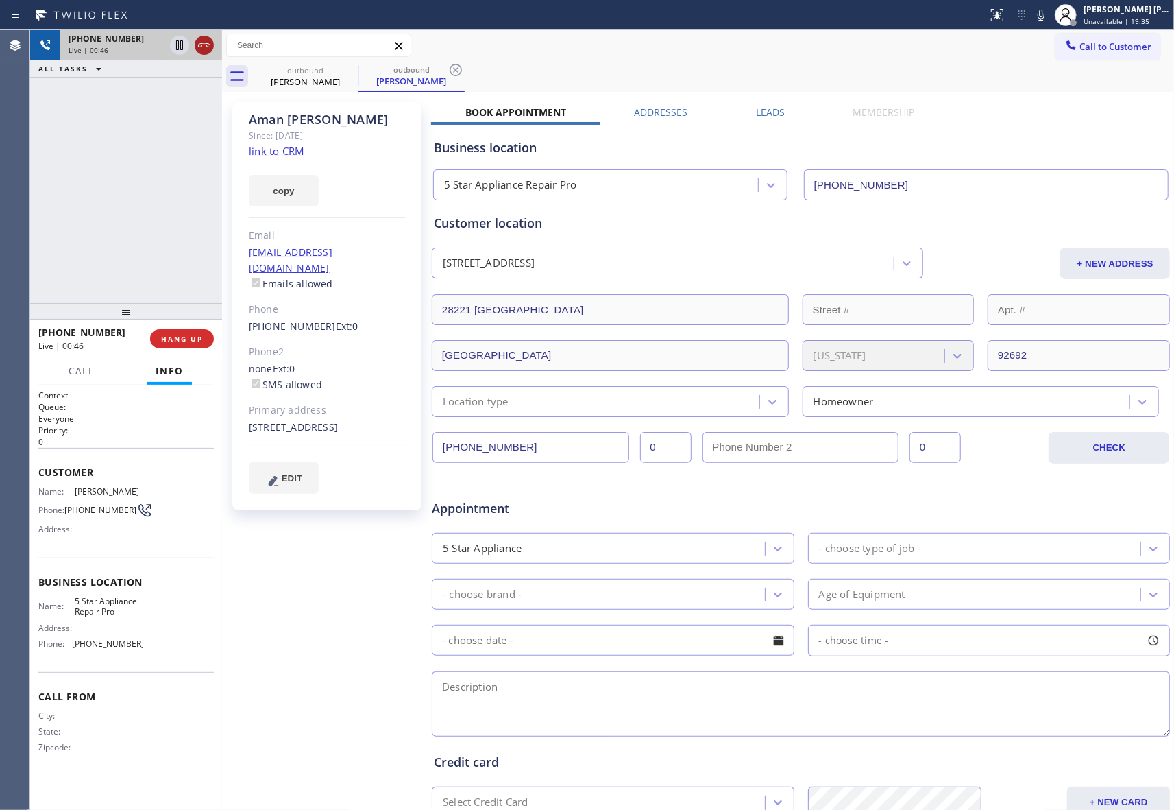
click at [207, 44] on icon at bounding box center [204, 45] width 16 height 16
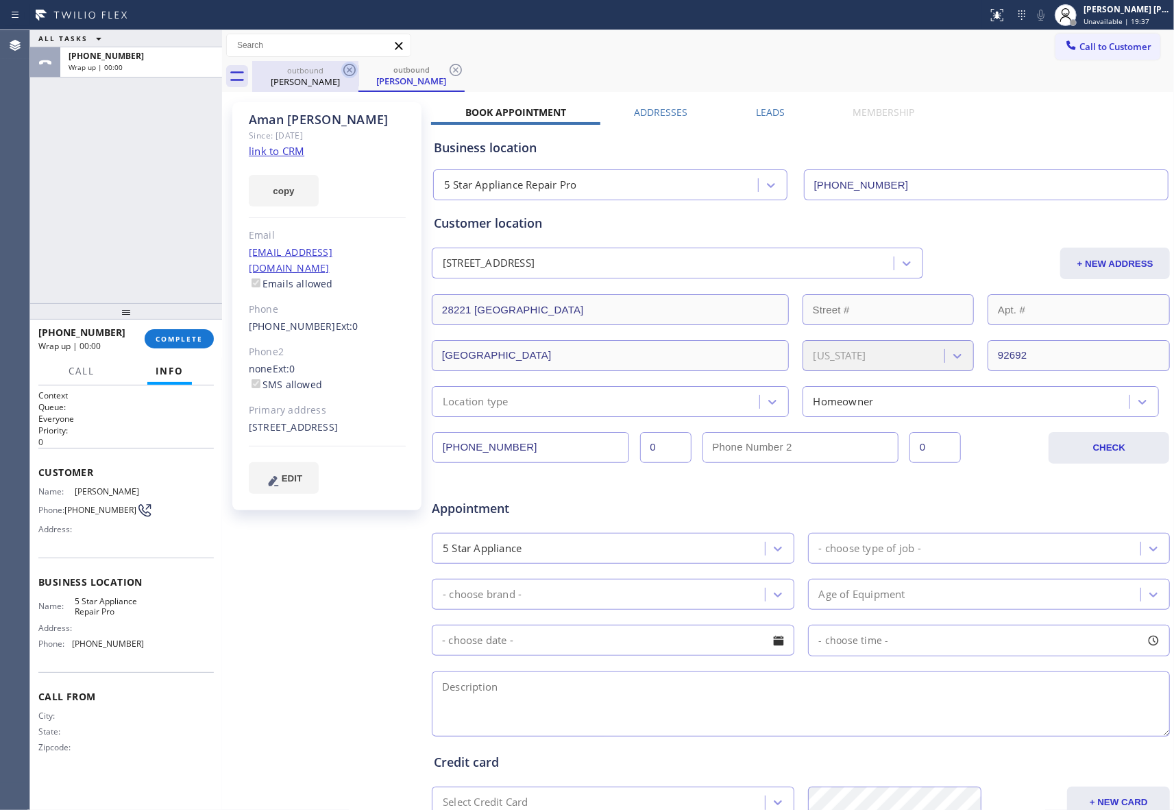
click at [351, 70] on icon at bounding box center [349, 70] width 16 height 16
click at [359, 70] on div "outbound [PERSON_NAME]" at bounding box center [412, 76] width 106 height 31
click at [351, 70] on icon at bounding box center [349, 70] width 16 height 16
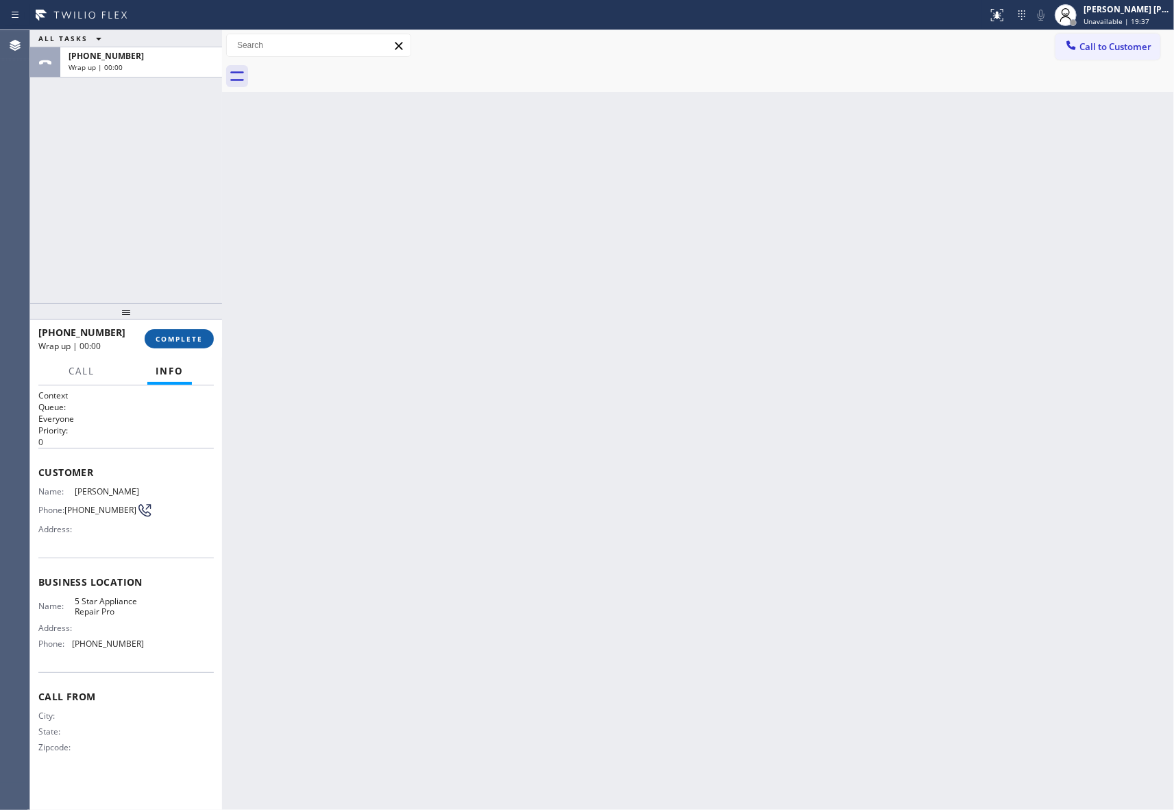
click at [182, 336] on span "COMPLETE" at bounding box center [179, 339] width 47 height 10
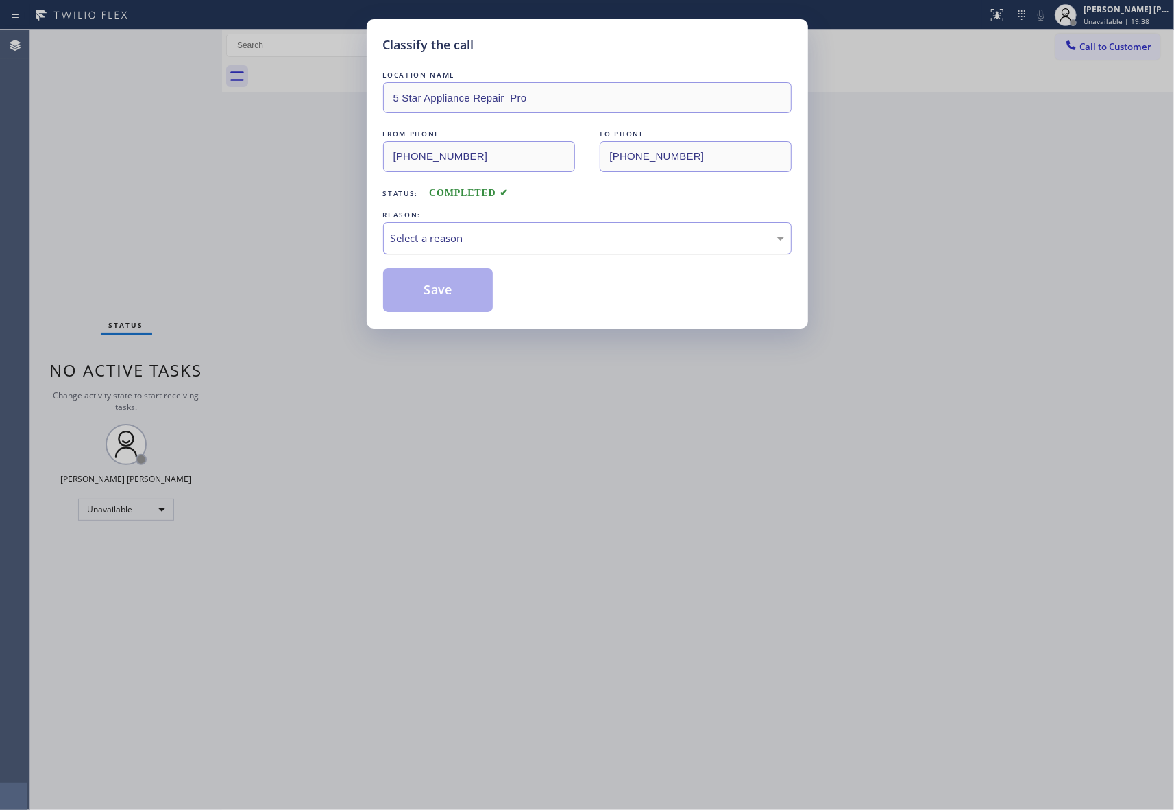
click at [457, 237] on div "Select a reason" at bounding box center [588, 238] width 394 height 16
drag, startPoint x: 432, startPoint y: 298, endPoint x: 4, endPoint y: 195, distance: 439.8
click at [431, 298] on button "Save" at bounding box center [438, 290] width 110 height 44
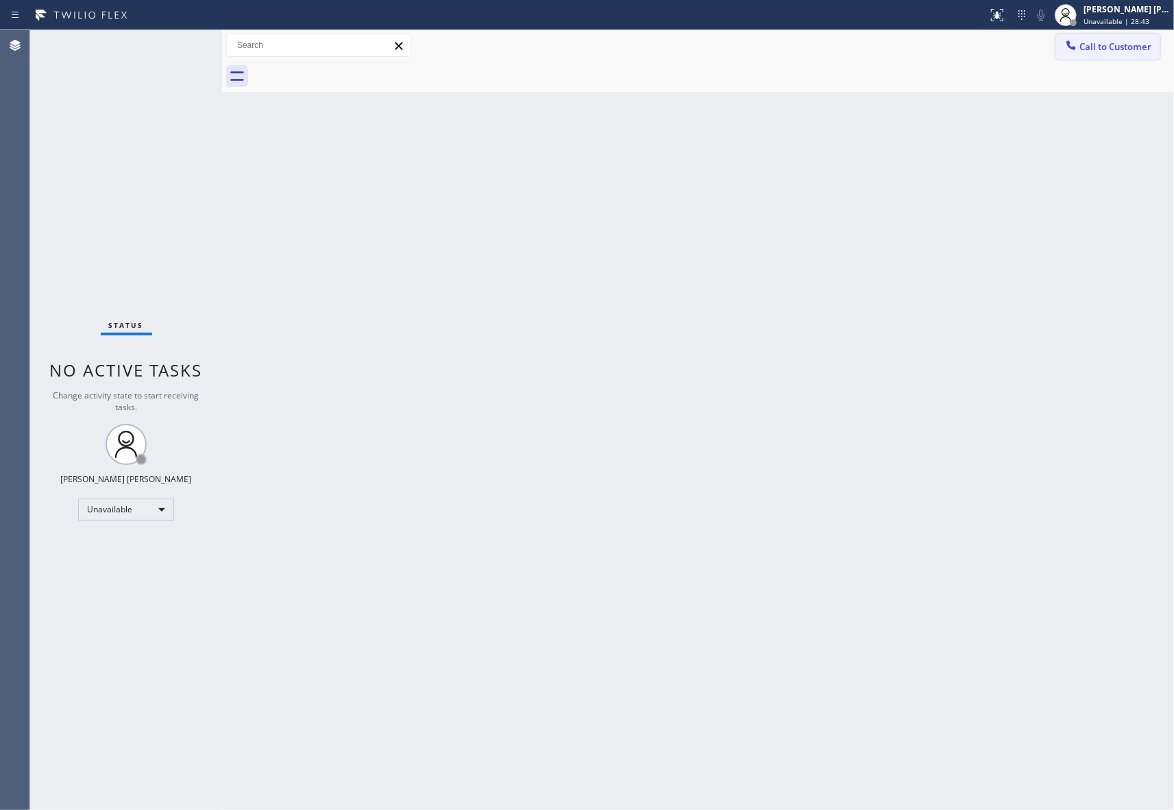
click at [1090, 49] on span "Call to Customer" at bounding box center [1116, 46] width 72 height 12
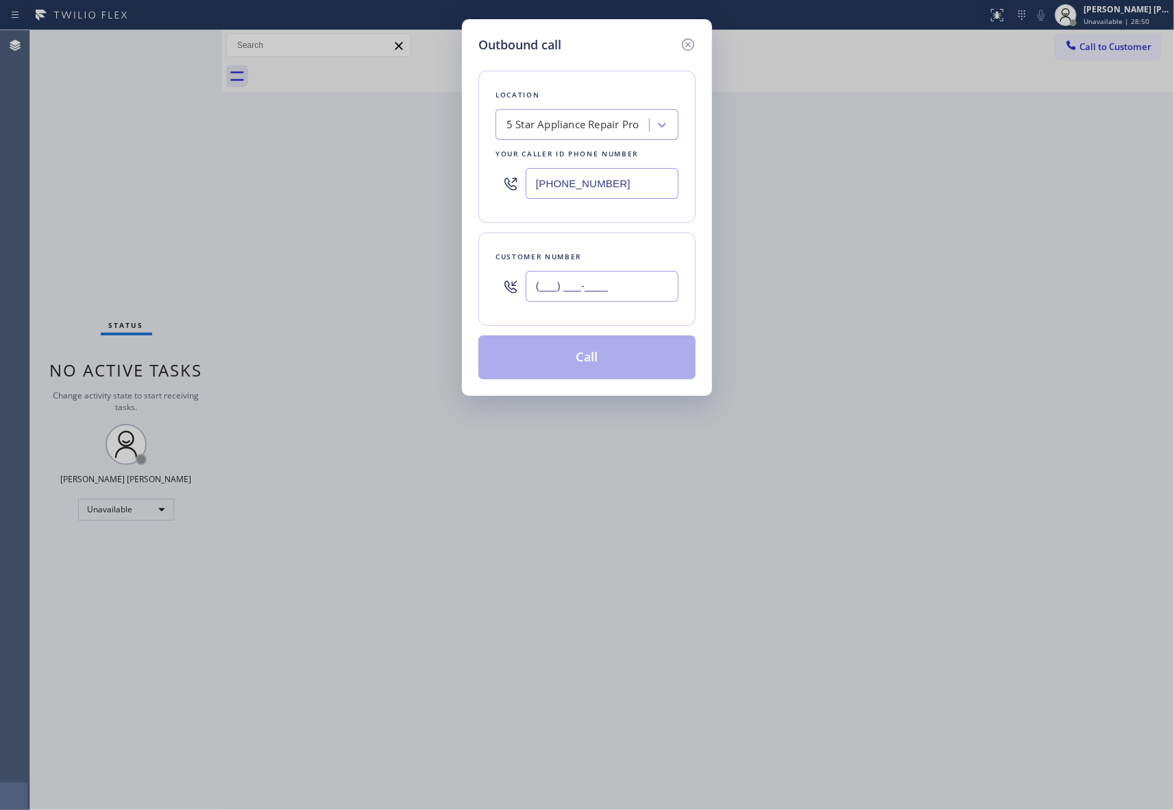
click at [631, 286] on input "(___) ___-____" at bounding box center [602, 286] width 153 height 31
paste input "310) 428-6276"
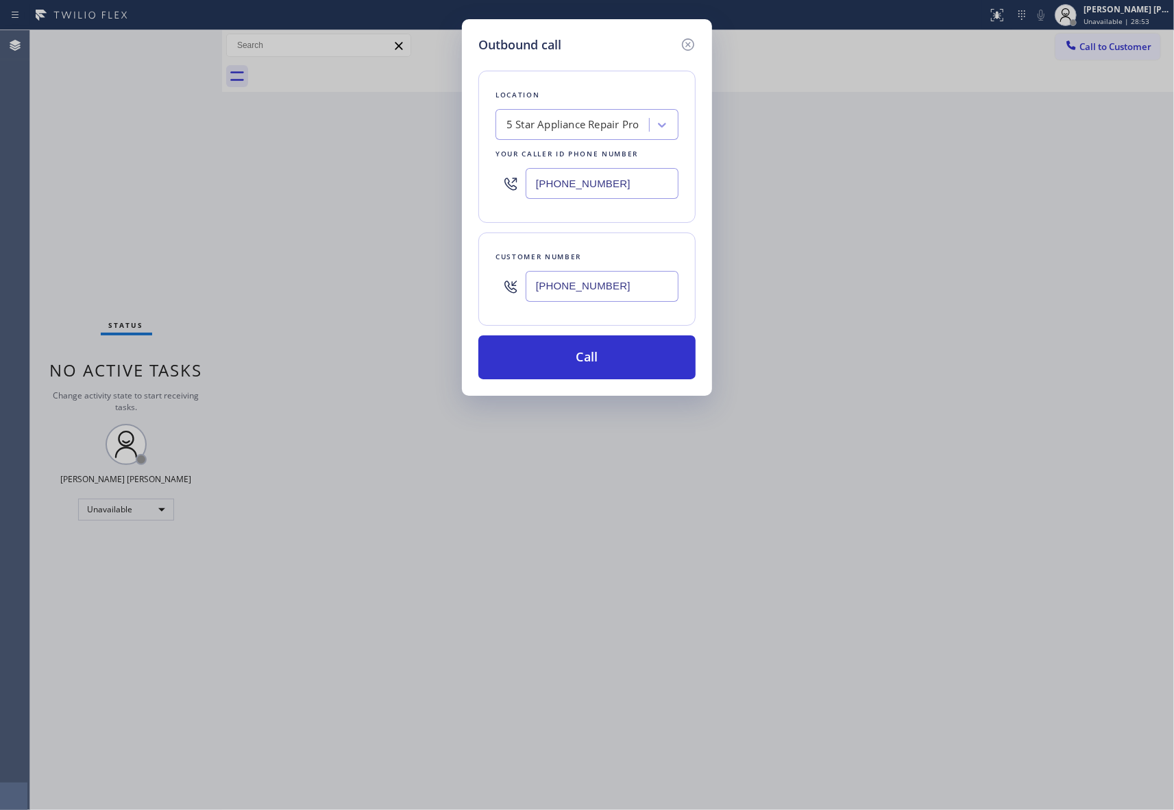
type input "[PHONE_NUMBER]"
drag, startPoint x: 629, startPoint y: 185, endPoint x: 247, endPoint y: 156, distance: 383.6
click at [247, 156] on div "Outbound call Location 5 Star Appliance Repair Pro Your caller id phone number …" at bounding box center [587, 405] width 1174 height 810
paste input "___) ___-____"
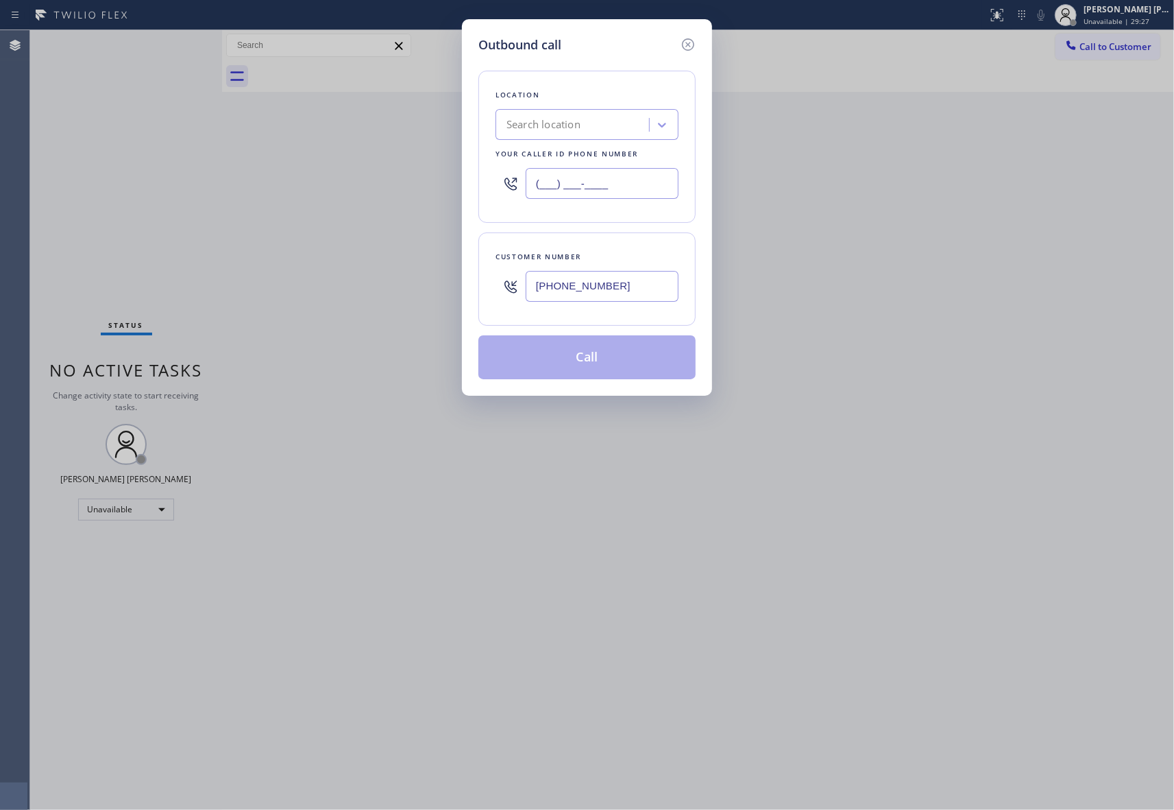
drag, startPoint x: 627, startPoint y: 184, endPoint x: 400, endPoint y: 146, distance: 229.4
click at [400, 146] on div "Outbound call Location Search location Your caller id phone number (___) ___-__…" at bounding box center [587, 405] width 1174 height 810
paste input "text"
type input "(___) ___-____"
click at [562, 124] on div "Search location" at bounding box center [544, 125] width 74 height 16
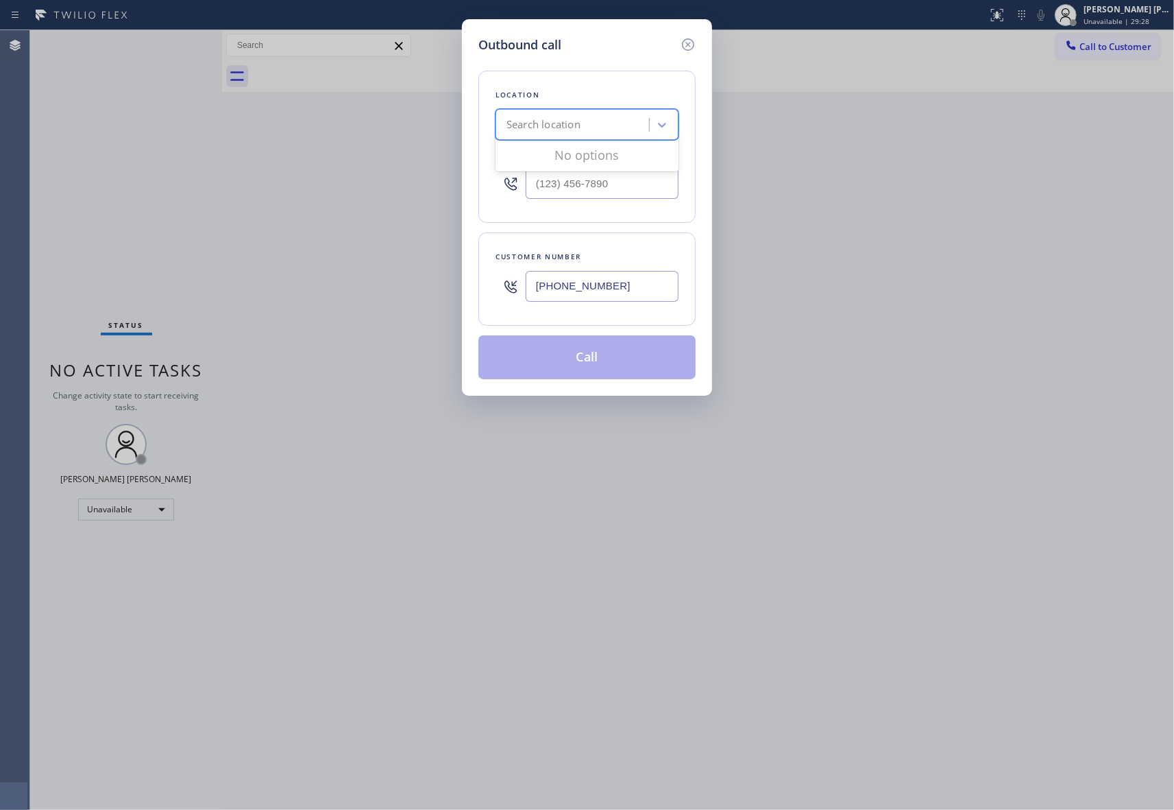
paste input "Mar Vista Heating and Air"
type input "Mar Vista Heating and Air"
drag, startPoint x: 633, startPoint y: 176, endPoint x: 426, endPoint y: 176, distance: 207.7
click at [426, 176] on div "Outbound call Location option 5 Star Appliance Repair Pro, selected. 3 results …" at bounding box center [587, 405] width 1174 height 810
paste input "424) 329-2198"
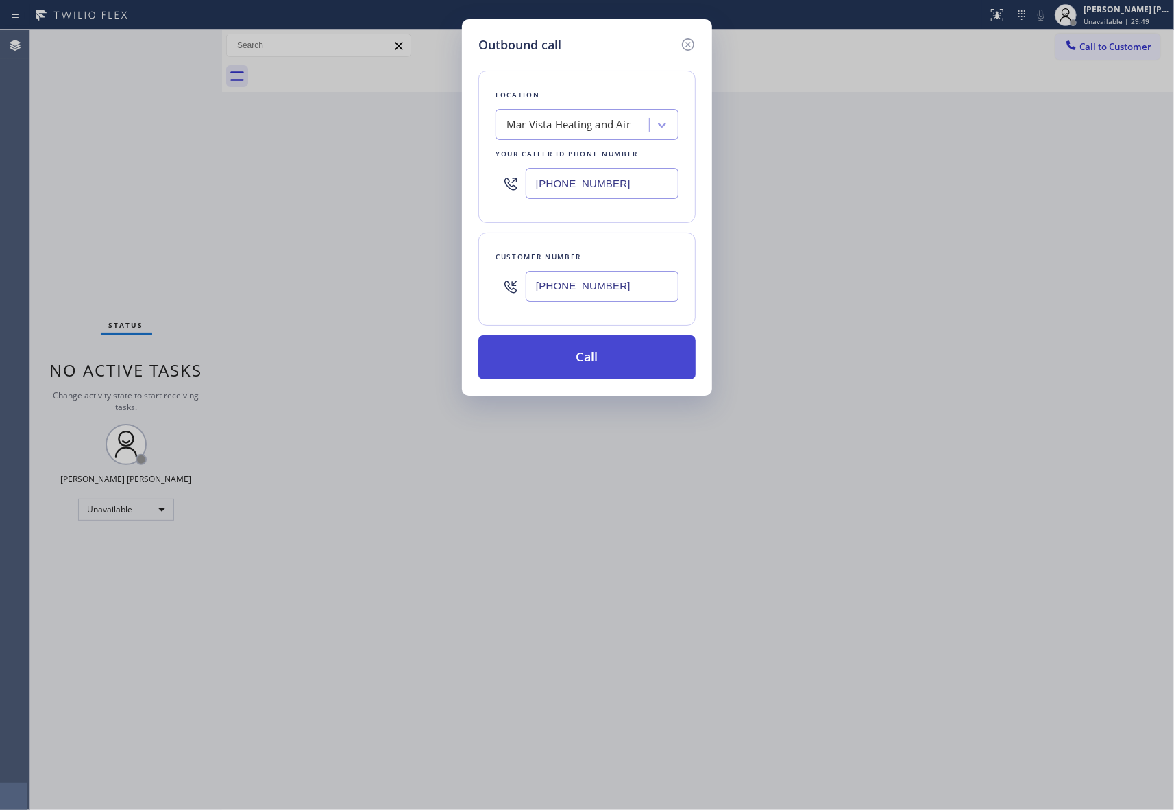
type input "[PHONE_NUMBER]"
click at [629, 355] on button "Call" at bounding box center [587, 357] width 217 height 44
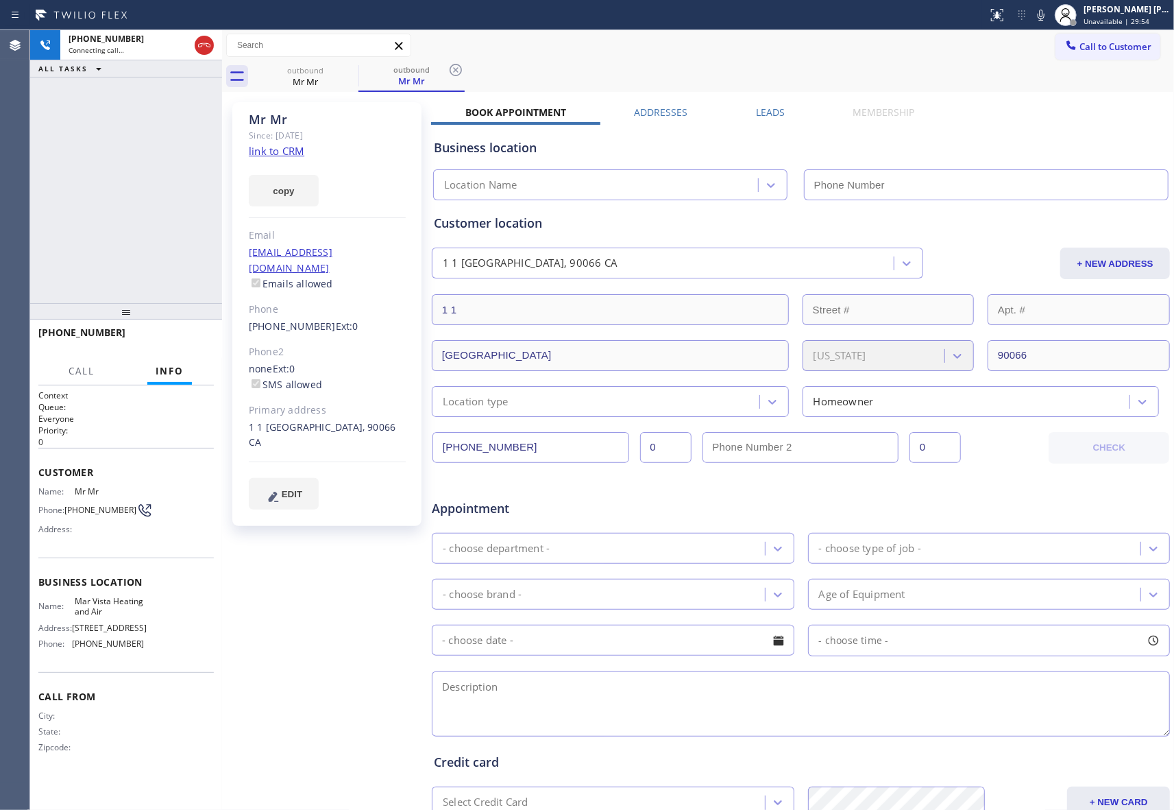
type input "[PHONE_NUMBER]"
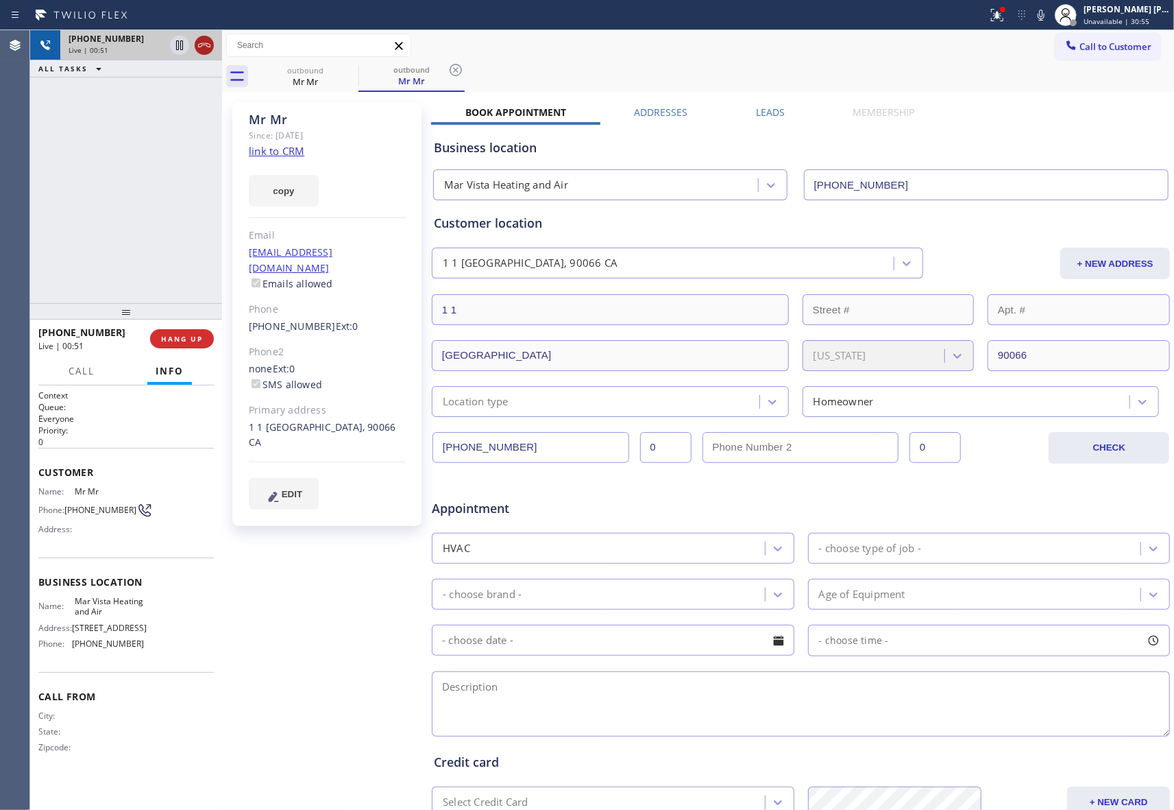
click at [211, 49] on icon at bounding box center [204, 45] width 16 height 16
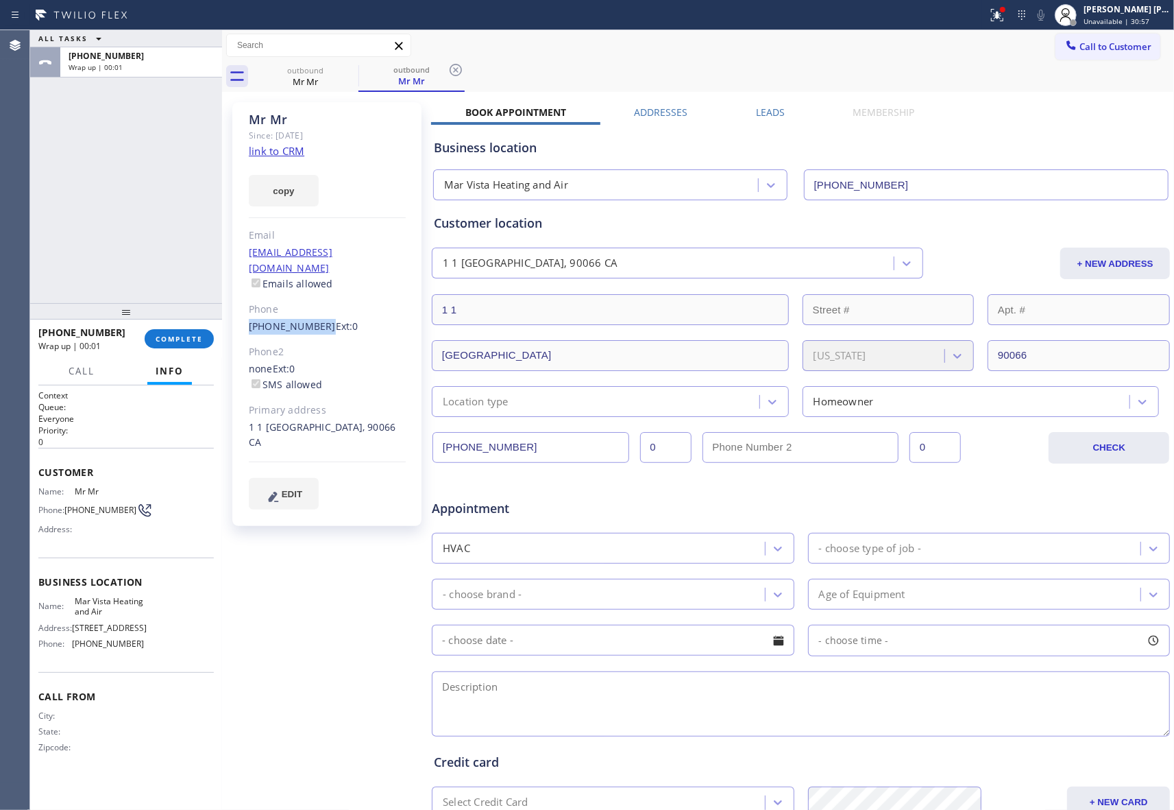
drag, startPoint x: 244, startPoint y: 313, endPoint x: 317, endPoint y: 316, distance: 72.7
click at [317, 316] on div "Mr Mr [PERSON_NAME]: [DATE] link to CRM copy Email [EMAIL_ADDRESS][DOMAIN_NAME]…" at bounding box center [326, 314] width 189 height 424
